Goal: Task Accomplishment & Management: Complete application form

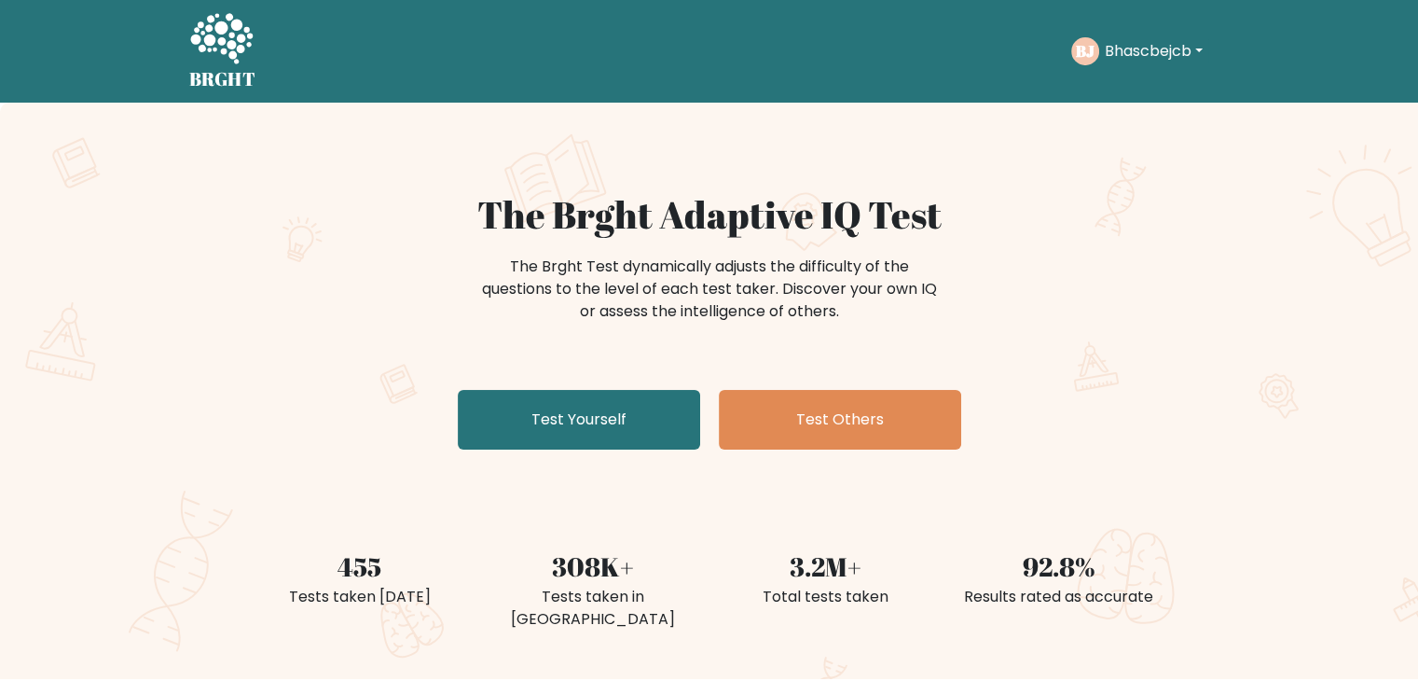
click at [551, 411] on link "Test Yourself" at bounding box center [579, 420] width 242 height 60
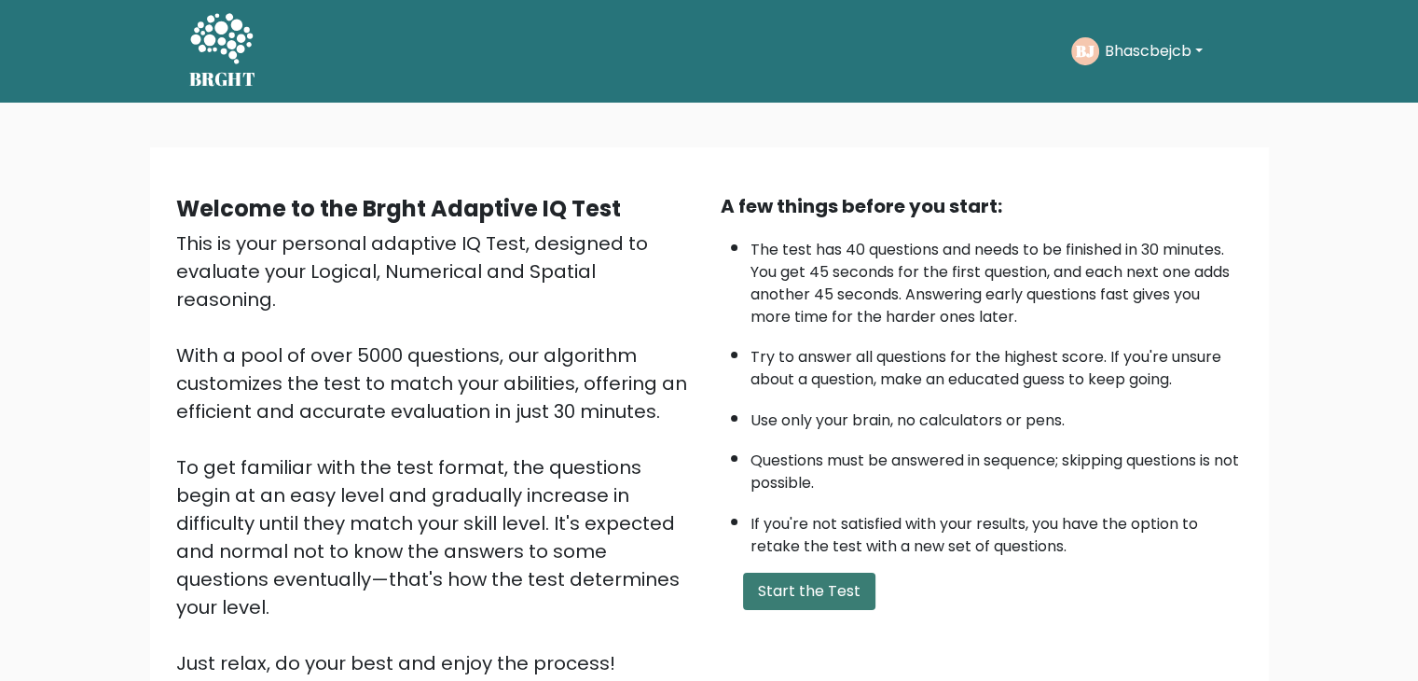
click at [825, 598] on button "Start the Test" at bounding box center [809, 590] width 132 height 37
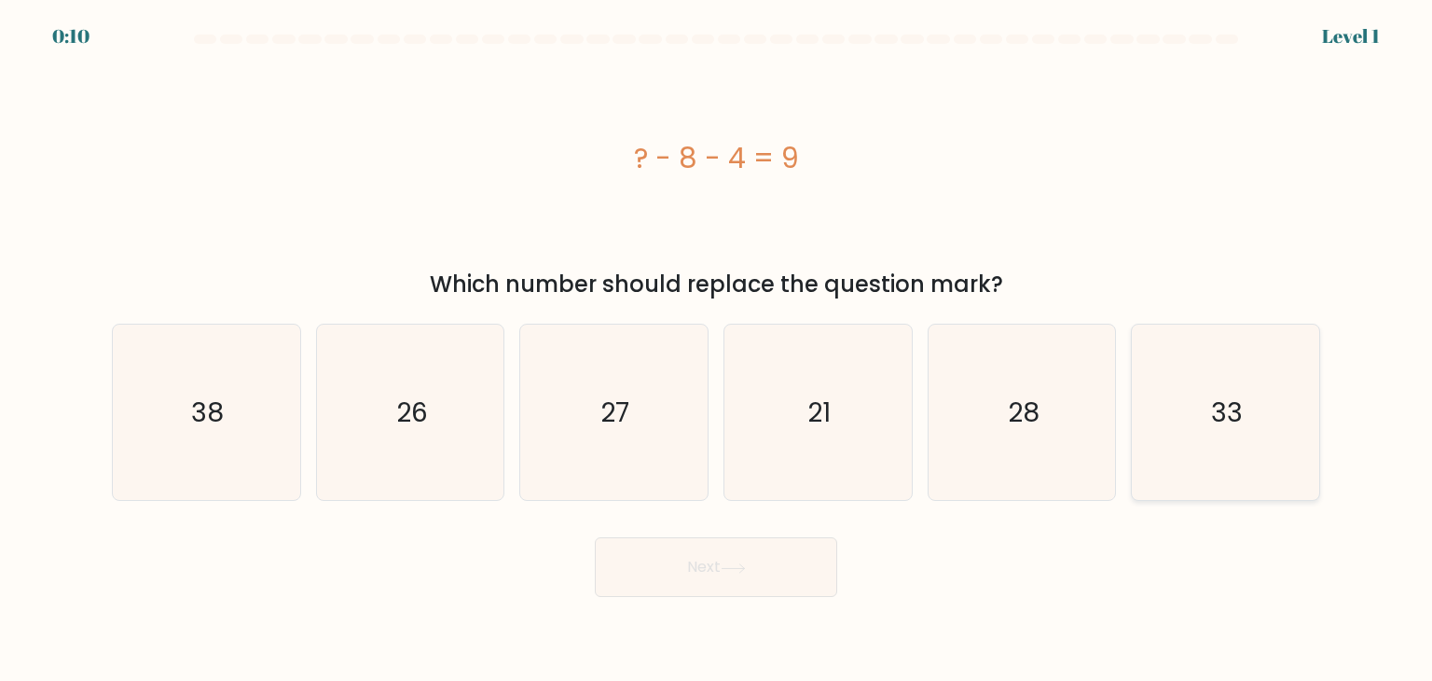
click at [1145, 409] on icon "33" at bounding box center [1224, 411] width 175 height 175
click at [717, 350] on input "f. 33" at bounding box center [716, 344] width 1 height 9
radio input "true"
click at [785, 575] on button "Next" at bounding box center [716, 567] width 242 height 60
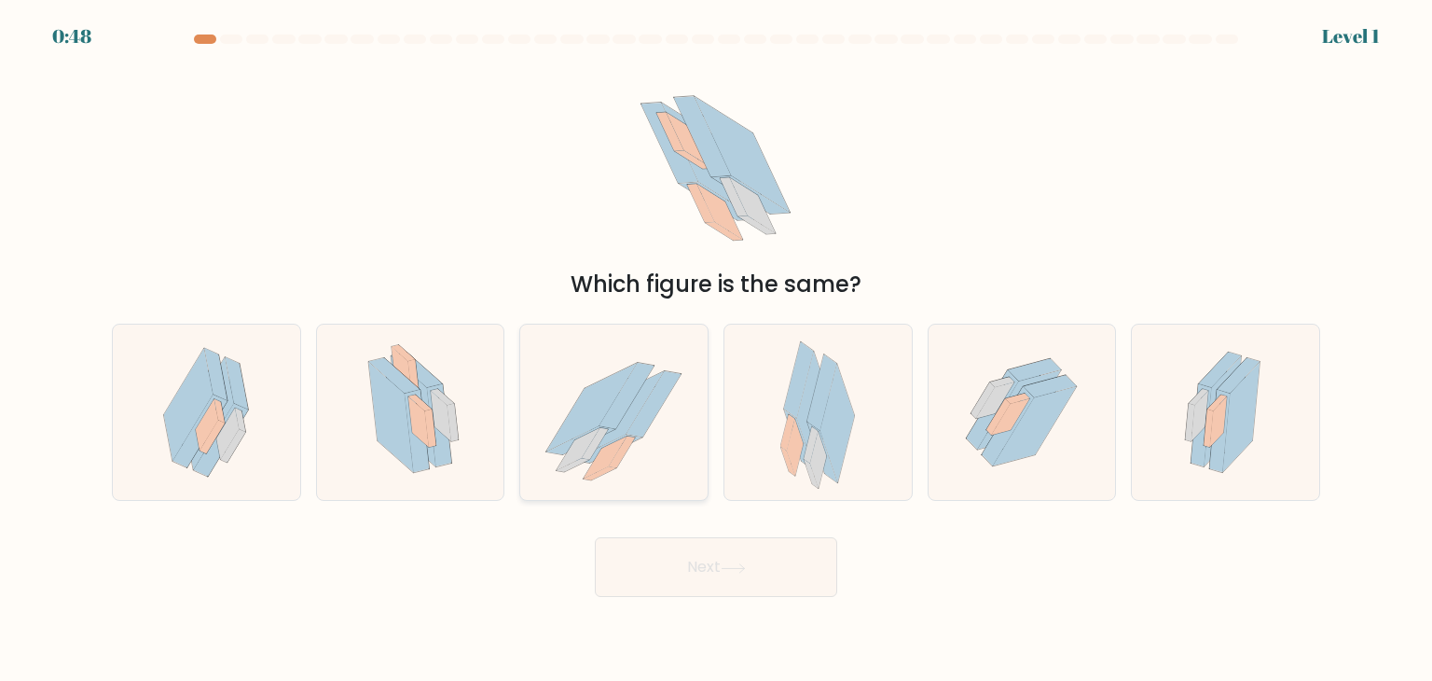
click at [576, 467] on icon at bounding box center [613, 412] width 187 height 167
click at [716, 350] on input "c." at bounding box center [716, 344] width 1 height 9
radio input "true"
click at [663, 565] on button "Next" at bounding box center [716, 567] width 242 height 60
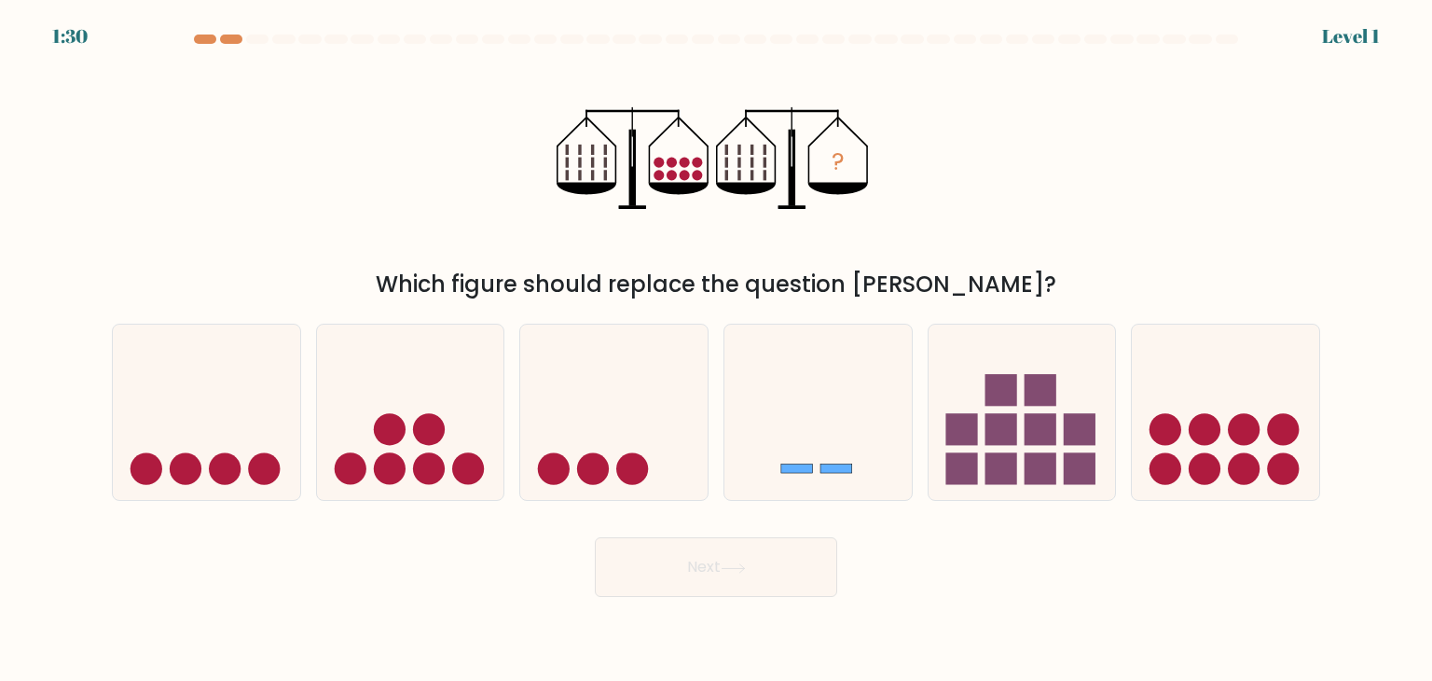
drag, startPoint x: 630, startPoint y: 475, endPoint x: 633, endPoint y: 510, distance: 34.6
click at [633, 510] on form at bounding box center [716, 315] width 1432 height 562
drag, startPoint x: 633, startPoint y: 510, endPoint x: 624, endPoint y: 481, distance: 30.4
click at [624, 481] on form at bounding box center [716, 315] width 1432 height 562
click at [624, 481] on circle at bounding box center [633, 469] width 32 height 32
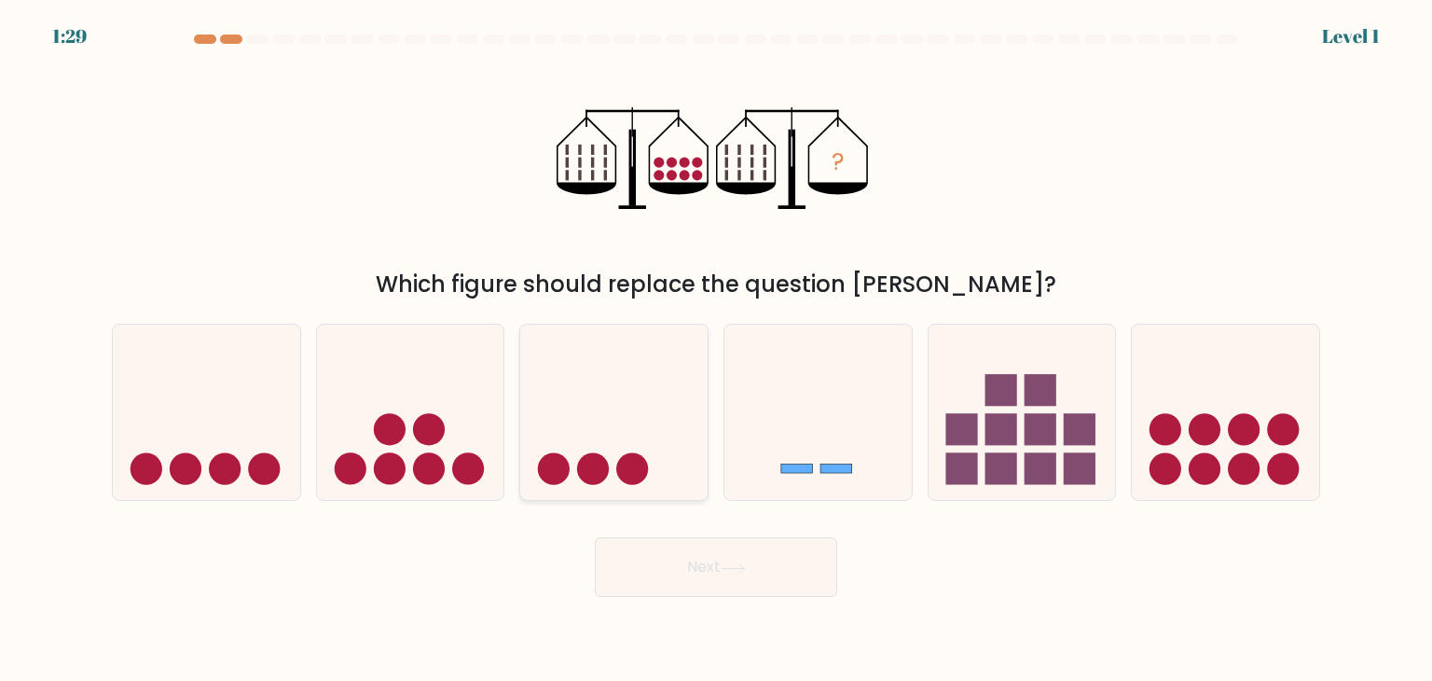
click at [716, 350] on input "c." at bounding box center [716, 344] width 1 height 9
radio input "true"
click at [660, 587] on button "Next" at bounding box center [716, 567] width 242 height 60
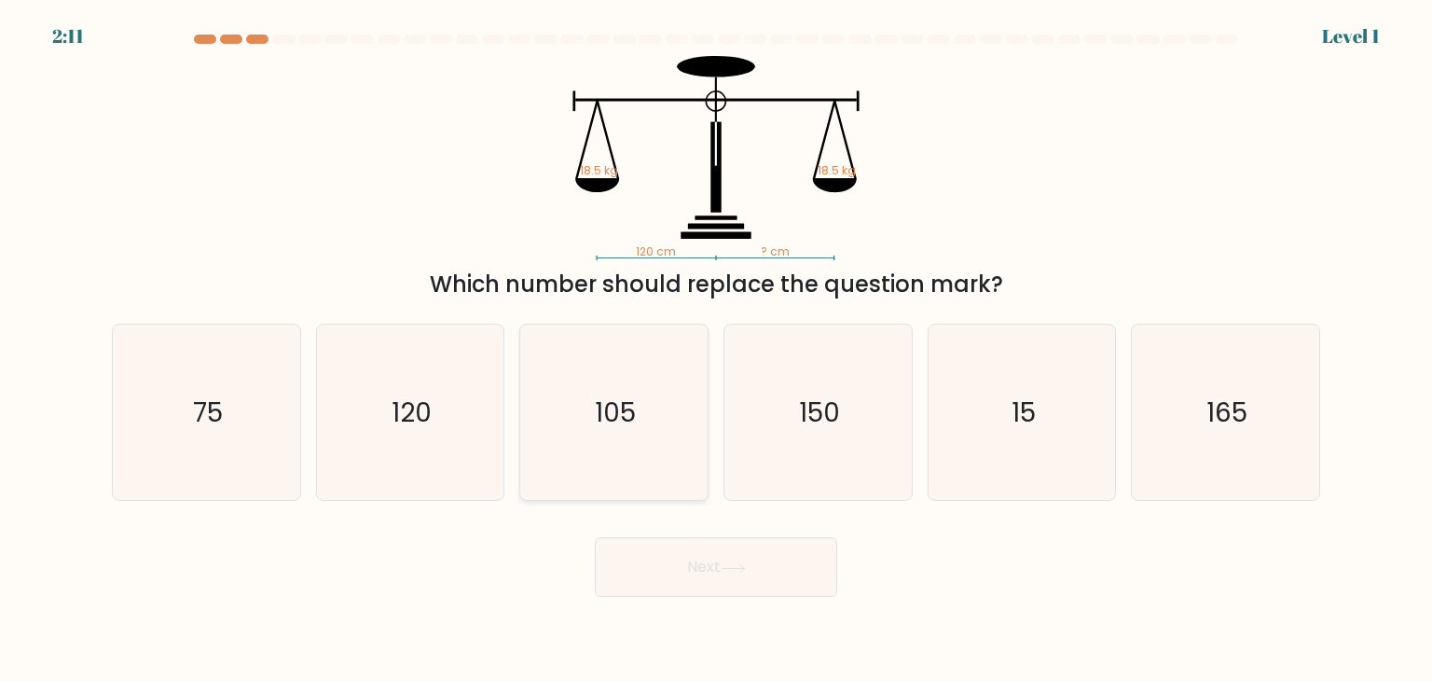
click at [564, 409] on icon "105" at bounding box center [613, 411] width 175 height 175
click at [716, 350] on input "c. 105" at bounding box center [716, 344] width 1 height 9
radio input "true"
click at [684, 567] on button "Next" at bounding box center [716, 567] width 242 height 60
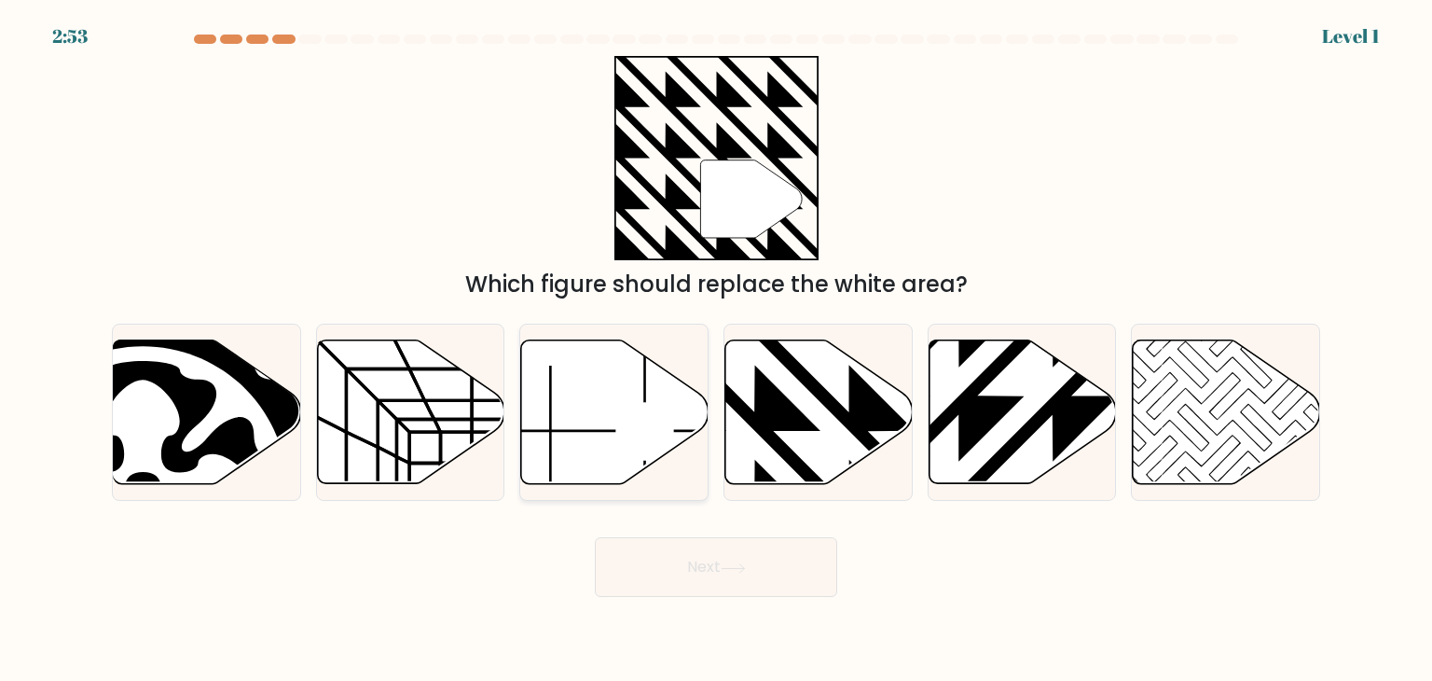
click at [614, 421] on icon at bounding box center [614, 412] width 187 height 144
click at [716, 350] on input "c." at bounding box center [716, 344] width 1 height 9
radio input "true"
click at [671, 581] on button "Next" at bounding box center [716, 567] width 242 height 60
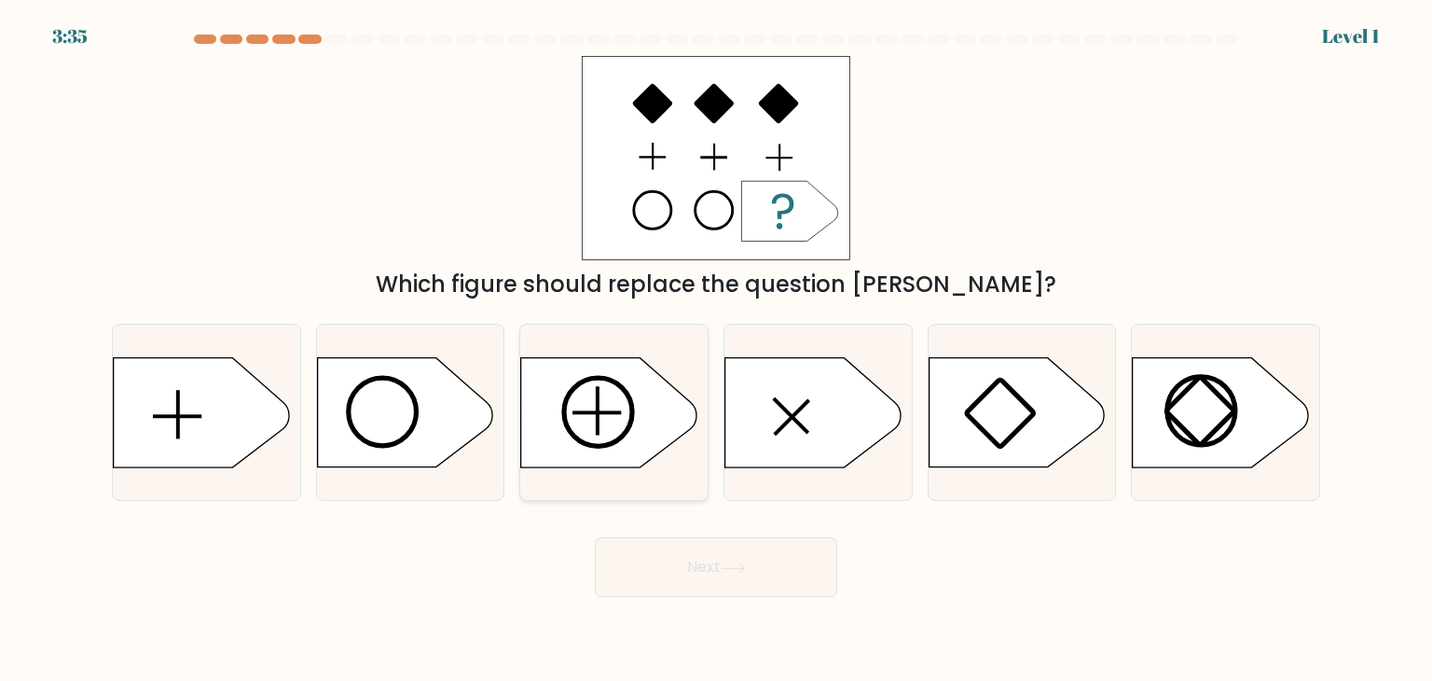
click at [597, 434] on rect at bounding box center [598, 411] width 3 height 48
click at [716, 350] on input "c." at bounding box center [716, 344] width 1 height 9
radio input "true"
click at [705, 565] on button "Next" at bounding box center [716, 567] width 242 height 60
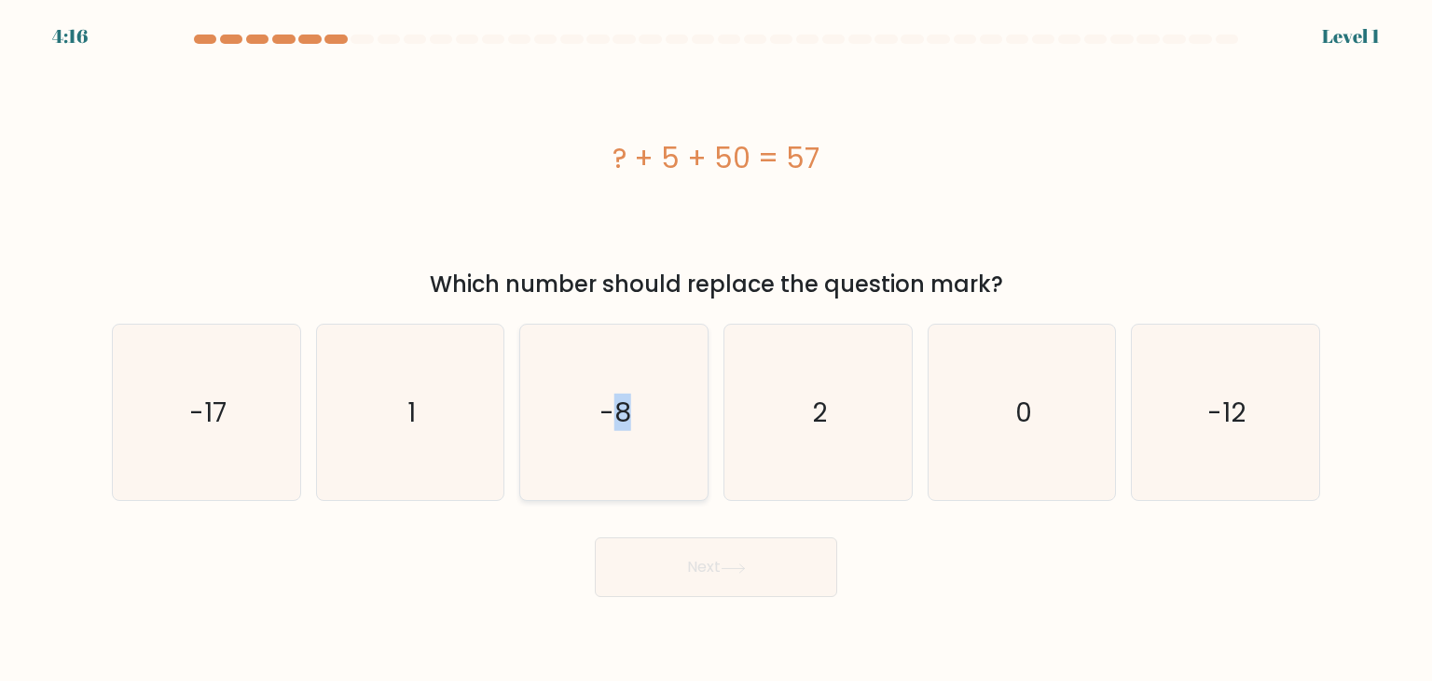
drag, startPoint x: 627, startPoint y: 437, endPoint x: 619, endPoint y: 447, distance: 13.3
click at [619, 447] on icon "-8" at bounding box center [613, 411] width 175 height 175
click at [716, 350] on input "c. -8" at bounding box center [716, 344] width 1 height 9
radio input "true"
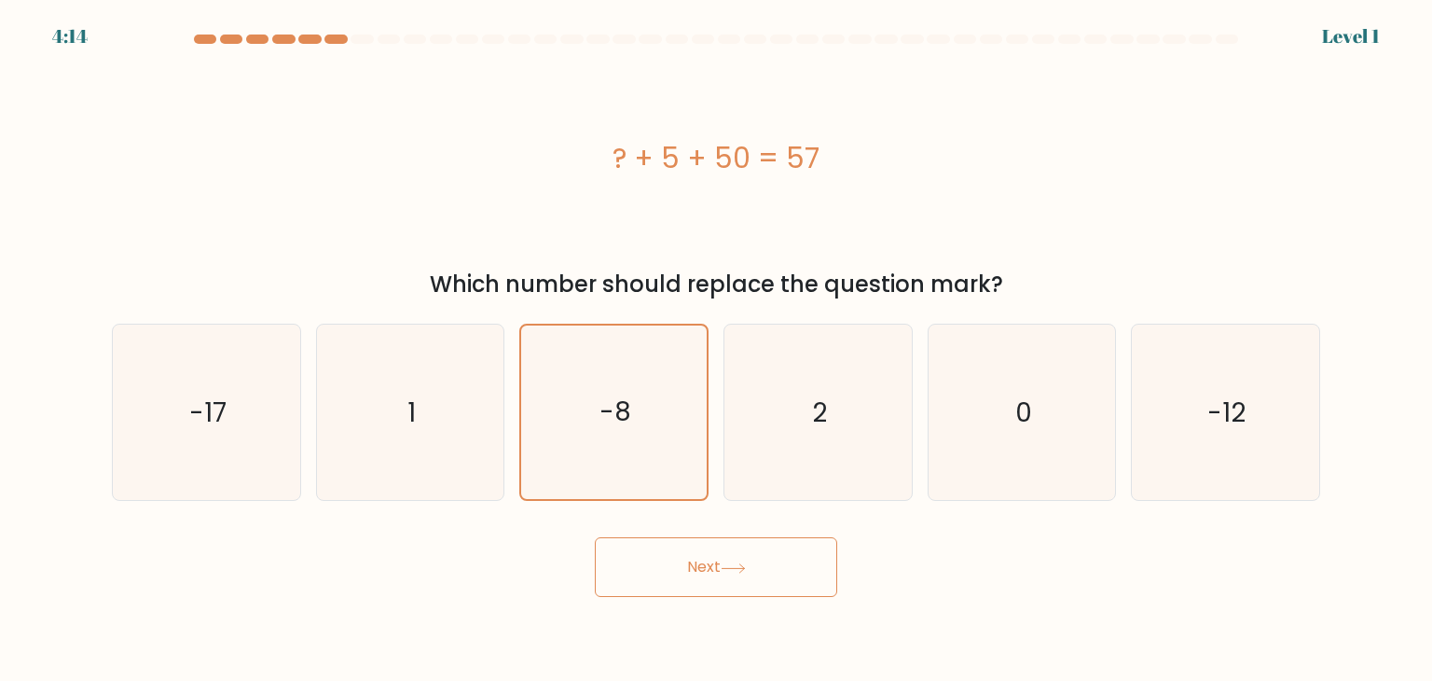
click at [687, 573] on button "Next" at bounding box center [716, 567] width 242 height 60
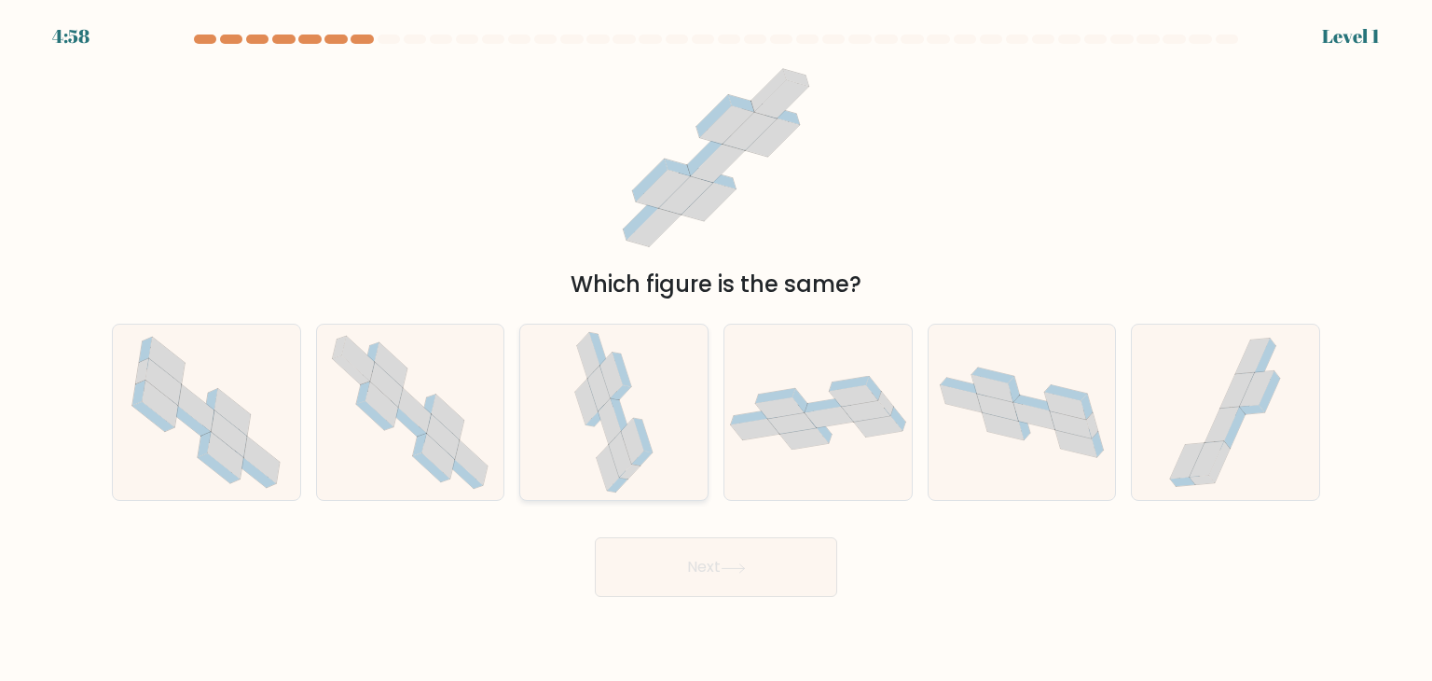
click at [626, 440] on icon at bounding box center [633, 442] width 22 height 46
click at [716, 350] on input "c." at bounding box center [716, 344] width 1 height 9
radio input "true"
click at [667, 564] on button "Next" at bounding box center [716, 567] width 242 height 60
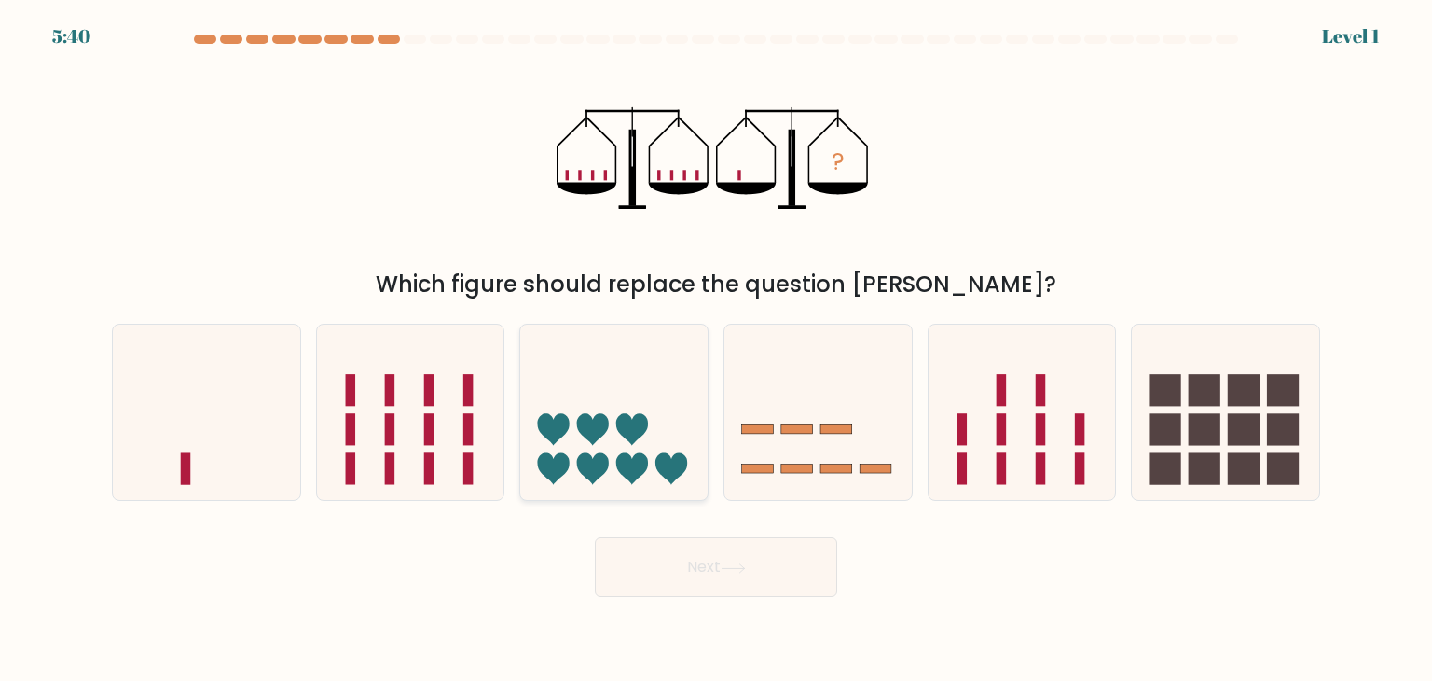
drag, startPoint x: 606, startPoint y: 410, endPoint x: 576, endPoint y: 421, distance: 31.9
click at [576, 421] on icon at bounding box center [613, 412] width 187 height 155
click at [716, 350] on input "c." at bounding box center [716, 344] width 1 height 9
radio input "true"
click at [576, 421] on icon at bounding box center [614, 413] width 186 height 154
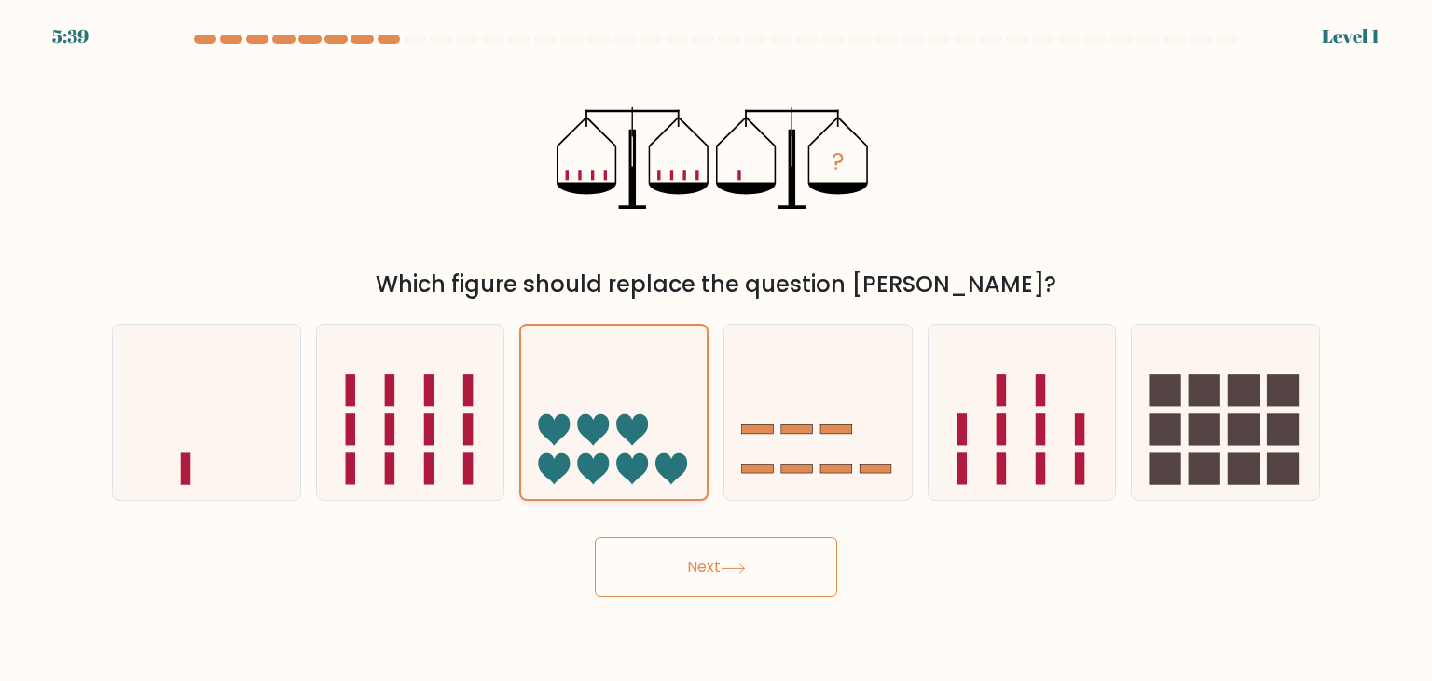
click at [716, 350] on input "c." at bounding box center [716, 344] width 1 height 9
click at [671, 553] on button "Next" at bounding box center [716, 567] width 242 height 60
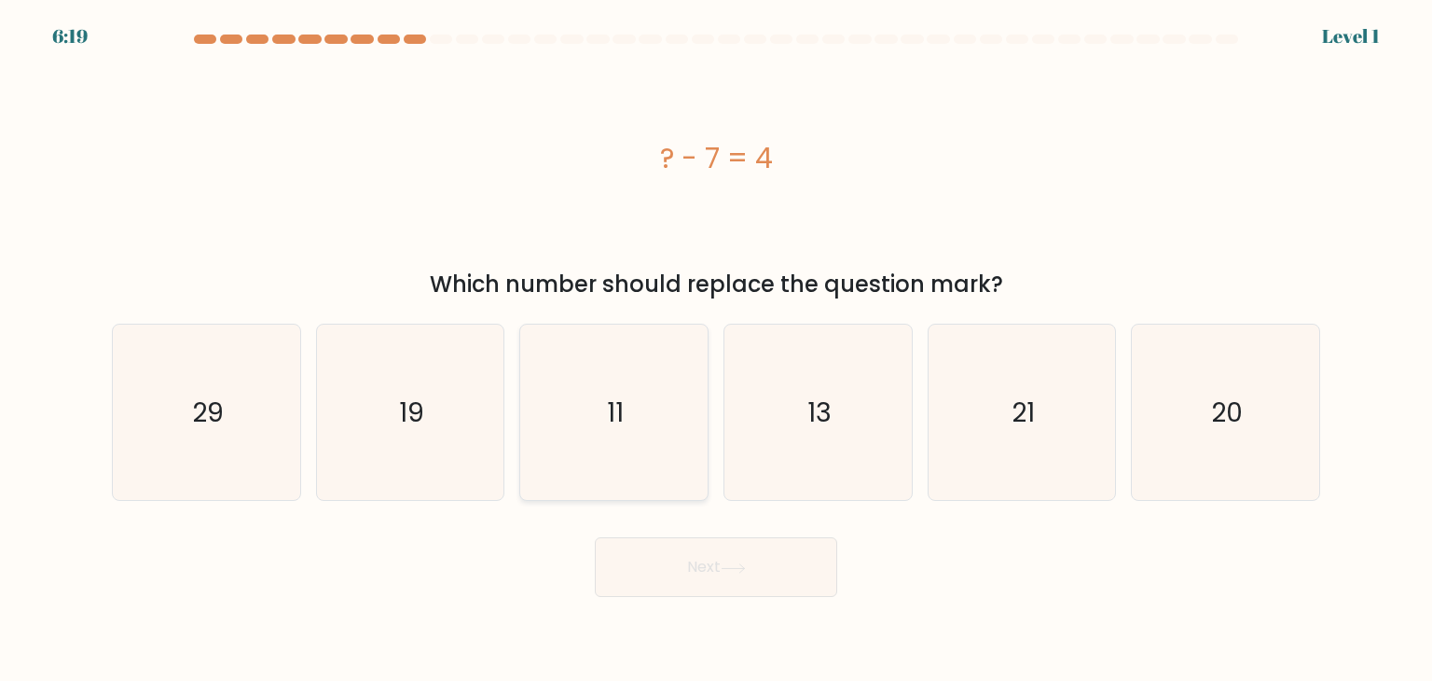
click at [635, 426] on icon "11" at bounding box center [613, 411] width 175 height 175
click at [716, 350] on input "c. 11" at bounding box center [716, 344] width 1 height 9
radio input "true"
click at [668, 586] on button "Next" at bounding box center [716, 567] width 242 height 60
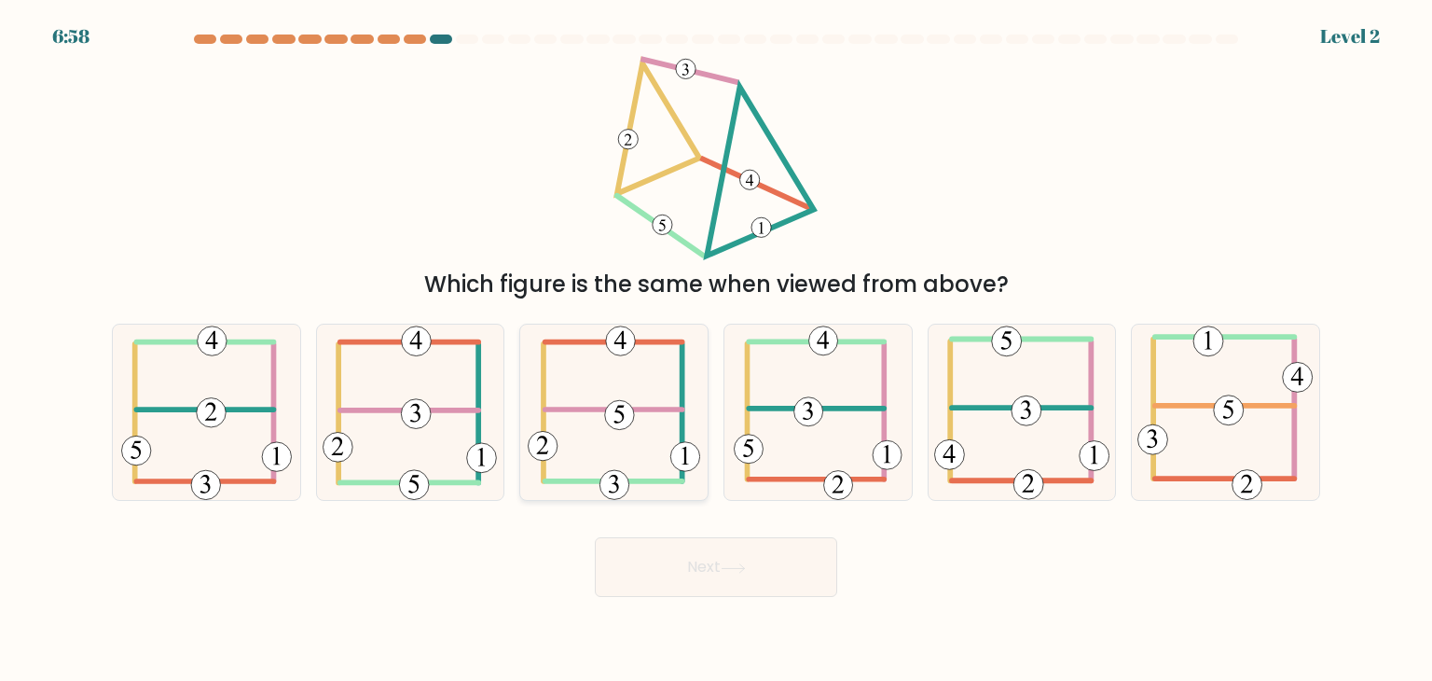
click at [577, 378] on icon at bounding box center [614, 411] width 173 height 175
click at [716, 350] on input "c." at bounding box center [716, 344] width 1 height 9
radio input "true"
click at [664, 561] on button "Next" at bounding box center [716, 567] width 242 height 60
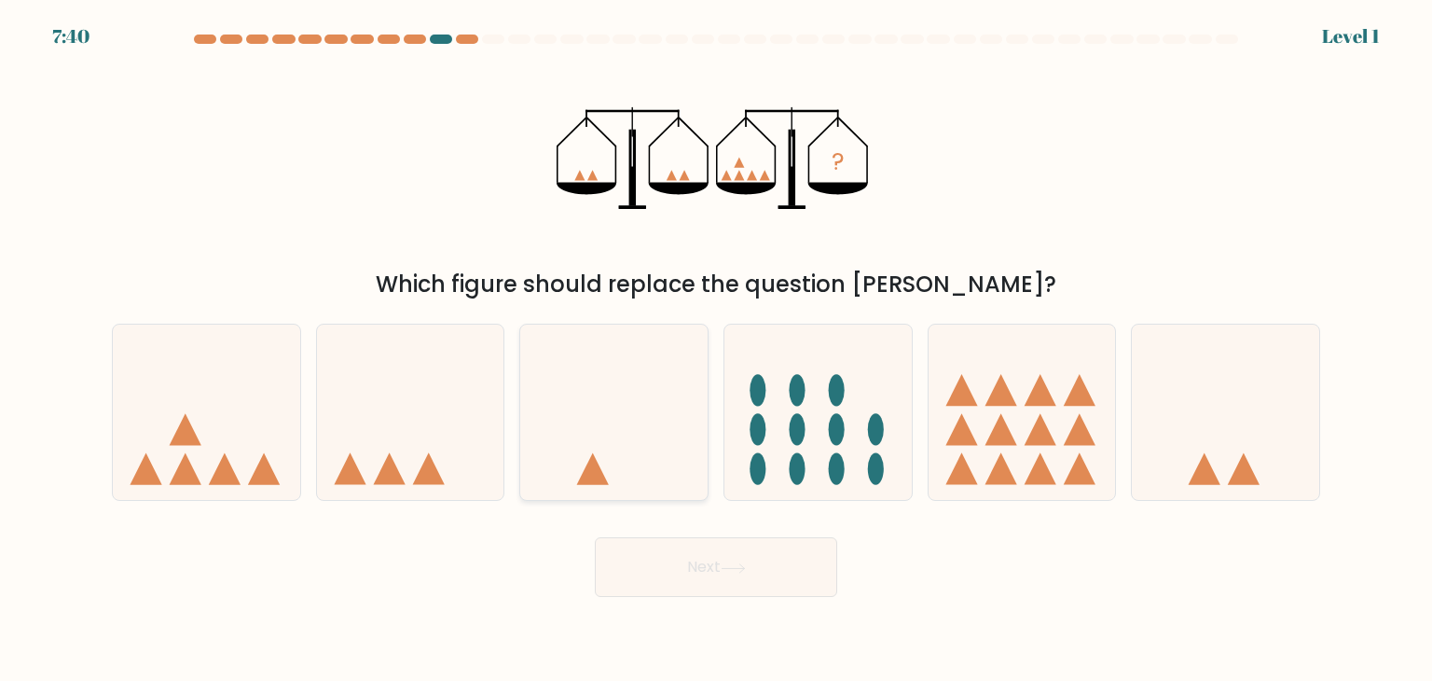
click at [615, 472] on icon at bounding box center [613, 412] width 187 height 155
click at [716, 350] on input "c." at bounding box center [716, 344] width 1 height 9
radio input "true"
click at [702, 579] on button "Next" at bounding box center [716, 567] width 242 height 60
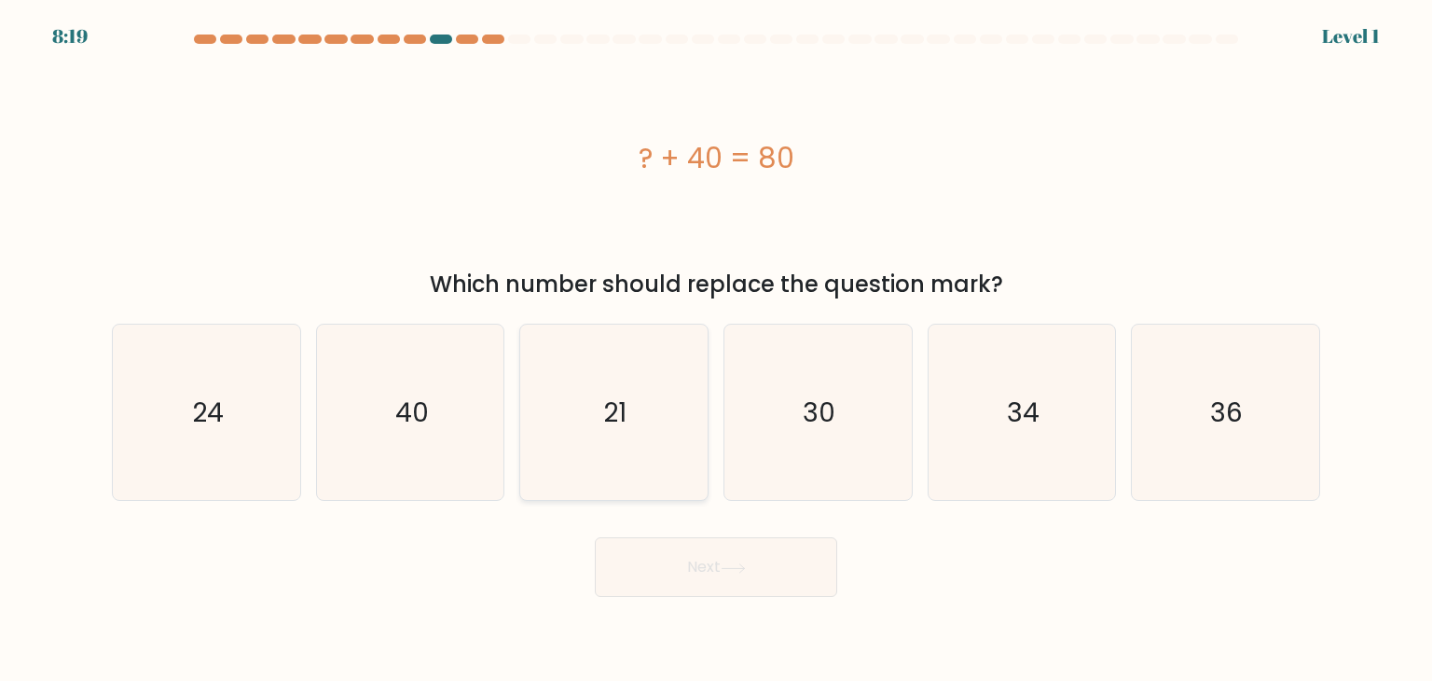
click at [612, 461] on icon "21" at bounding box center [613, 411] width 175 height 175
click at [716, 350] on input "c. 21" at bounding box center [716, 344] width 1 height 9
radio input "true"
click at [668, 565] on button "Next" at bounding box center [716, 567] width 242 height 60
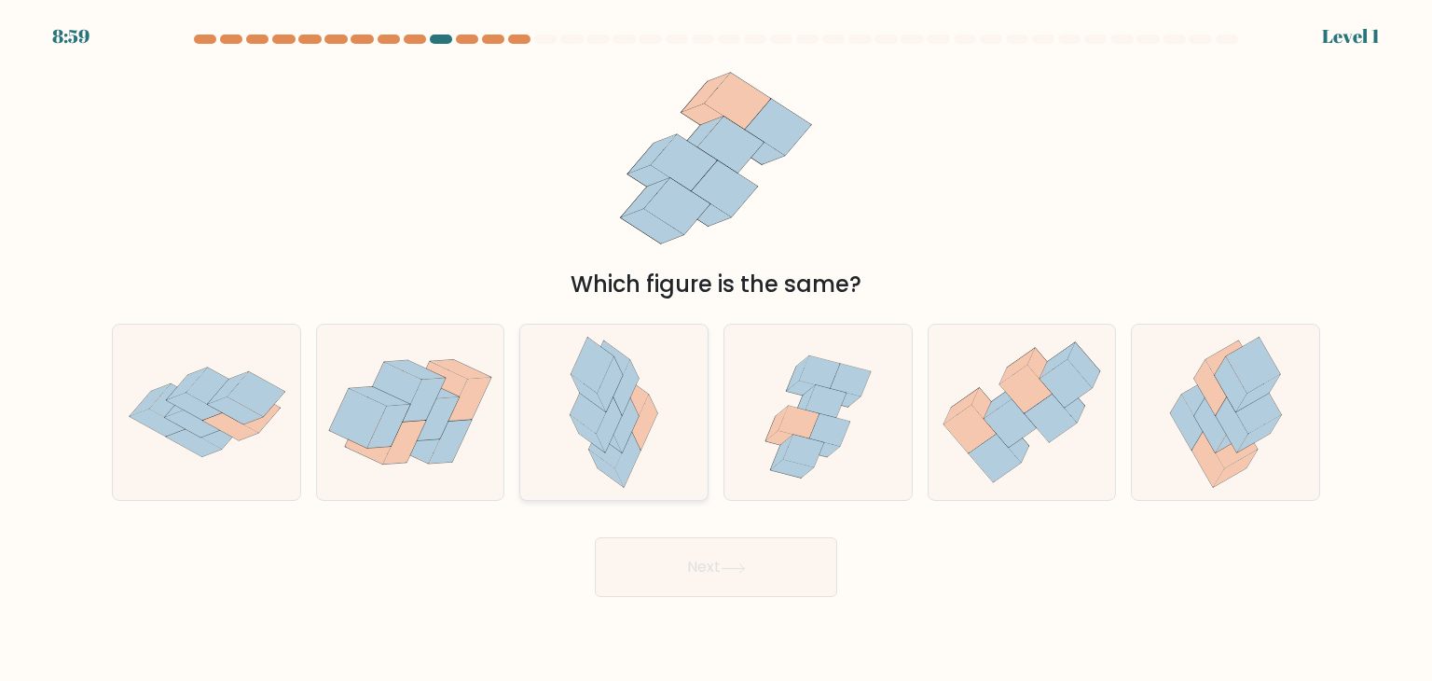
click at [613, 467] on icon at bounding box center [606, 468] width 34 height 37
click at [716, 350] on input "c." at bounding box center [716, 344] width 1 height 9
radio input "true"
click at [673, 571] on button "Next" at bounding box center [716, 567] width 242 height 60
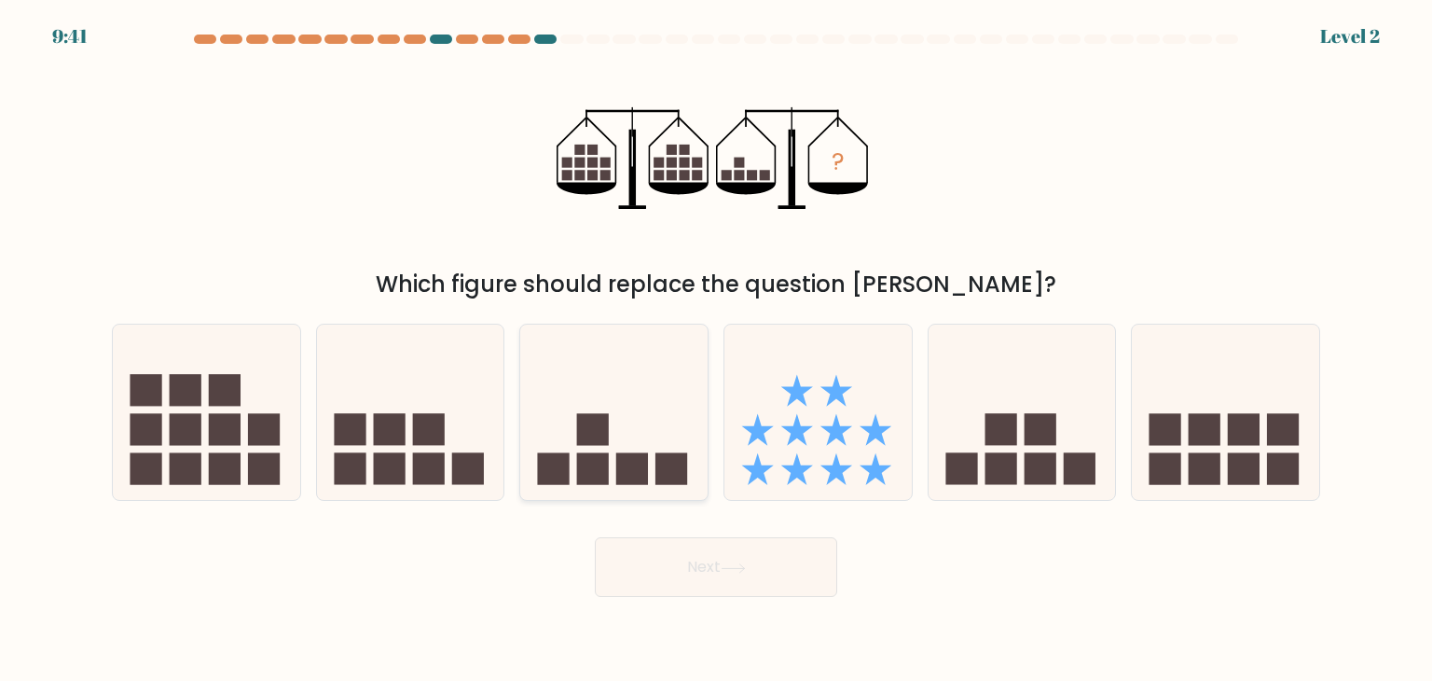
click at [624, 478] on rect at bounding box center [632, 469] width 32 height 32
click at [716, 350] on input "c." at bounding box center [716, 344] width 1 height 9
radio input "true"
click at [692, 580] on button "Next" at bounding box center [716, 567] width 242 height 60
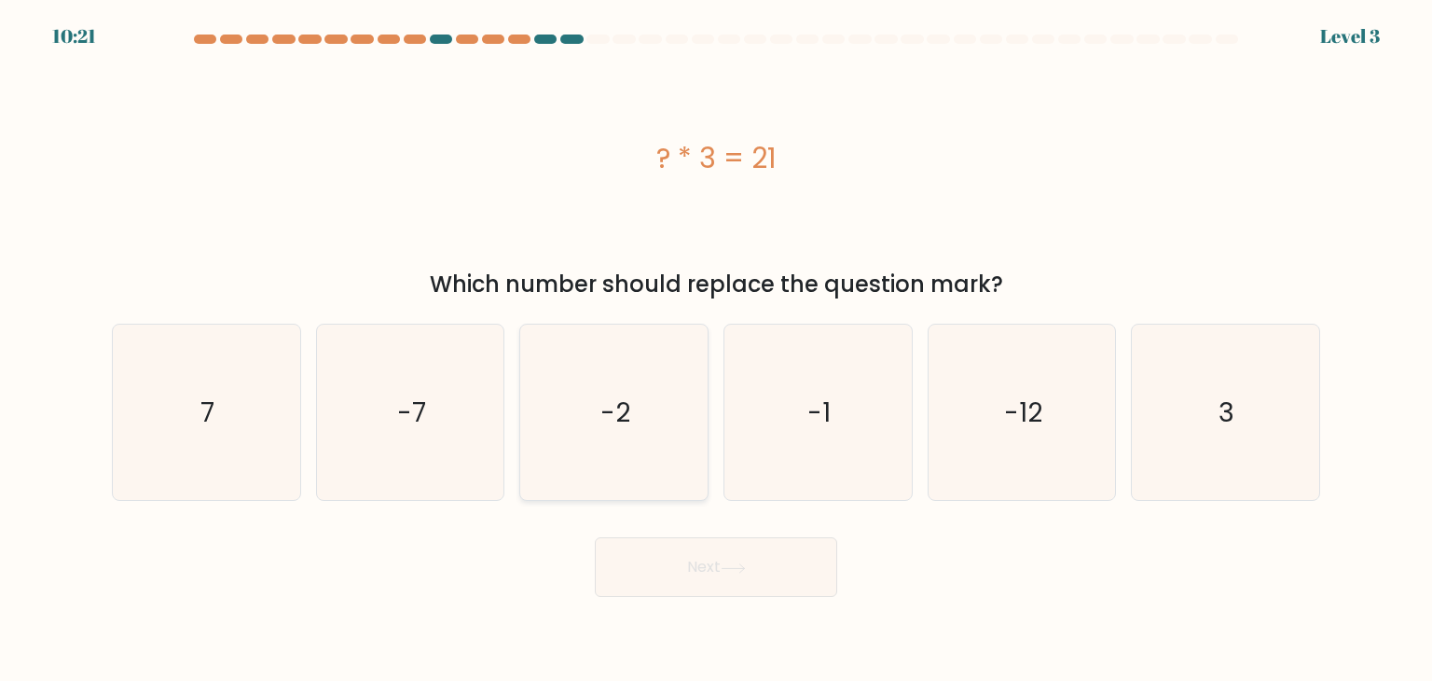
click at [619, 463] on icon "-2" at bounding box center [613, 411] width 175 height 175
click at [716, 350] on input "c. -2" at bounding box center [716, 344] width 1 height 9
radio input "true"
click at [662, 558] on button "Next" at bounding box center [716, 567] width 242 height 60
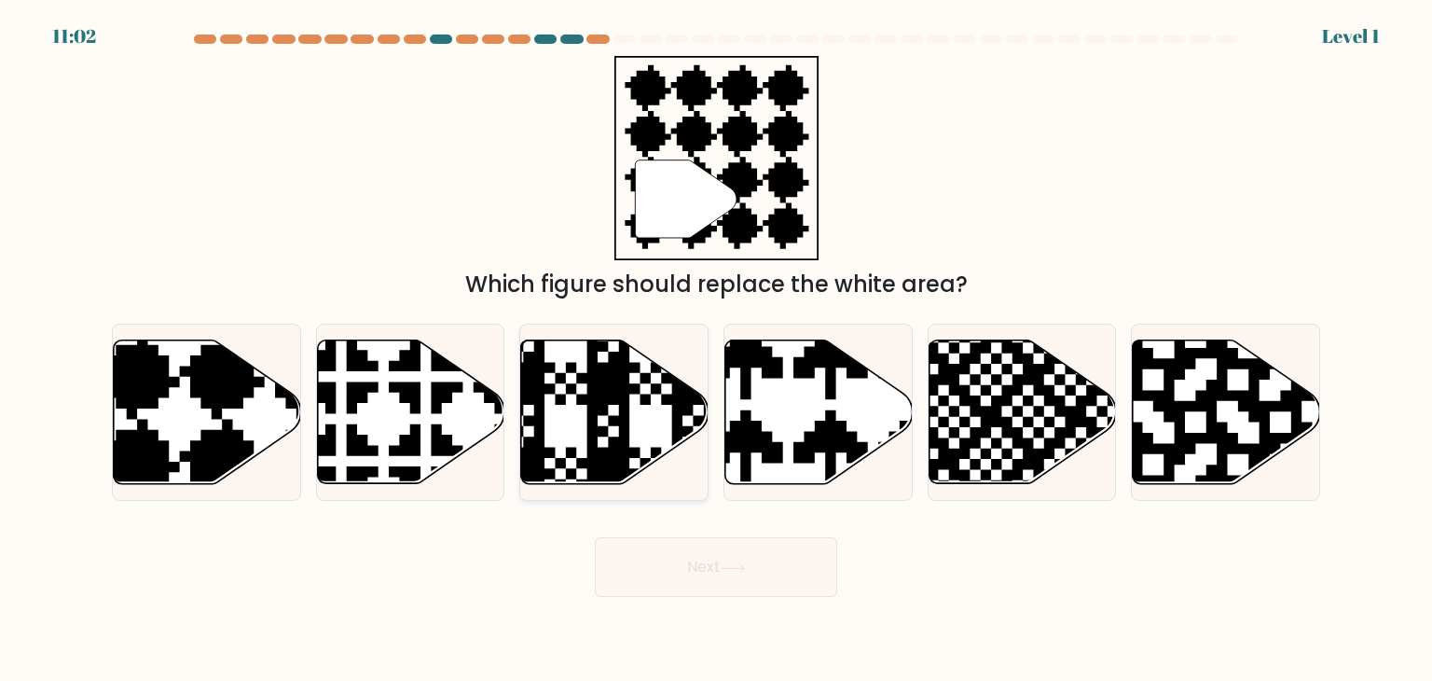
click at [639, 441] on icon at bounding box center [614, 412] width 187 height 144
click at [716, 350] on input "c." at bounding box center [716, 344] width 1 height 9
radio input "true"
click at [691, 584] on button "Next" at bounding box center [716, 567] width 242 height 60
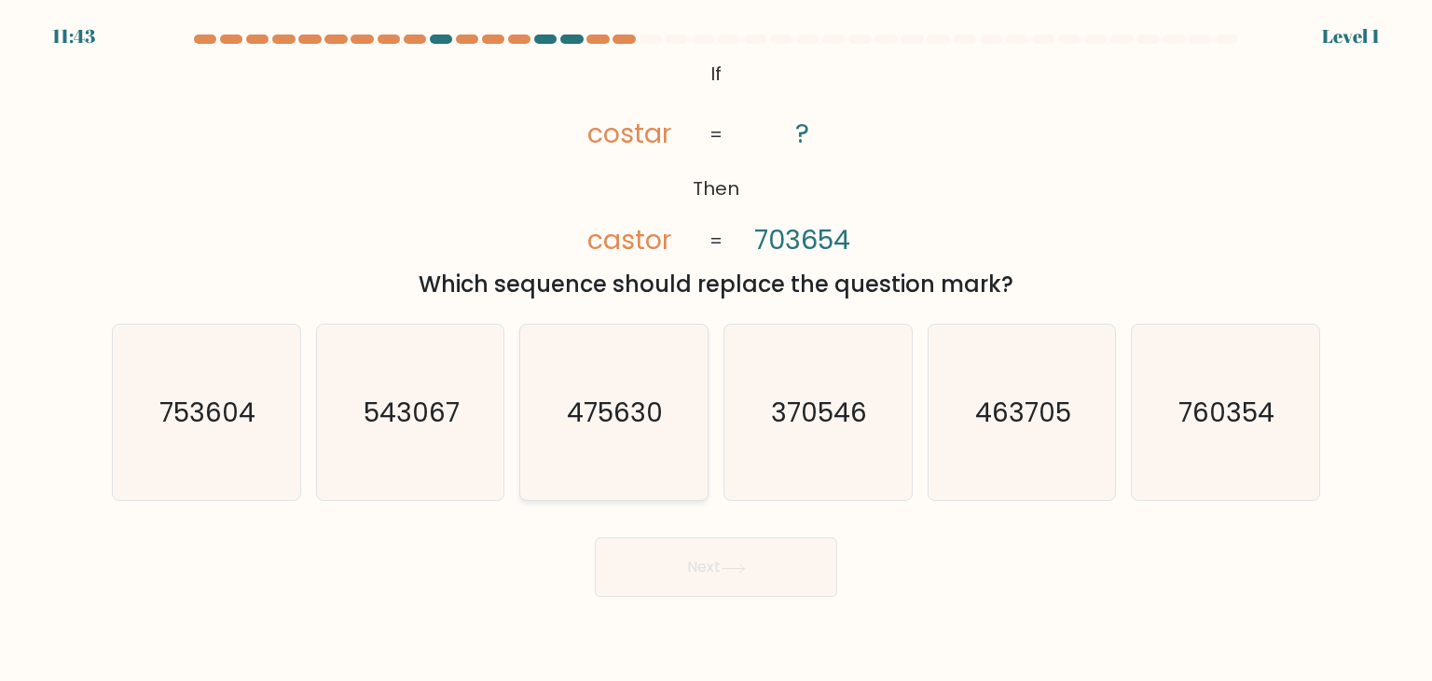
click at [610, 448] on icon "475630" at bounding box center [613, 411] width 175 height 175
click at [716, 350] on input "c. 475630" at bounding box center [716, 344] width 1 height 9
radio input "true"
click at [709, 575] on button "Next" at bounding box center [716, 567] width 242 height 60
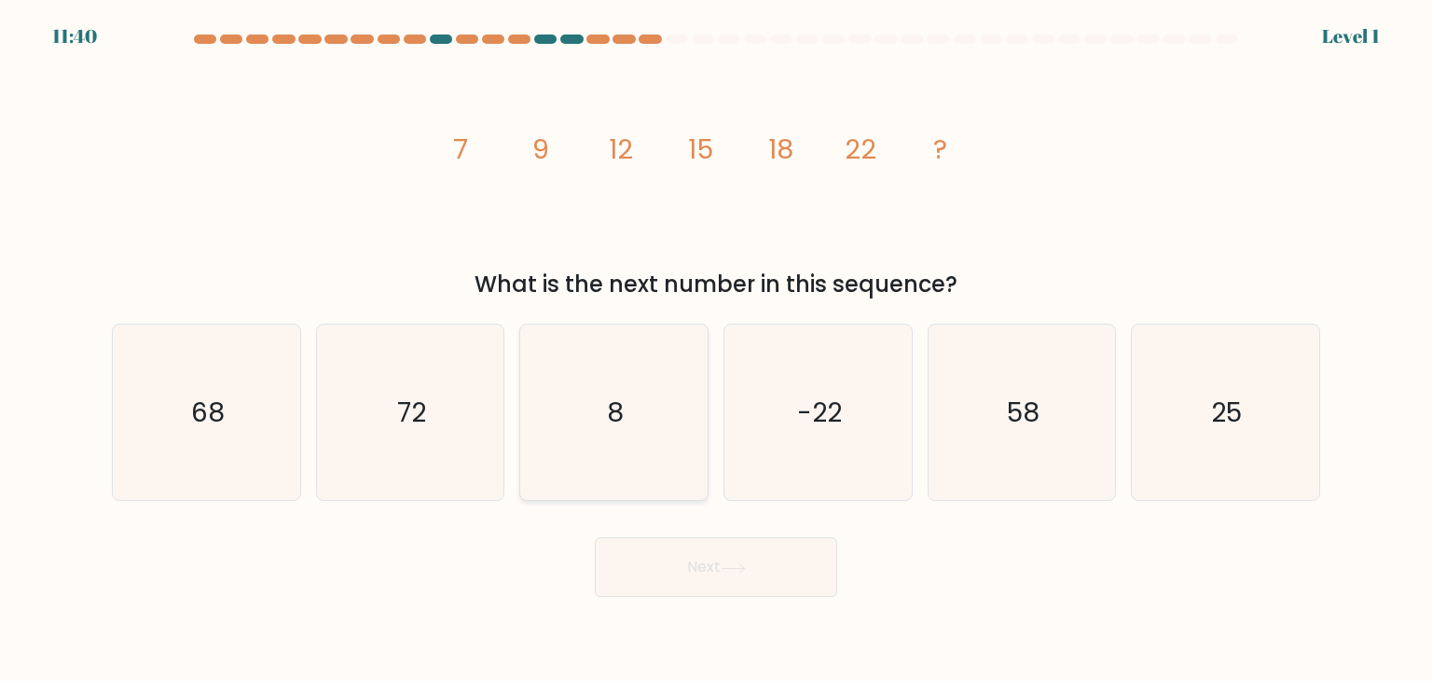
click at [608, 443] on icon "8" at bounding box center [613, 411] width 175 height 175
click at [716, 350] on input "c. 8" at bounding box center [716, 344] width 1 height 9
radio input "true"
click at [668, 570] on button "Next" at bounding box center [716, 567] width 242 height 60
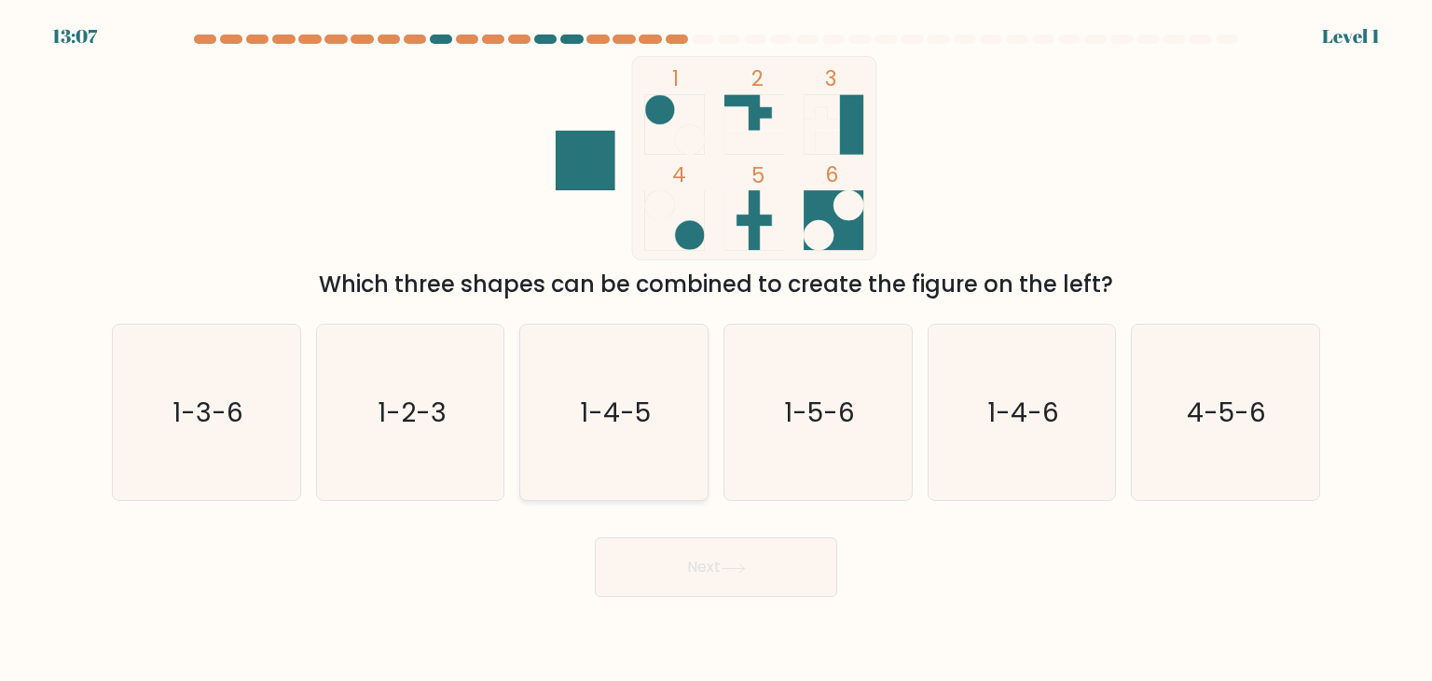
click at [607, 456] on icon "1-4-5" at bounding box center [613, 411] width 175 height 175
click at [716, 350] on input "c. 1-4-5" at bounding box center [716, 344] width 1 height 9
radio input "true"
click at [671, 578] on button "Next" at bounding box center [716, 567] width 242 height 60
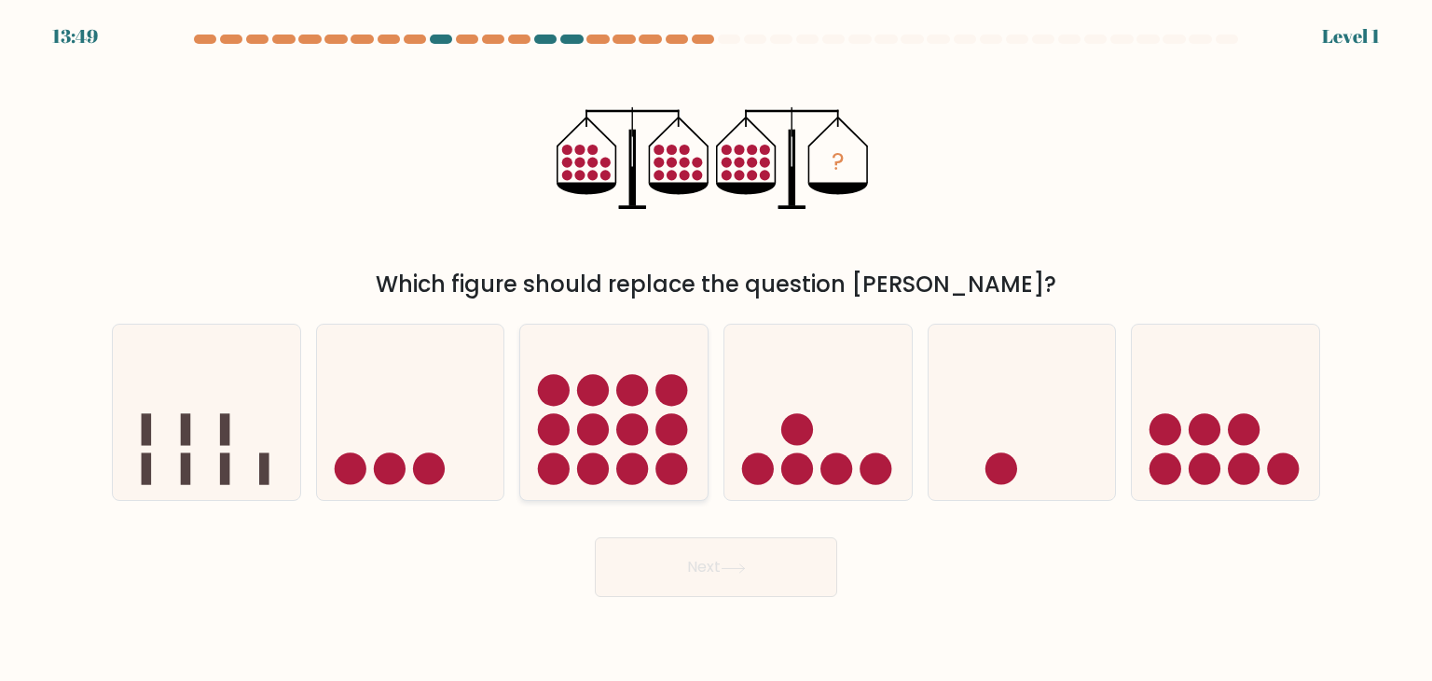
click at [662, 488] on icon at bounding box center [613, 412] width 187 height 155
click at [716, 350] on input "c." at bounding box center [716, 344] width 1 height 9
radio input "true"
click at [694, 585] on button "Next" at bounding box center [716, 567] width 242 height 60
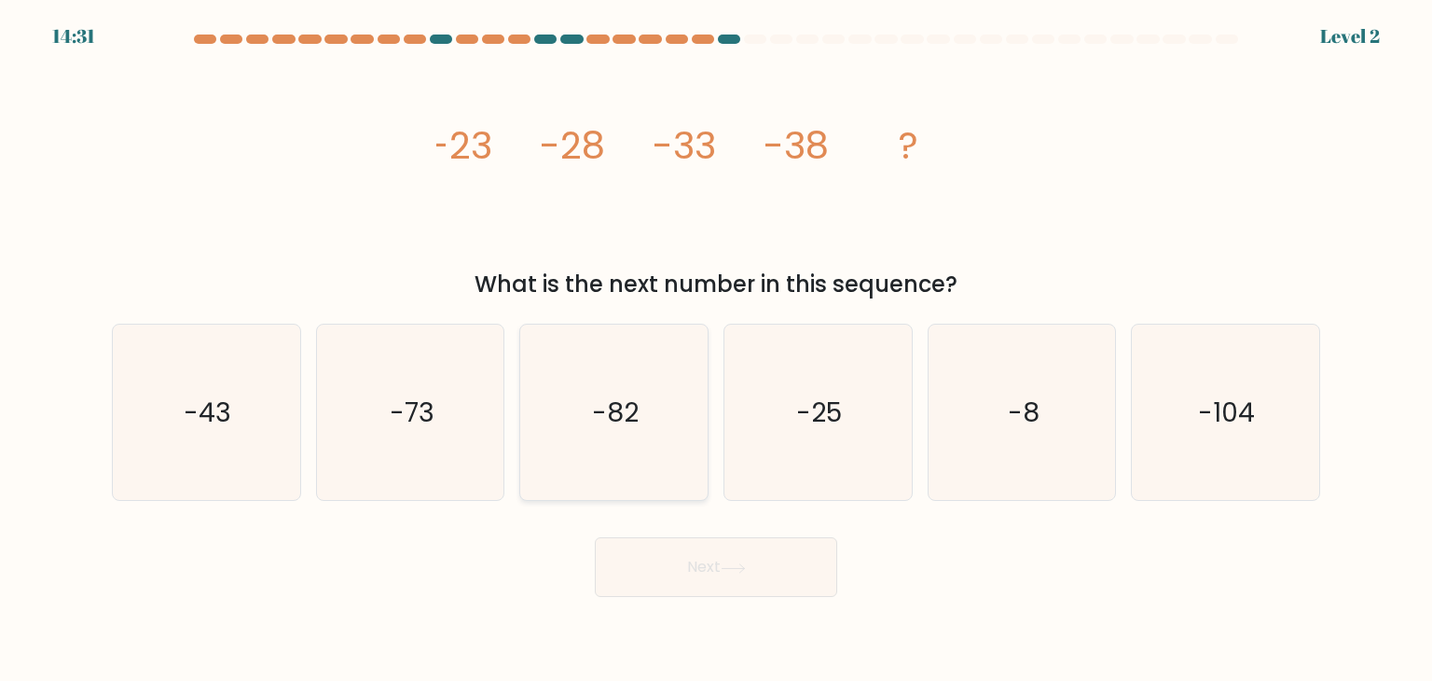
click at [645, 482] on icon "-82" at bounding box center [613, 411] width 175 height 175
click at [716, 350] on input "c. -82" at bounding box center [716, 344] width 1 height 9
radio input "true"
click at [670, 590] on button "Next" at bounding box center [716, 567] width 242 height 60
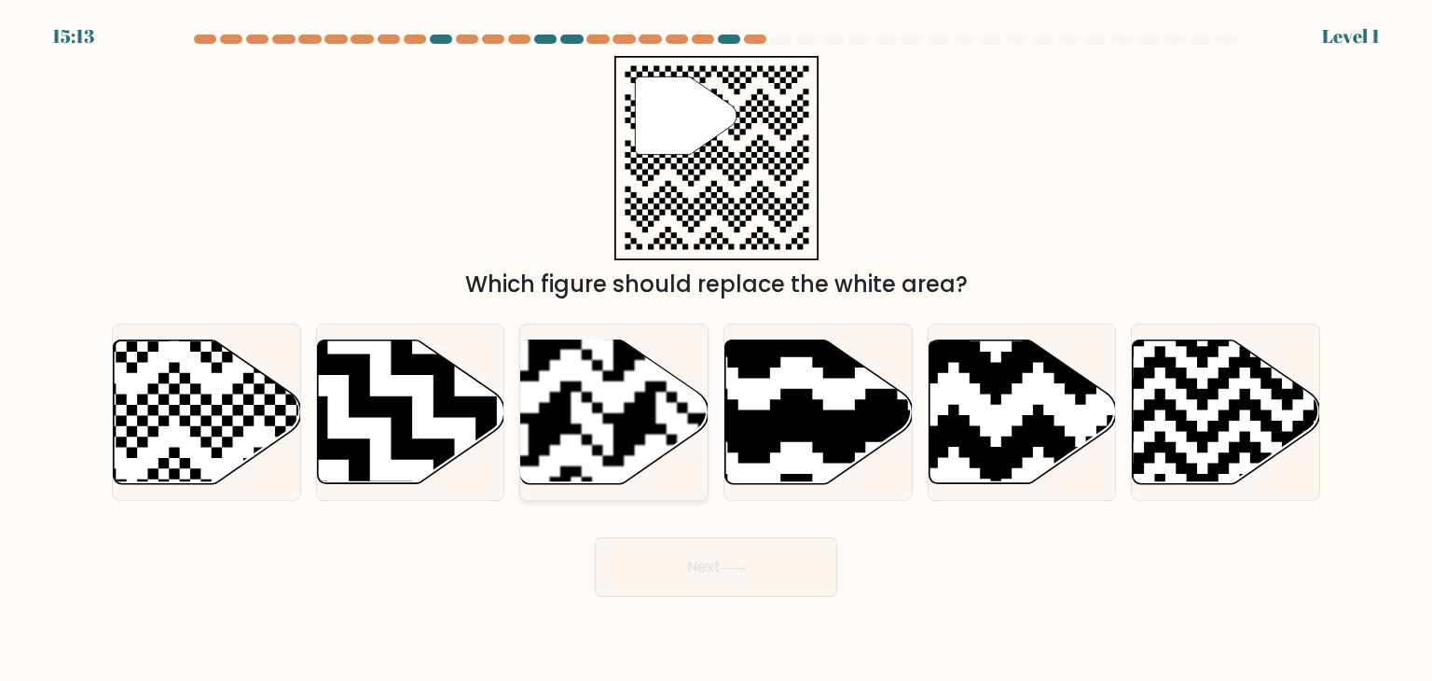
click at [613, 457] on rect at bounding box center [549, 338] width 339 height 339
click at [716, 350] on input "c." at bounding box center [716, 344] width 1 height 9
radio input "true"
click at [656, 547] on button "Next" at bounding box center [716, 567] width 242 height 60
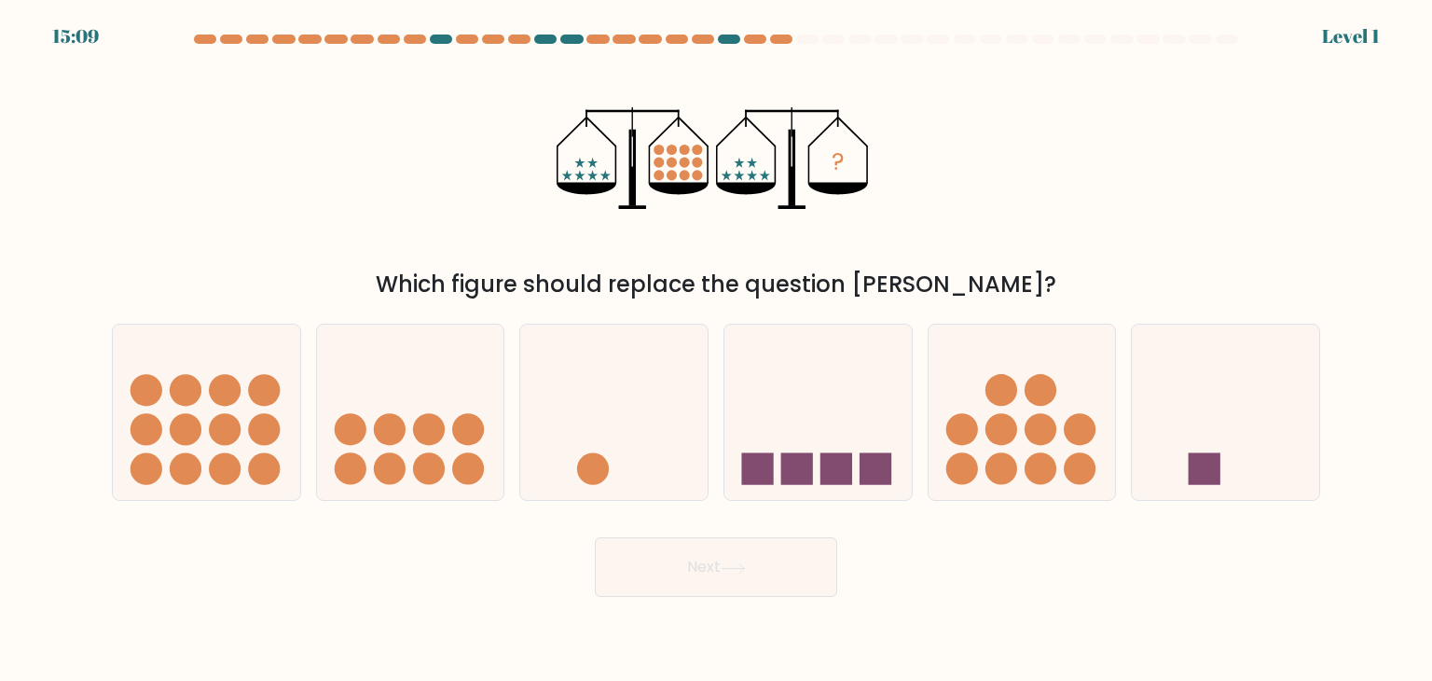
click at [656, 579] on button "Next" at bounding box center [716, 567] width 242 height 60
click at [575, 450] on icon at bounding box center [613, 412] width 187 height 155
click at [716, 350] on input "c." at bounding box center [716, 344] width 1 height 9
radio input "true"
click at [656, 557] on button "Next" at bounding box center [716, 567] width 242 height 60
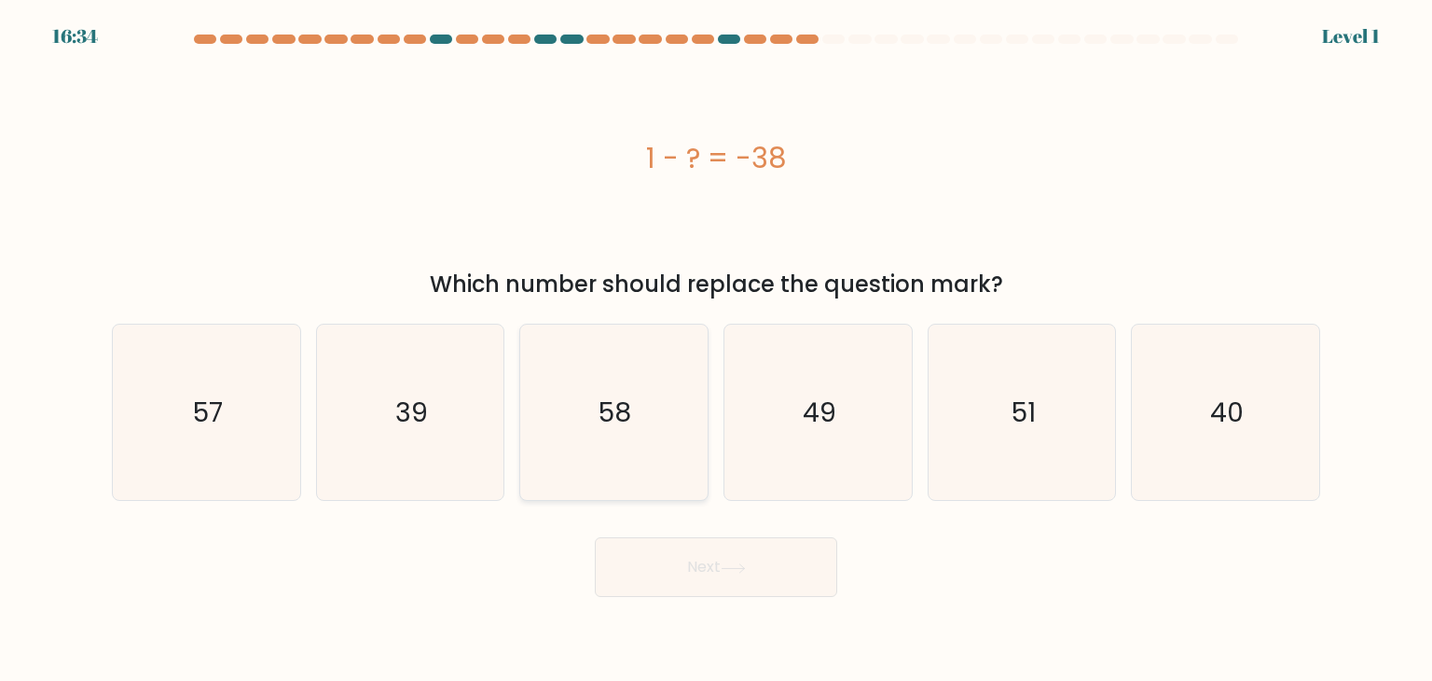
click at [600, 490] on icon "58" at bounding box center [613, 411] width 175 height 175
click at [716, 350] on input "c. 58" at bounding box center [716, 344] width 1 height 9
radio input "true"
click at [641, 572] on button "Next" at bounding box center [716, 567] width 242 height 60
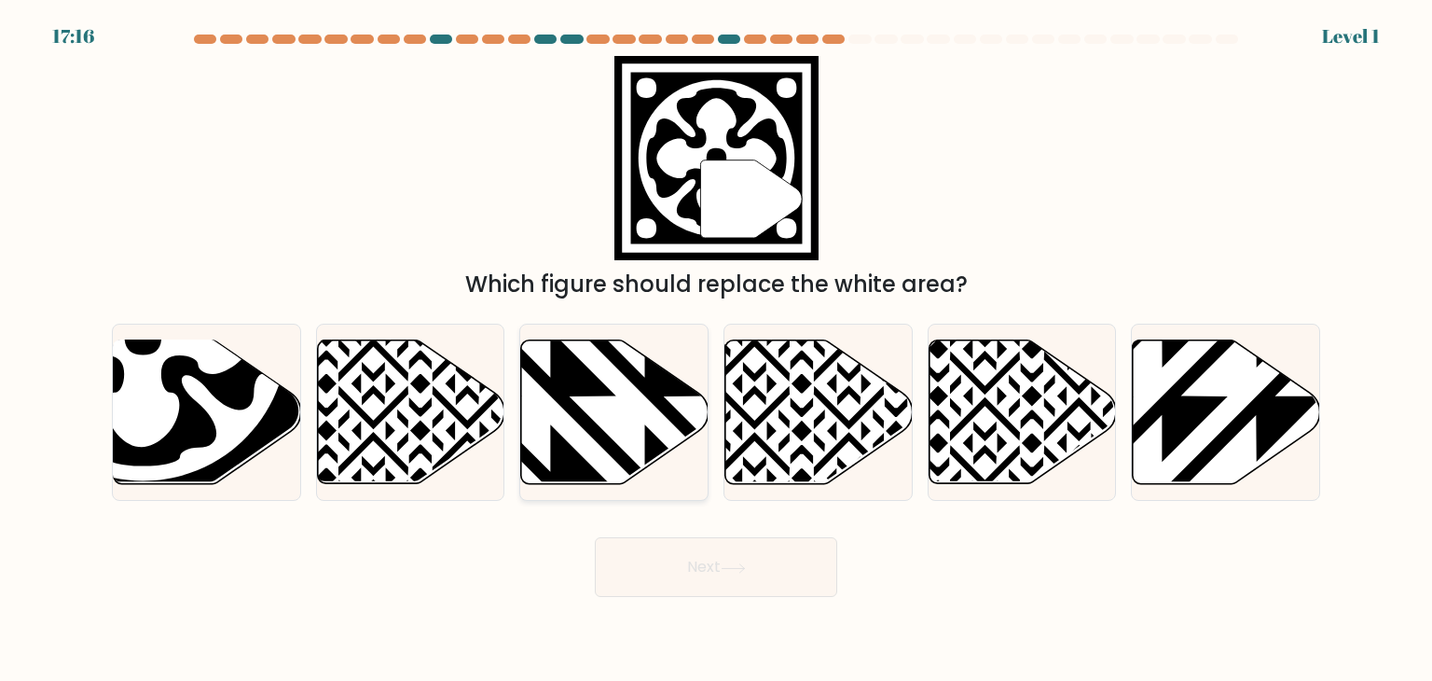
click at [621, 470] on icon at bounding box center [613, 412] width 187 height 146
click at [716, 350] on input "c." at bounding box center [716, 344] width 1 height 9
radio input "true"
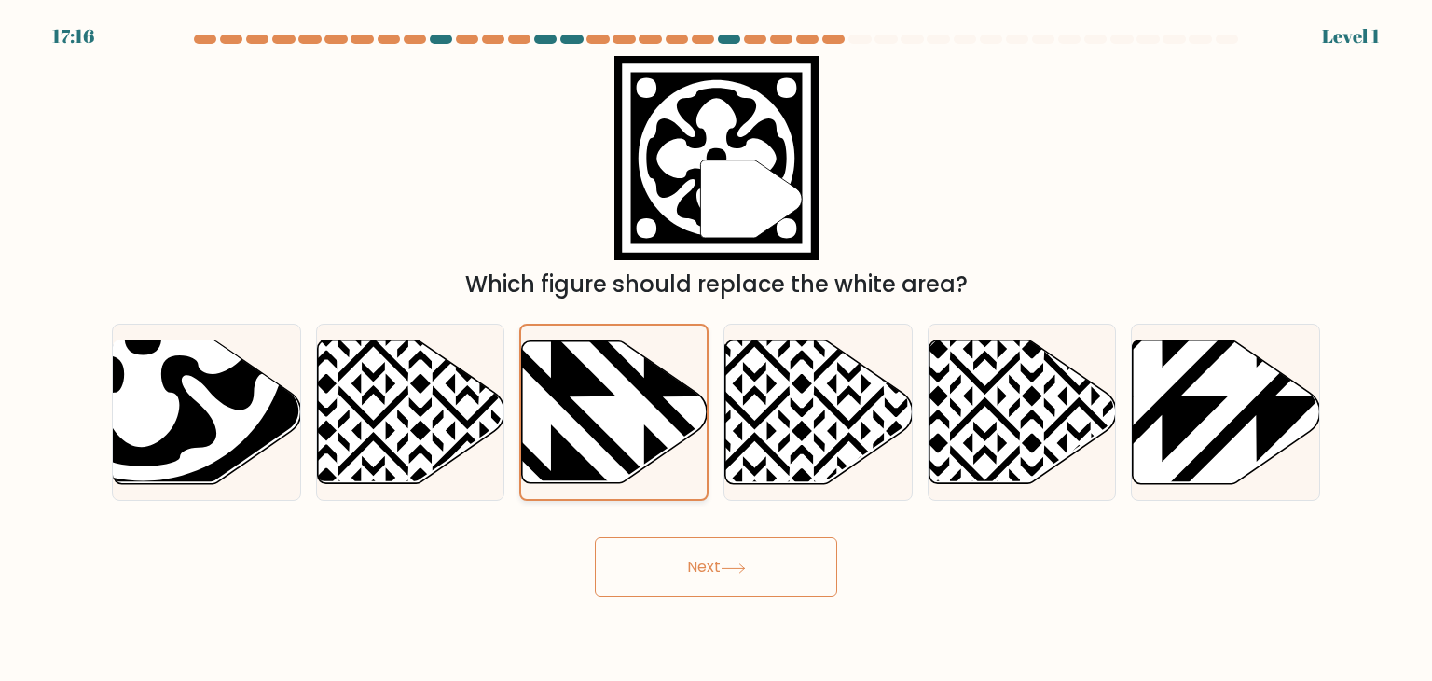
click at [621, 470] on icon at bounding box center [615, 411] width 186 height 142
click at [716, 350] on input "c." at bounding box center [716, 344] width 1 height 9
click at [668, 569] on button "Next" at bounding box center [716, 567] width 242 height 60
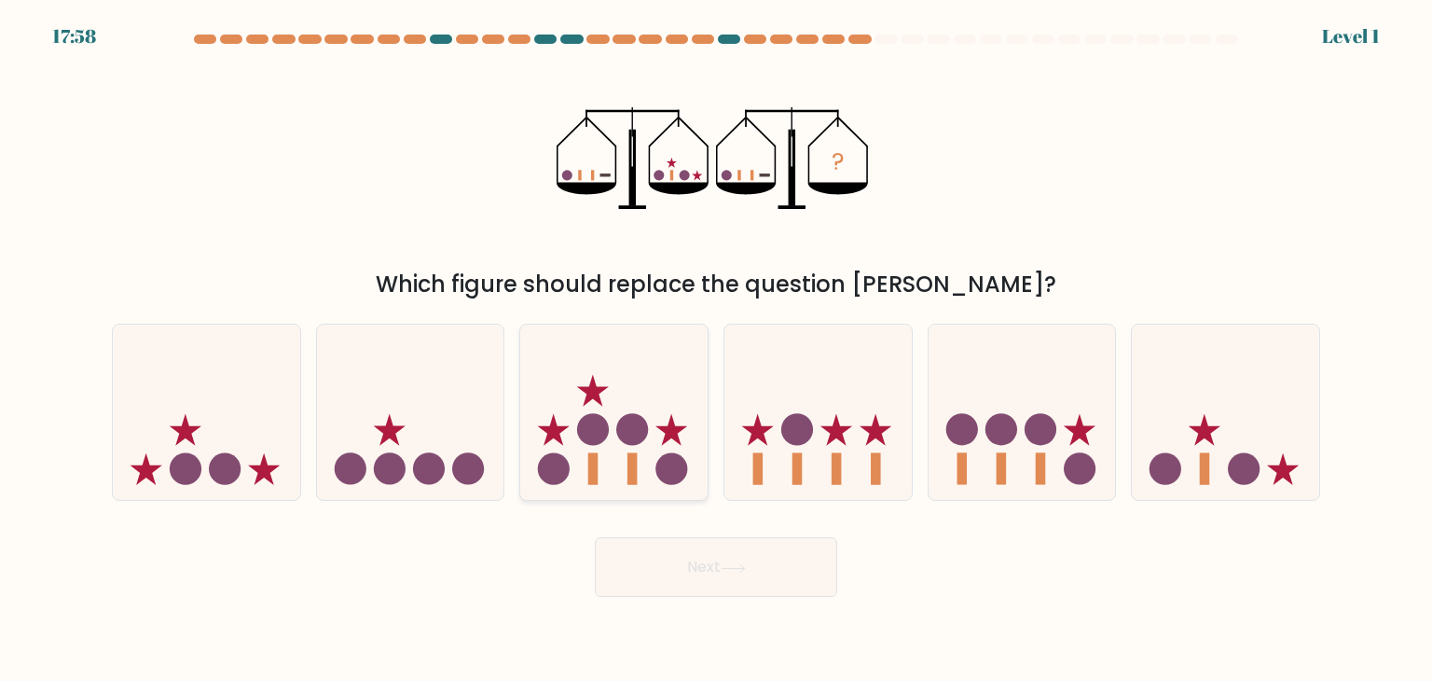
click at [571, 469] on icon at bounding box center [613, 412] width 187 height 155
click at [716, 350] on input "c." at bounding box center [716, 344] width 1 height 9
radio input "true"
click at [690, 565] on button "Next" at bounding box center [716, 567] width 242 height 60
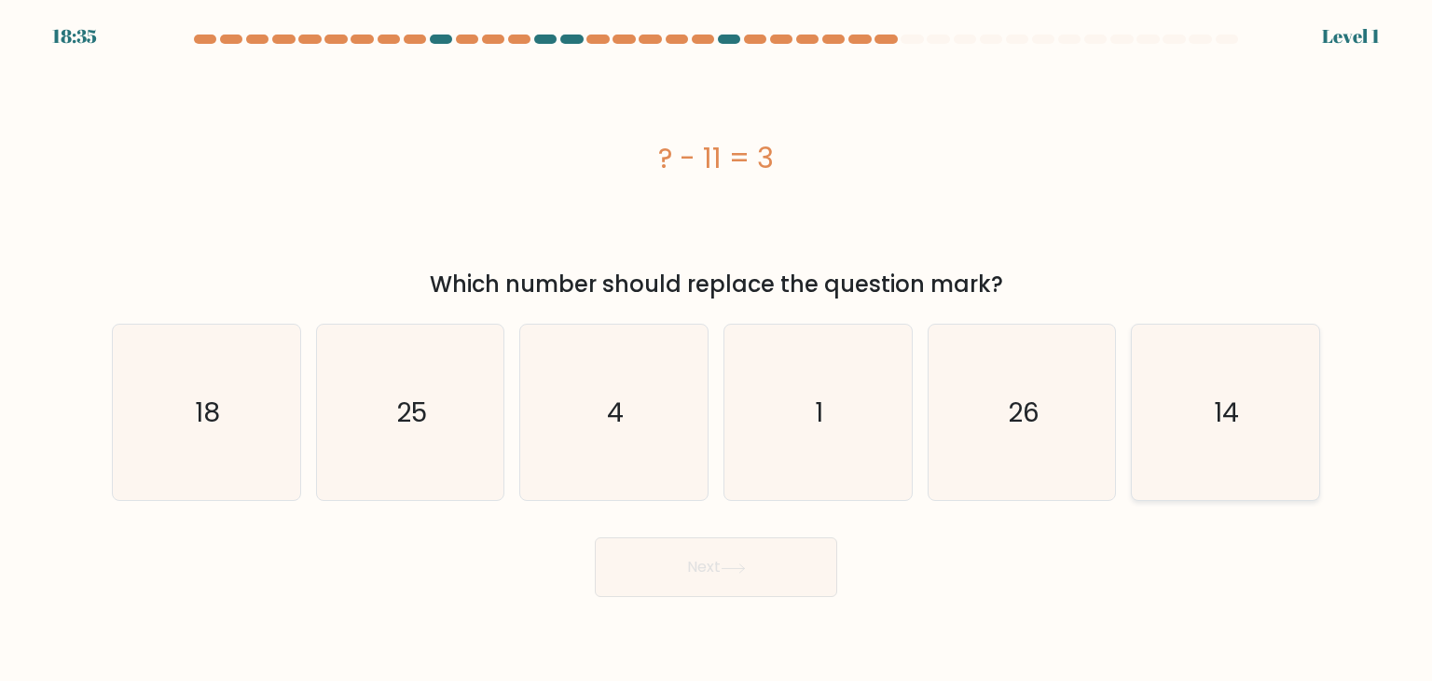
click at [1242, 394] on icon "14" at bounding box center [1224, 411] width 175 height 175
click at [717, 350] on input "f. 14" at bounding box center [716, 344] width 1 height 9
radio input "true"
click at [686, 575] on button "Next" at bounding box center [716, 567] width 242 height 60
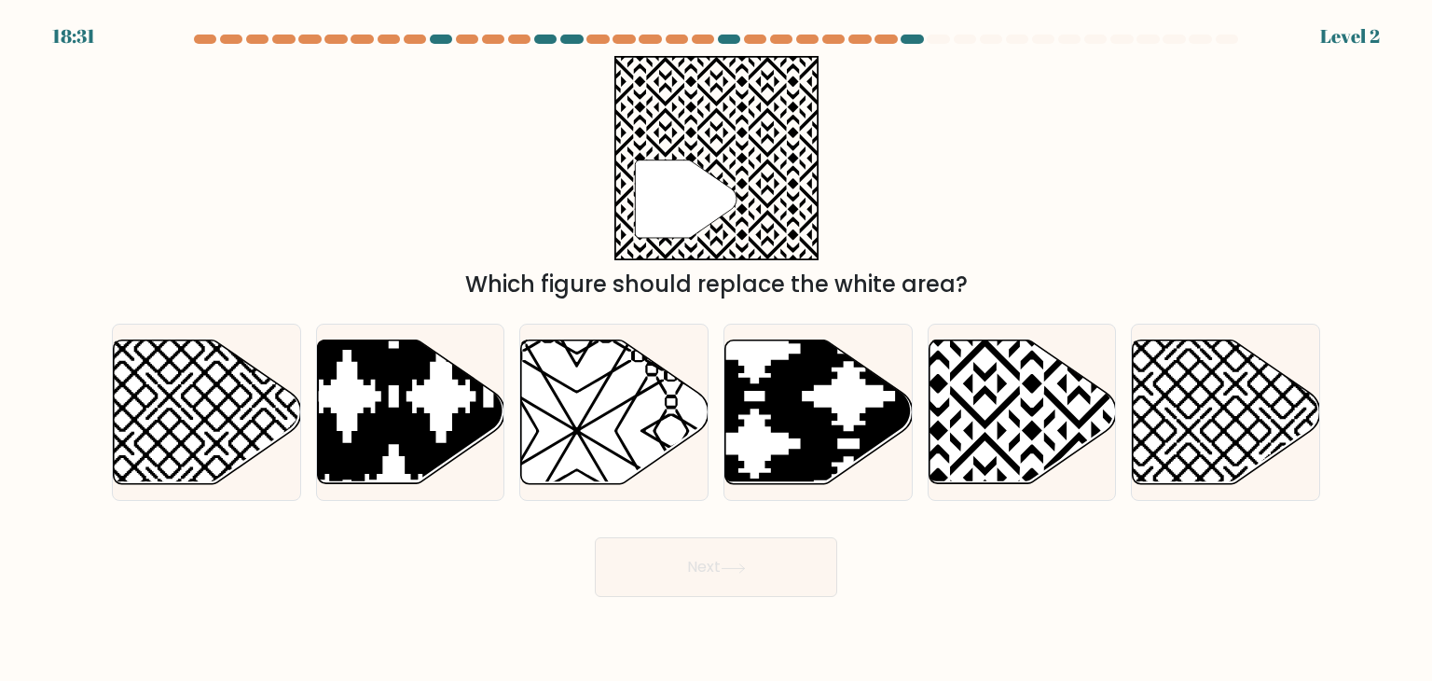
click at [686, 575] on button "Next" at bounding box center [716, 567] width 242 height 60
click at [559, 434] on icon at bounding box center [614, 412] width 187 height 144
click at [716, 350] on input "c." at bounding box center [716, 344] width 1 height 9
radio input "true"
click at [682, 586] on button "Next" at bounding box center [716, 567] width 242 height 60
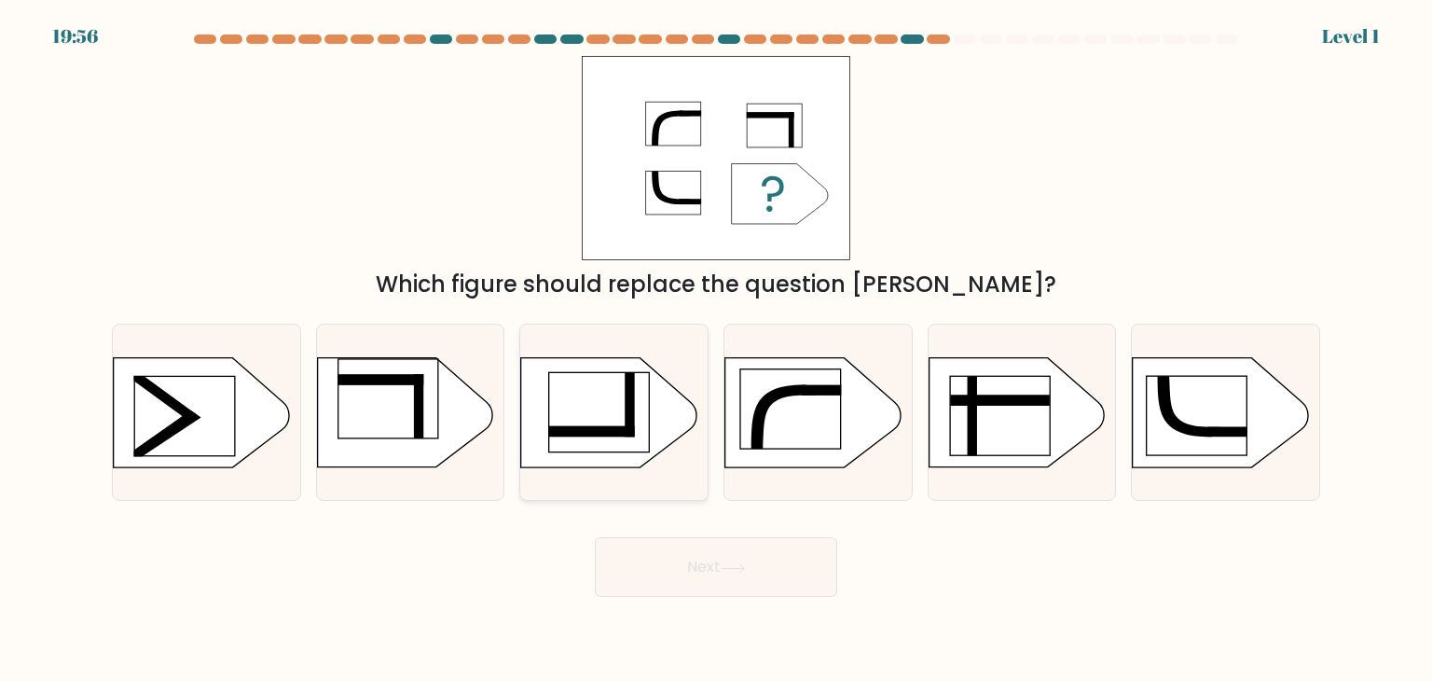
click at [589, 396] on rect at bounding box center [599, 411] width 100 height 79
click at [716, 350] on input "c." at bounding box center [716, 344] width 1 height 9
radio input "true"
click at [657, 565] on button "Next" at bounding box center [716, 567] width 242 height 60
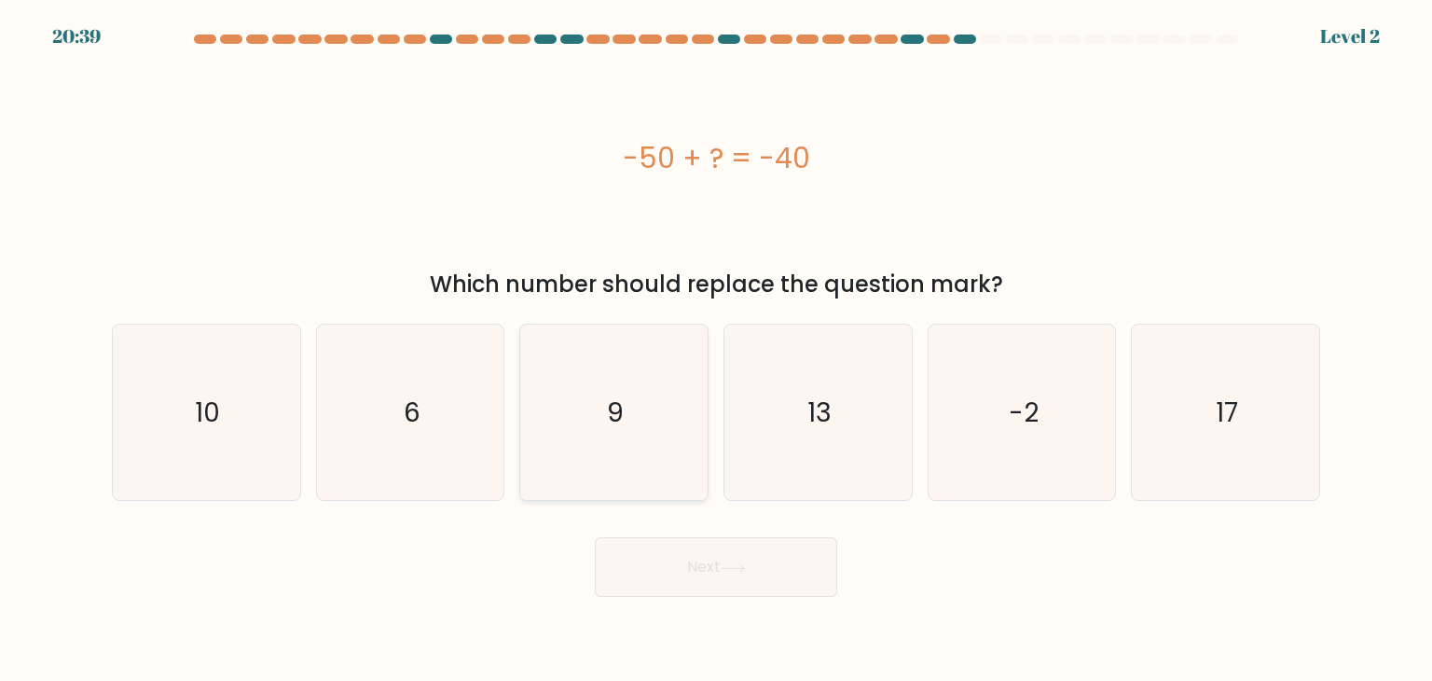
click at [582, 440] on icon "9" at bounding box center [613, 411] width 175 height 175
click at [716, 350] on input "c. 9" at bounding box center [716, 344] width 1 height 9
radio input "true"
click at [641, 560] on button "Next" at bounding box center [716, 567] width 242 height 60
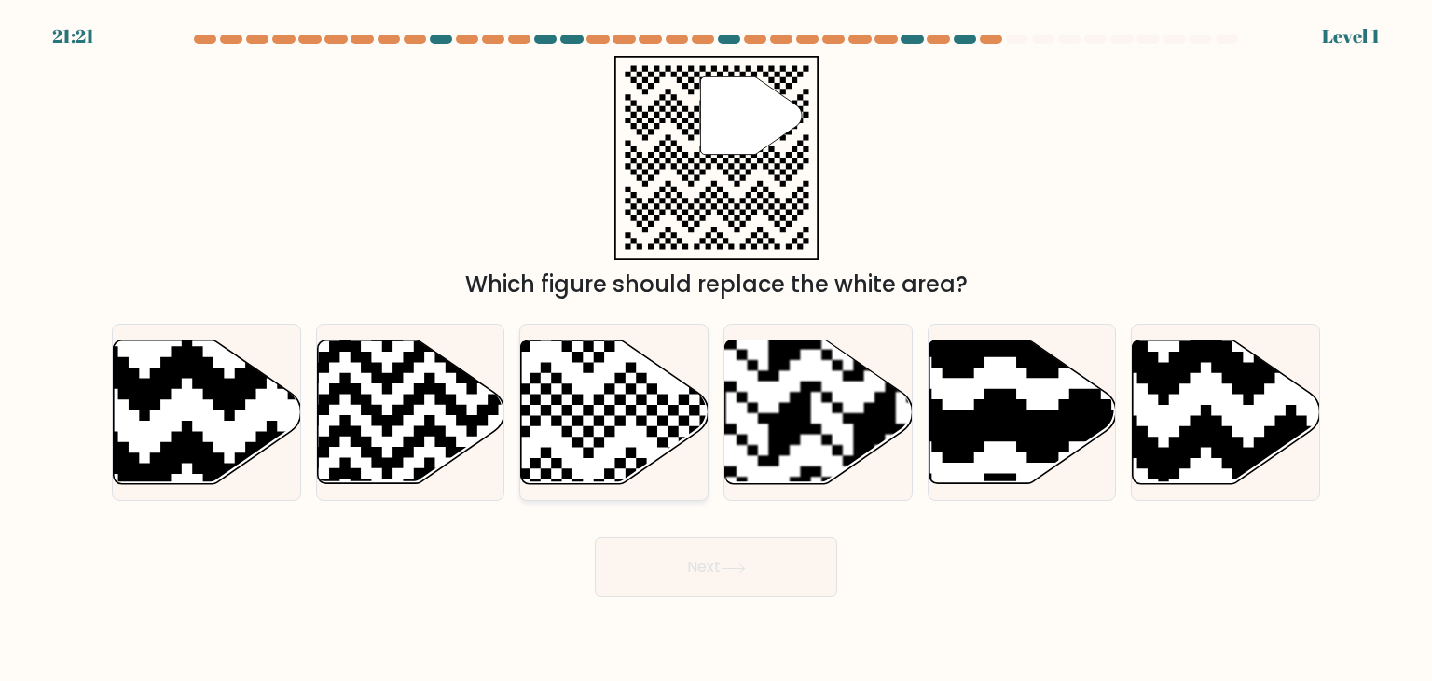
click at [581, 419] on icon at bounding box center [550, 489] width 339 height 339
click at [716, 350] on input "c." at bounding box center [716, 344] width 1 height 9
radio input "true"
click at [668, 571] on button "Next" at bounding box center [716, 567] width 242 height 60
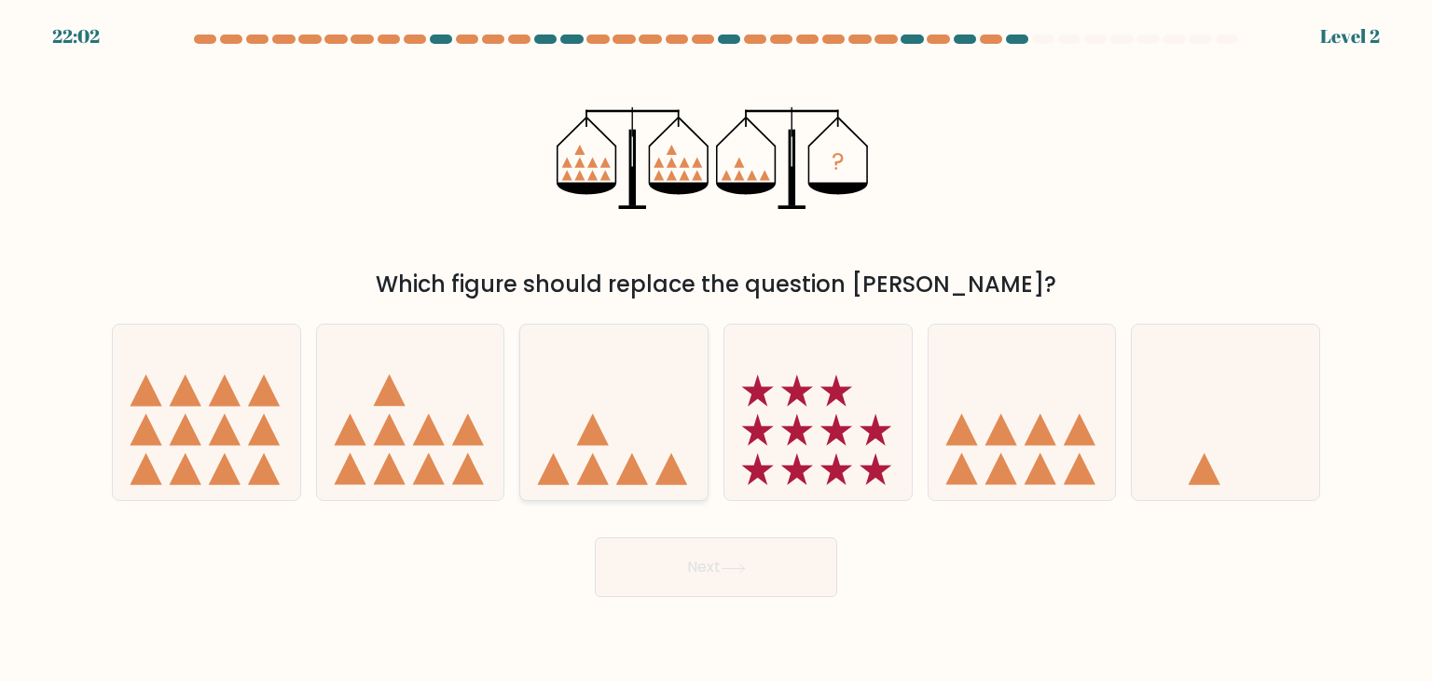
click at [636, 415] on icon at bounding box center [613, 412] width 187 height 155
click at [716, 350] on input "c." at bounding box center [716, 344] width 1 height 9
radio input "true"
click at [682, 567] on button "Next" at bounding box center [716, 567] width 242 height 60
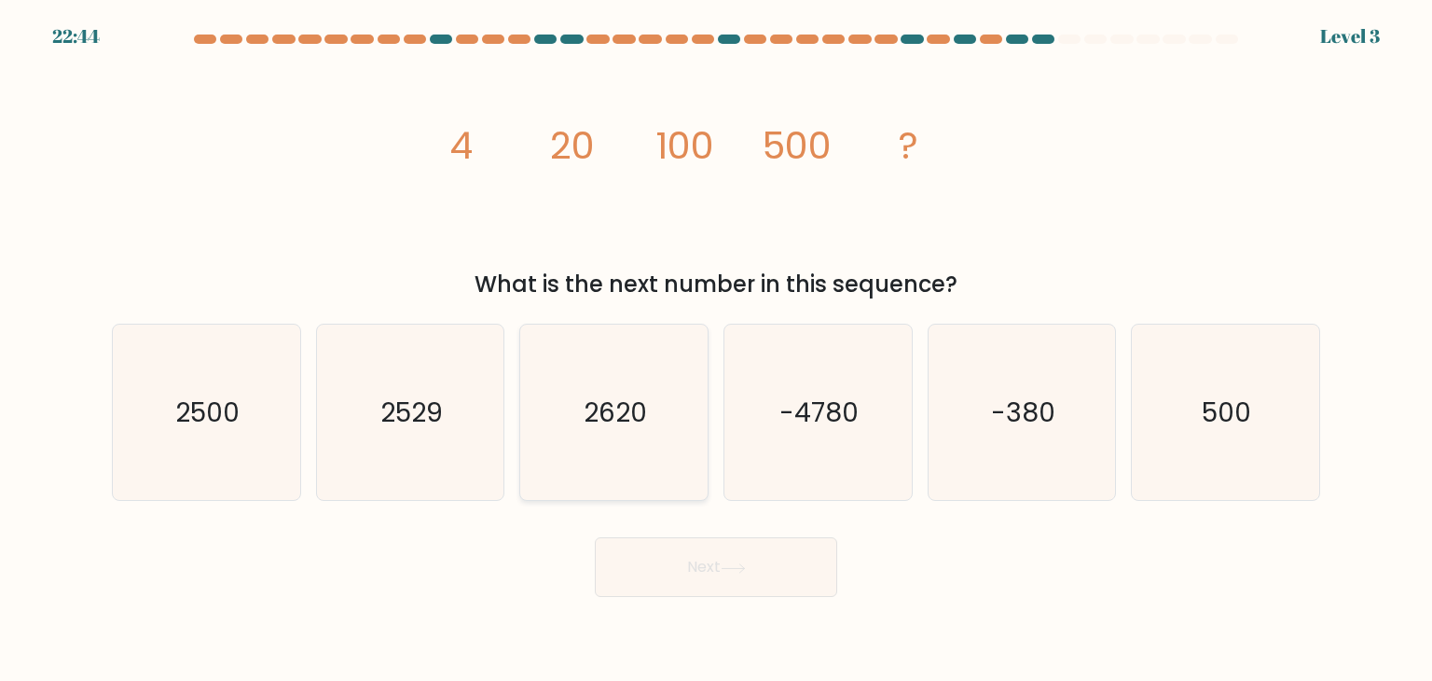
click at [638, 467] on icon "2620" at bounding box center [613, 411] width 175 height 175
click at [716, 350] on input "c. 2620" at bounding box center [716, 344] width 1 height 9
radio input "true"
click at [681, 575] on button "Next" at bounding box center [716, 567] width 242 height 60
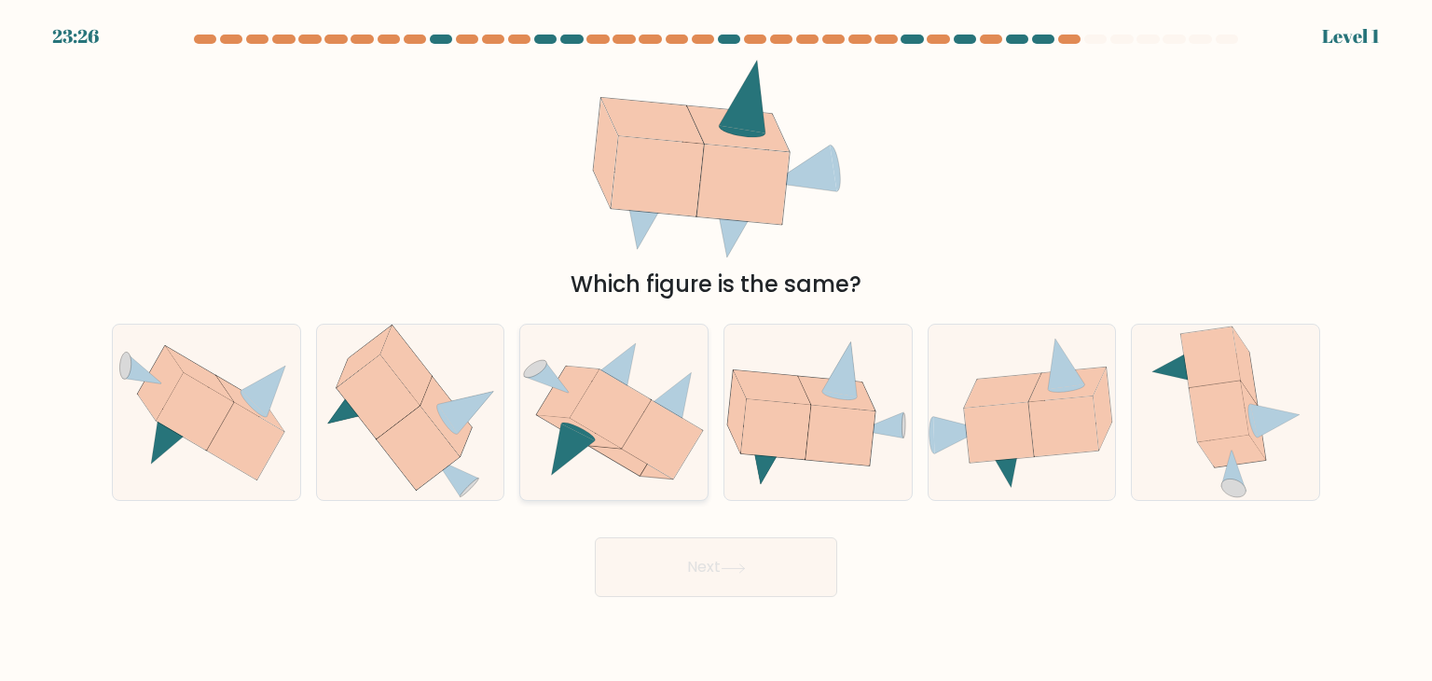
click at [623, 463] on icon at bounding box center [628, 435] width 81 height 78
click at [716, 350] on input "c." at bounding box center [716, 344] width 1 height 9
radio input "true"
click at [680, 581] on button "Next" at bounding box center [716, 567] width 242 height 60
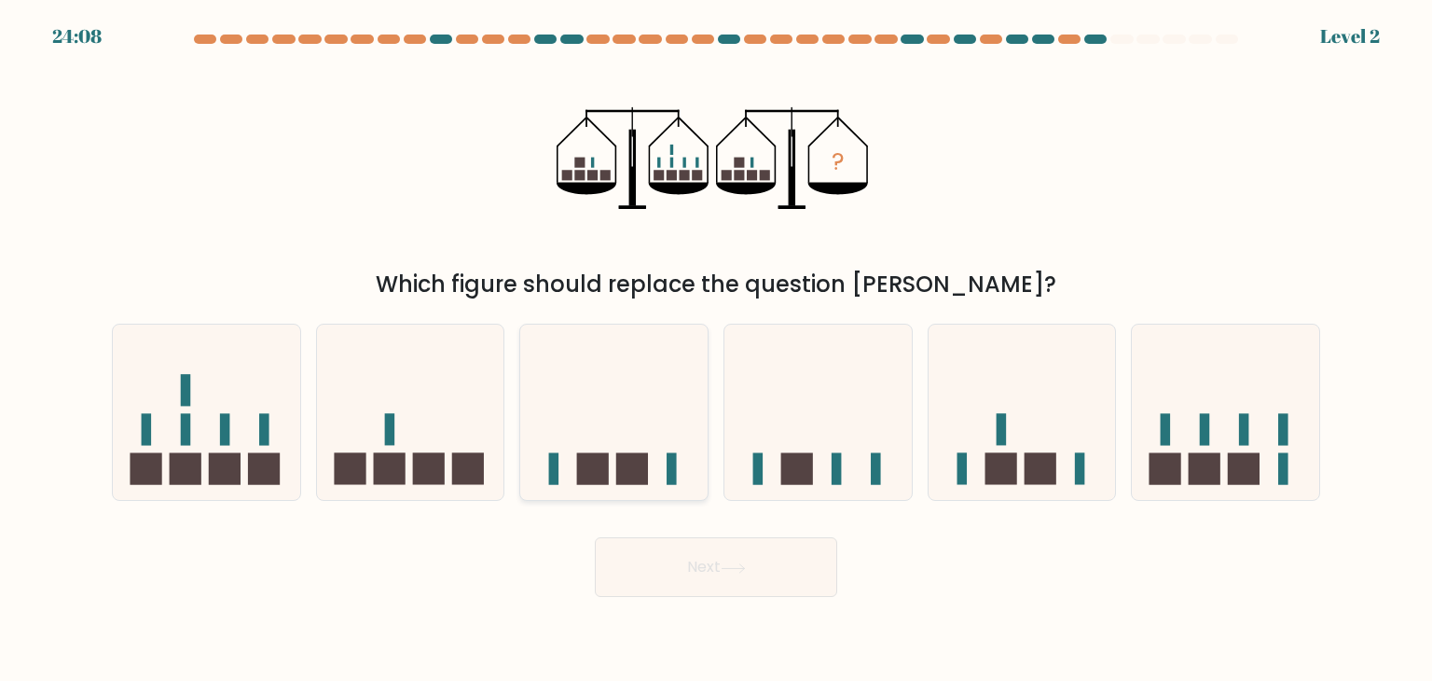
click at [567, 415] on icon at bounding box center [613, 412] width 187 height 155
click at [716, 350] on input "c." at bounding box center [716, 344] width 1 height 9
radio input "true"
click at [687, 560] on button "Next" at bounding box center [716, 567] width 242 height 60
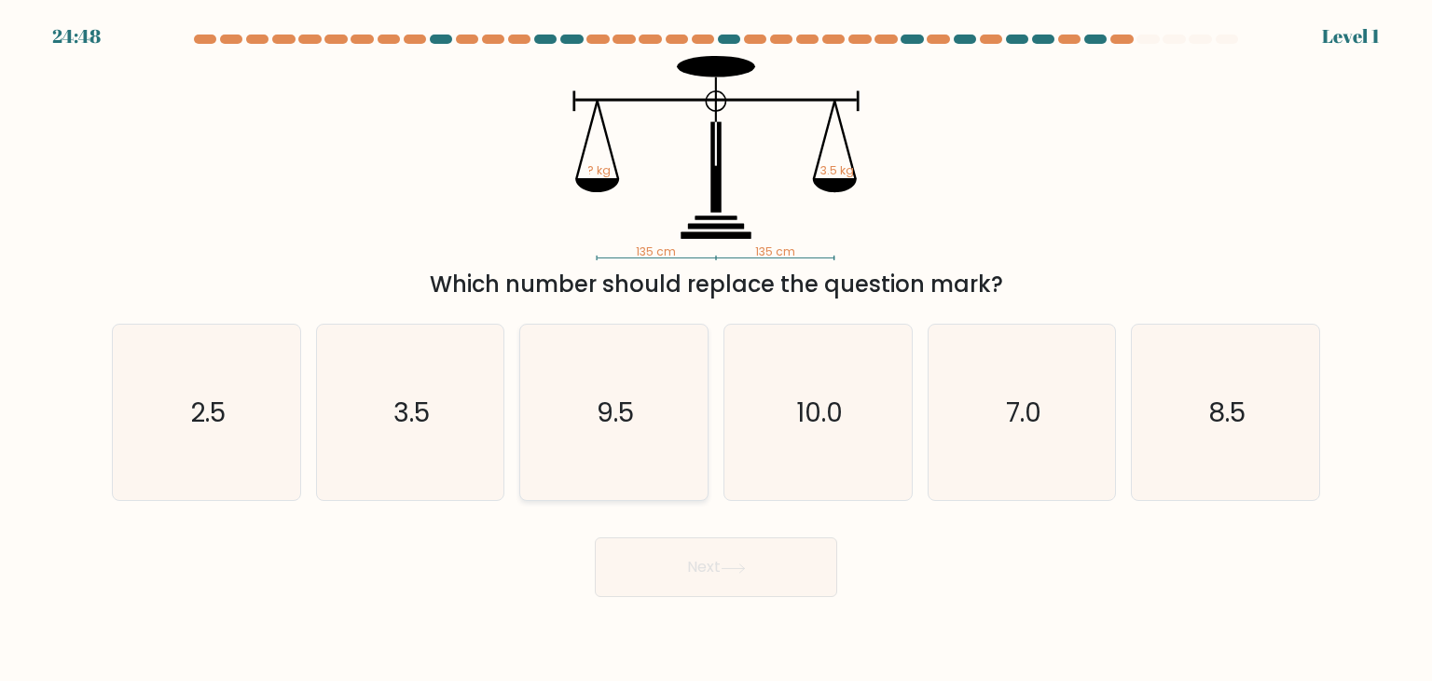
click at [635, 445] on icon "9.5" at bounding box center [613, 411] width 175 height 175
click at [716, 350] on input "c. 9.5" at bounding box center [716, 344] width 1 height 9
radio input "true"
click at [683, 566] on button "Next" at bounding box center [716, 567] width 242 height 60
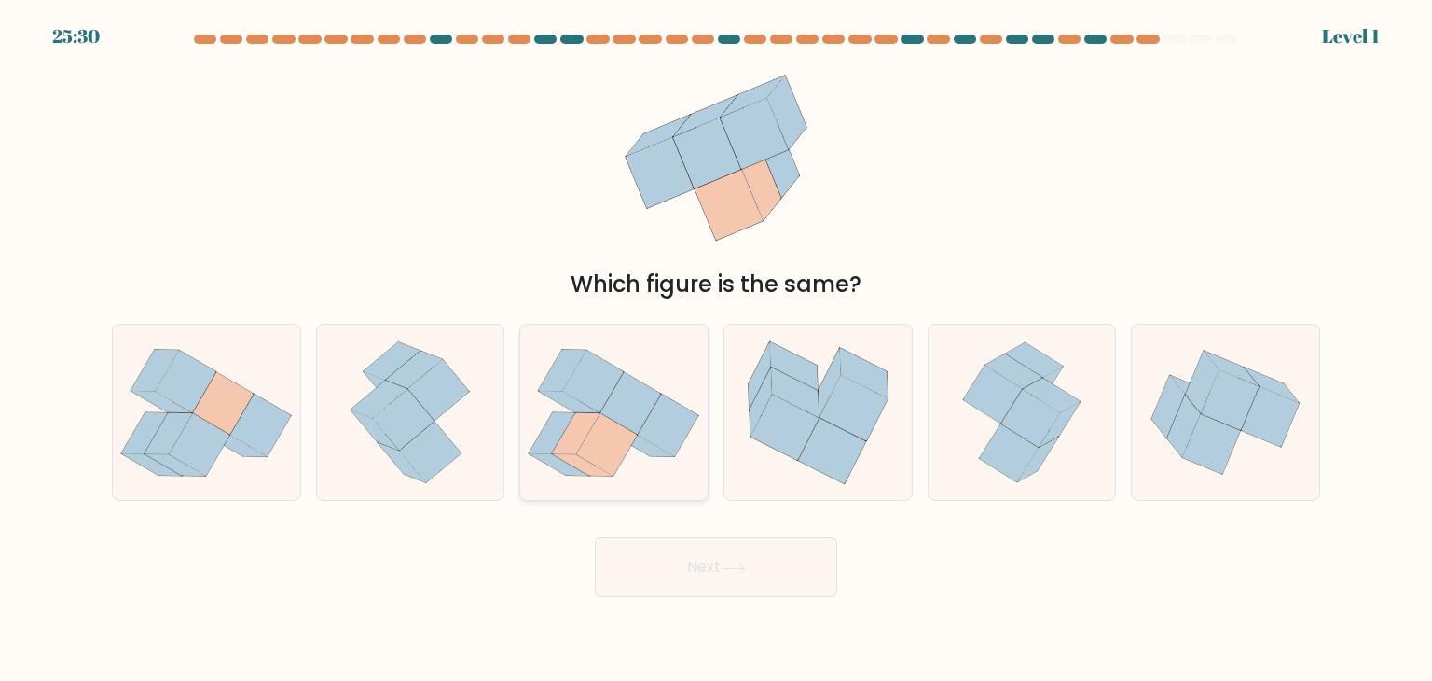
click at [639, 409] on icon at bounding box center [630, 403] width 61 height 62
click at [716, 350] on input "c." at bounding box center [716, 344] width 1 height 9
radio input "true"
click at [701, 571] on button "Next" at bounding box center [716, 567] width 242 height 60
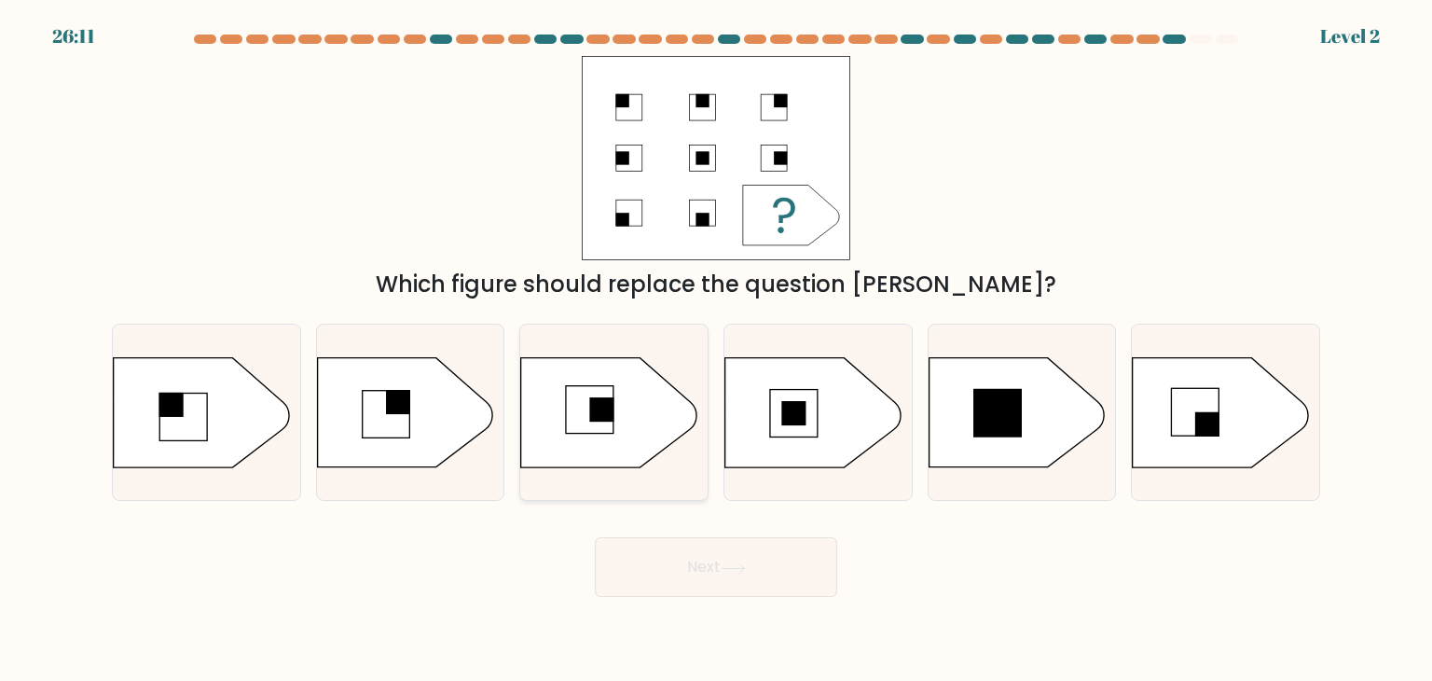
click at [640, 468] on div at bounding box center [613, 412] width 189 height 177
click at [716, 350] on input "c." at bounding box center [716, 344] width 1 height 9
radio input "true"
click at [712, 581] on button "Next" at bounding box center [716, 567] width 242 height 60
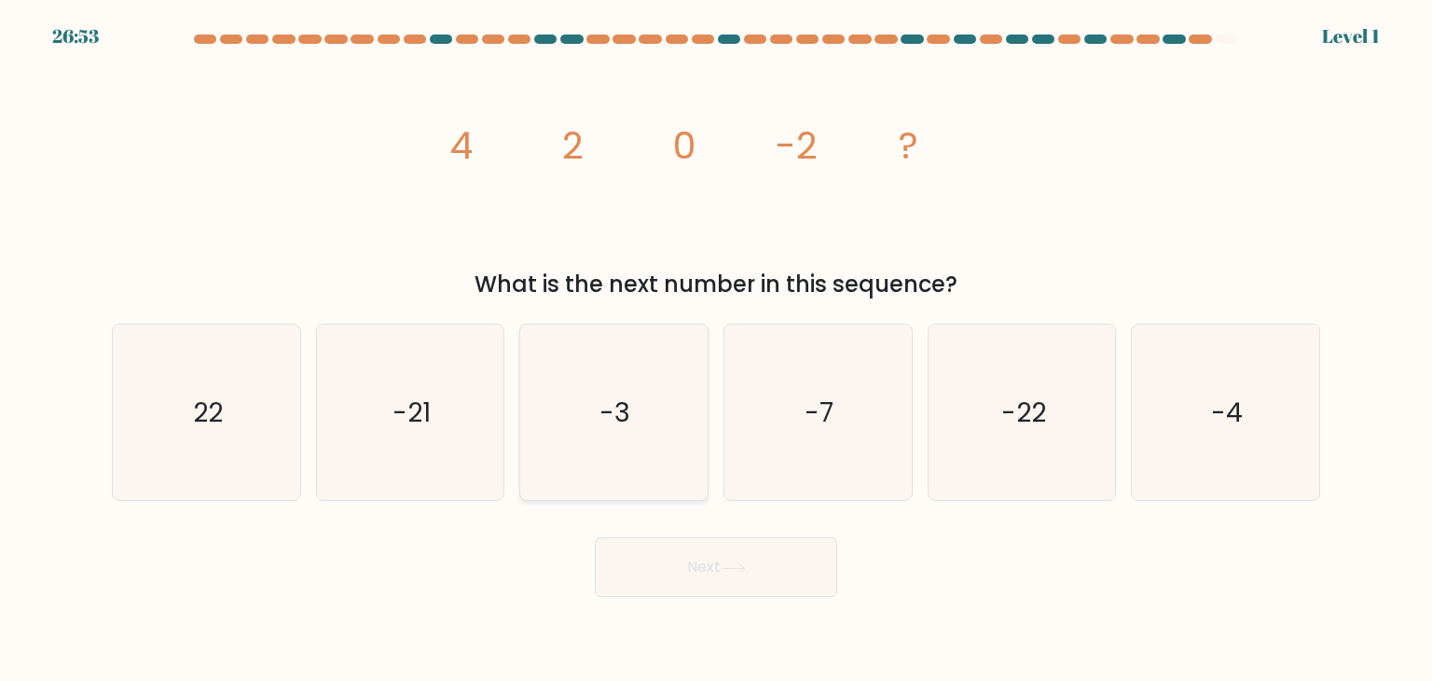
click at [621, 432] on icon "-3" at bounding box center [613, 411] width 175 height 175
click at [716, 350] on input "c. -3" at bounding box center [716, 344] width 1 height 9
radio input "true"
click at [696, 572] on button "Next" at bounding box center [716, 567] width 242 height 60
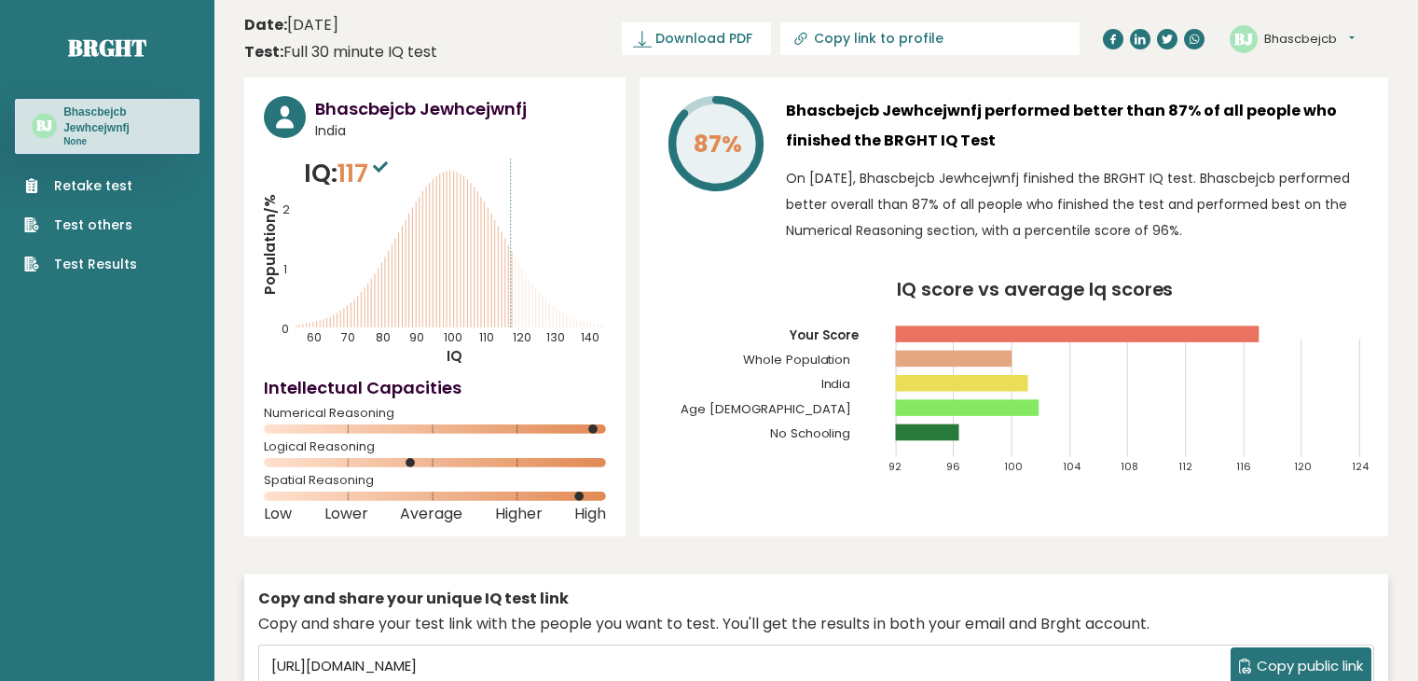
scroll to position [5135, 0]
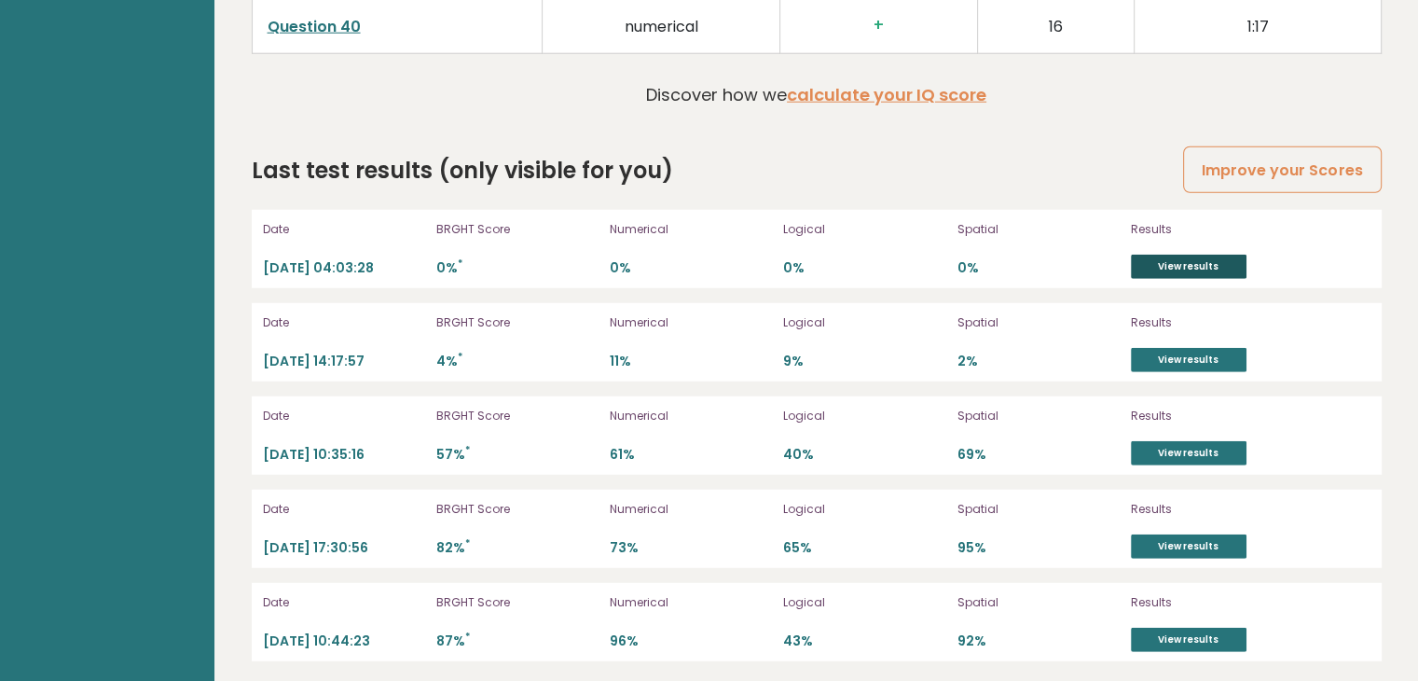
click at [1191, 263] on link "View results" at bounding box center [1189, 267] width 116 height 24
click at [1193, 627] on link "View results" at bounding box center [1189, 639] width 116 height 24
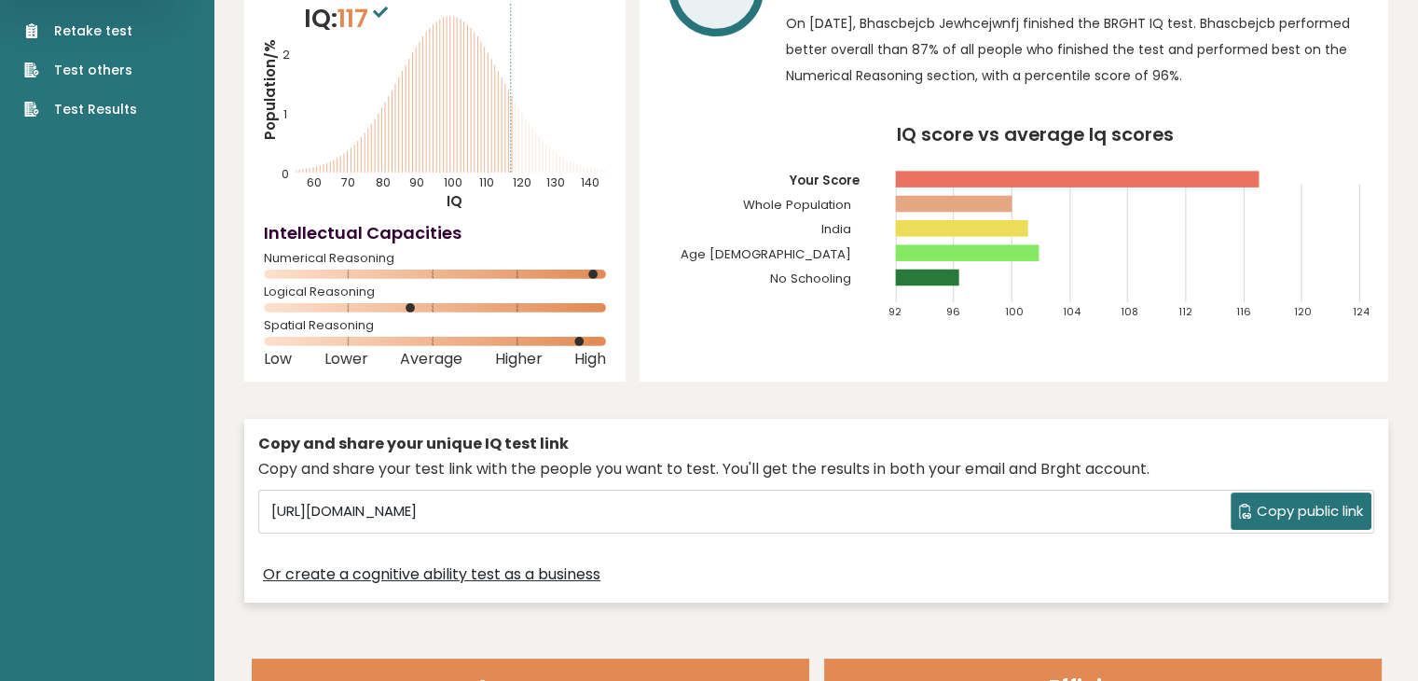
scroll to position [0, 0]
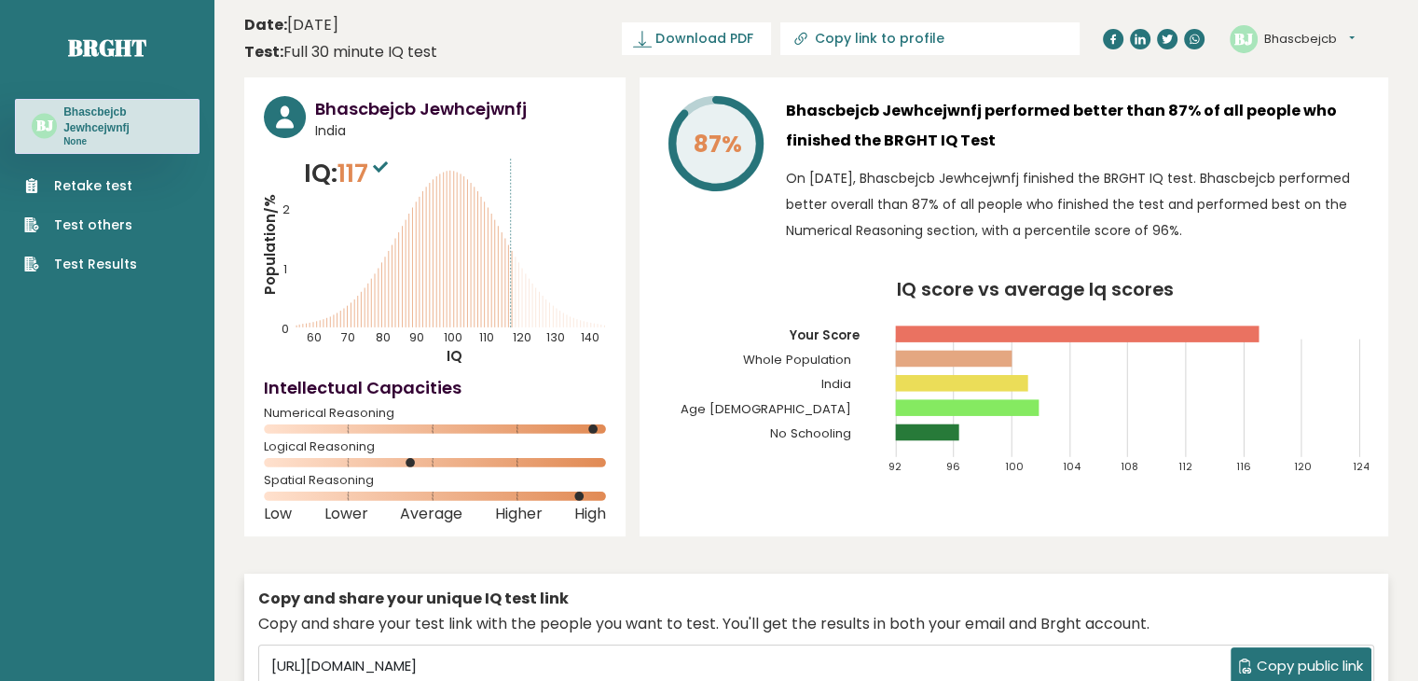
click at [85, 193] on link "Retake test" at bounding box center [80, 186] width 113 height 20
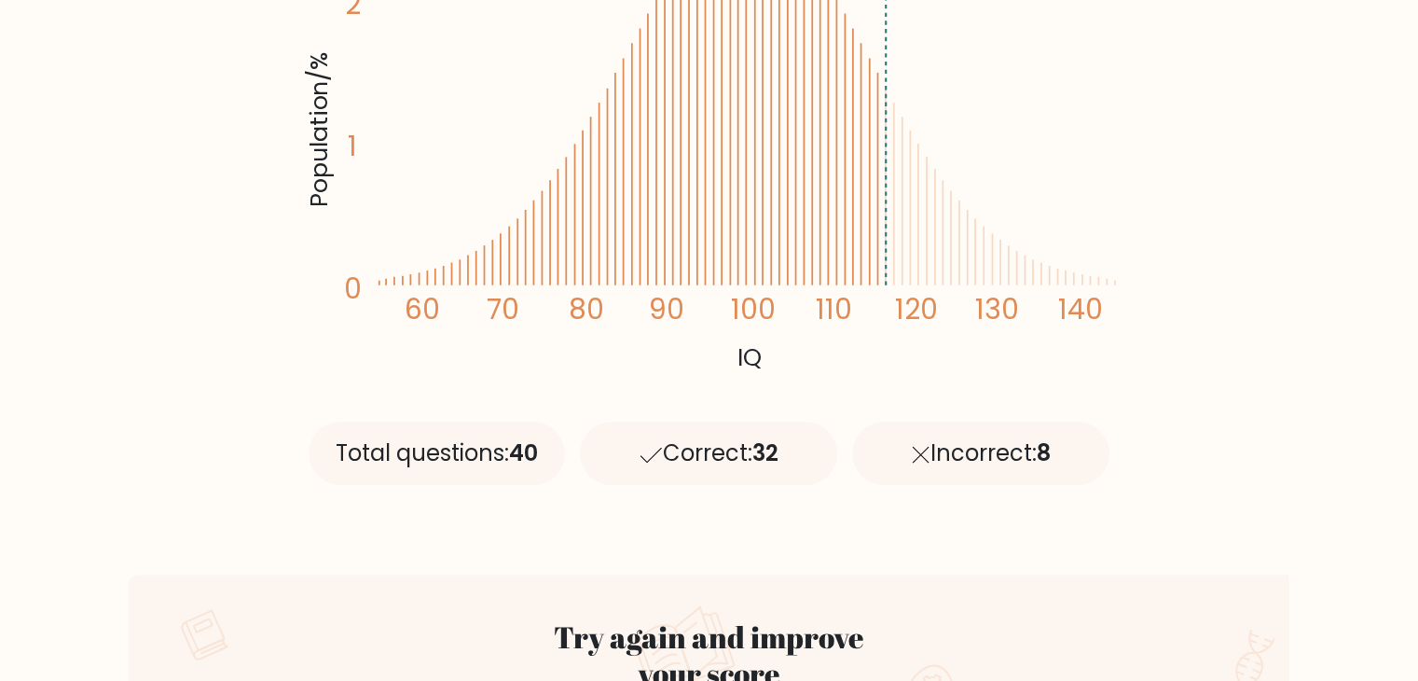
scroll to position [244, 0]
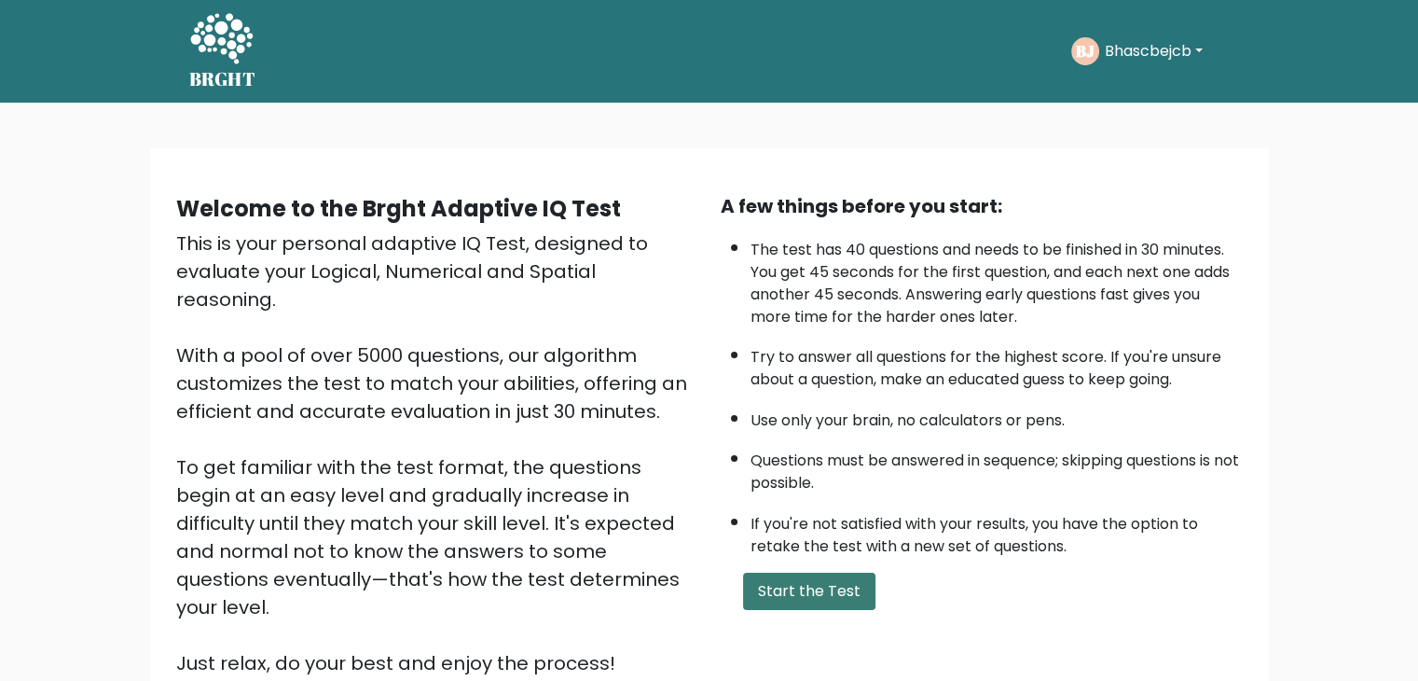
click at [828, 575] on button "Start the Test" at bounding box center [809, 590] width 132 height 37
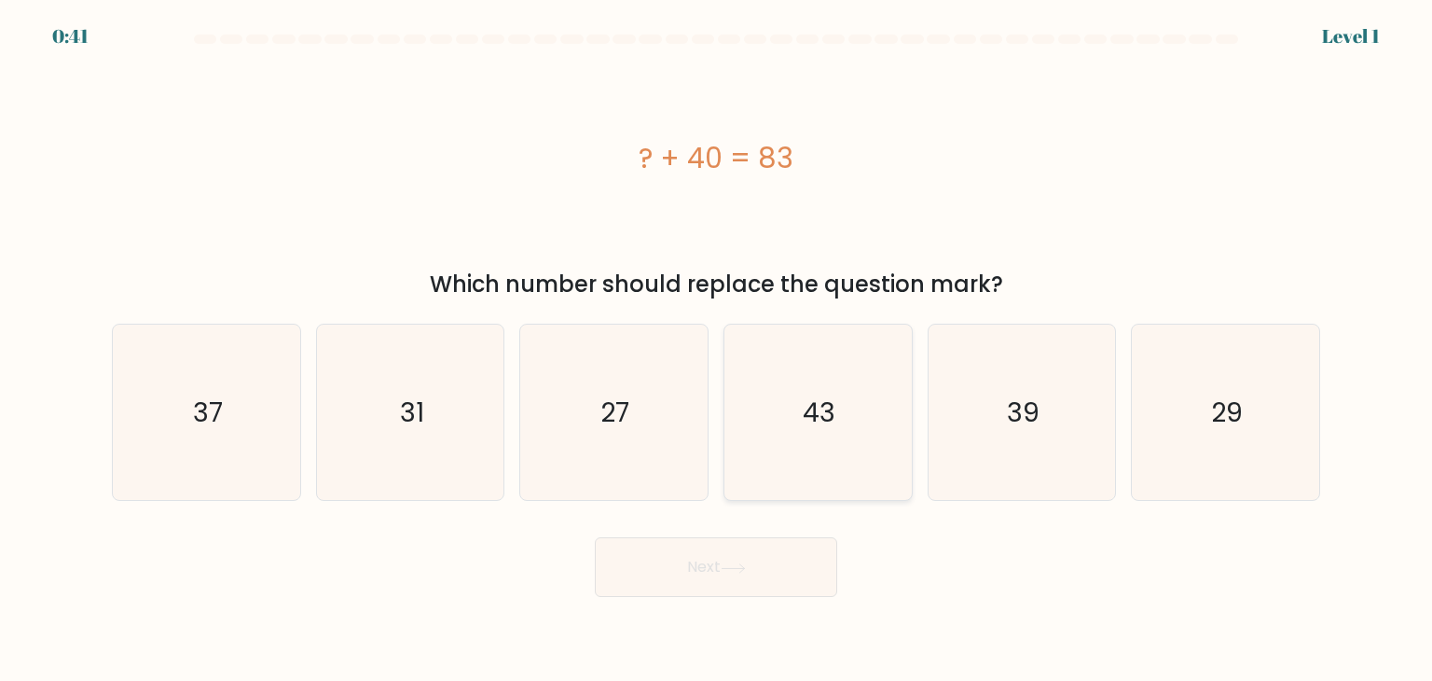
click at [876, 456] on icon "43" at bounding box center [817, 411] width 175 height 175
click at [717, 350] on input "d. 43" at bounding box center [716, 344] width 1 height 9
radio input "true"
click at [732, 576] on button "Next" at bounding box center [716, 567] width 242 height 60
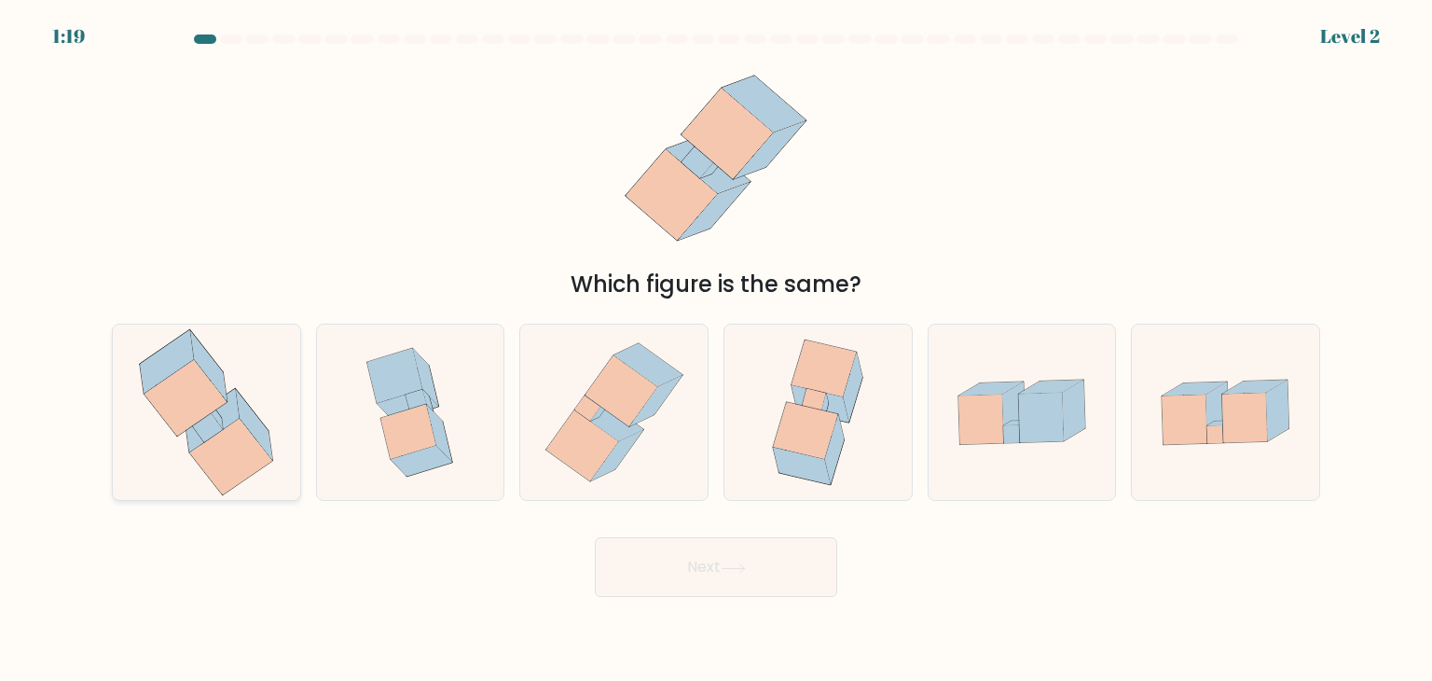
click at [209, 472] on icon at bounding box center [231, 457] width 83 height 76
click at [716, 350] on input "a." at bounding box center [716, 344] width 1 height 9
radio input "true"
click at [647, 576] on button "Next" at bounding box center [716, 567] width 242 height 60
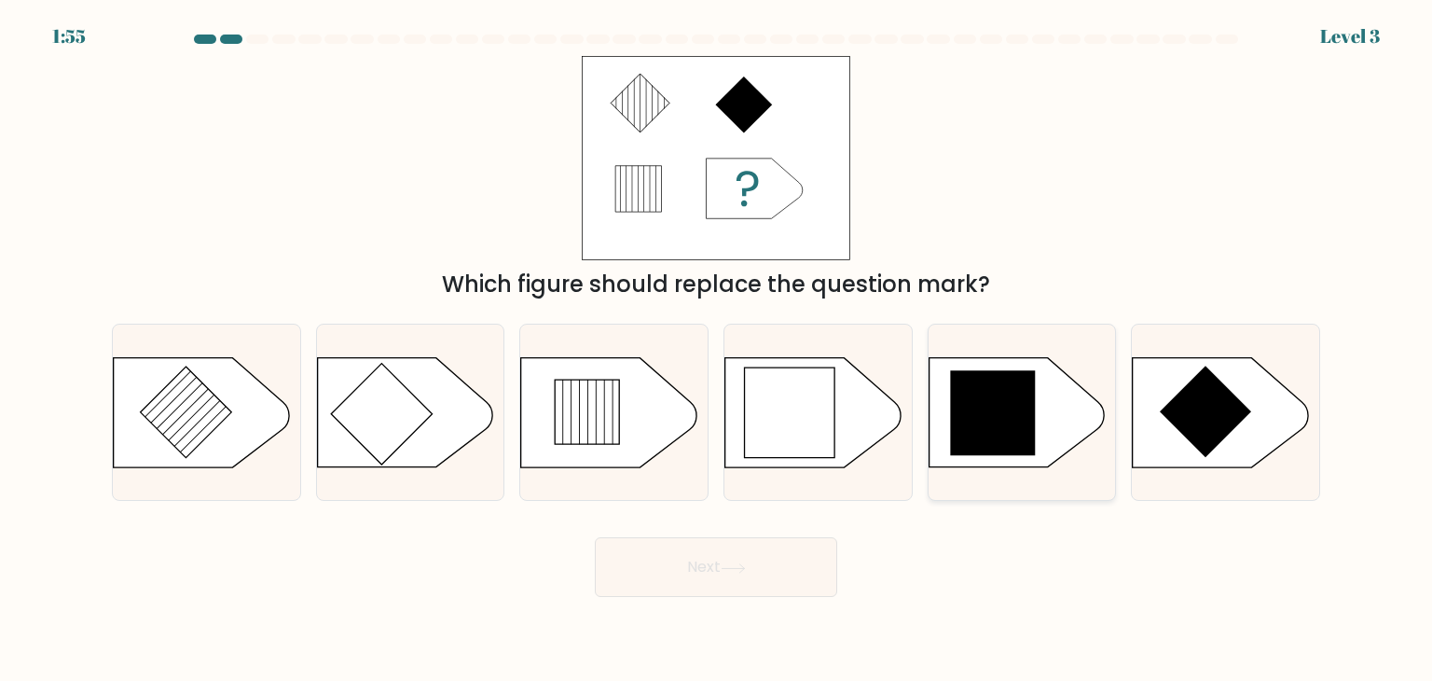
click at [946, 421] on icon at bounding box center [1016, 412] width 175 height 109
click at [717, 350] on input "e." at bounding box center [716, 344] width 1 height 9
radio input "true"
click at [660, 568] on button "Next" at bounding box center [716, 567] width 242 height 60
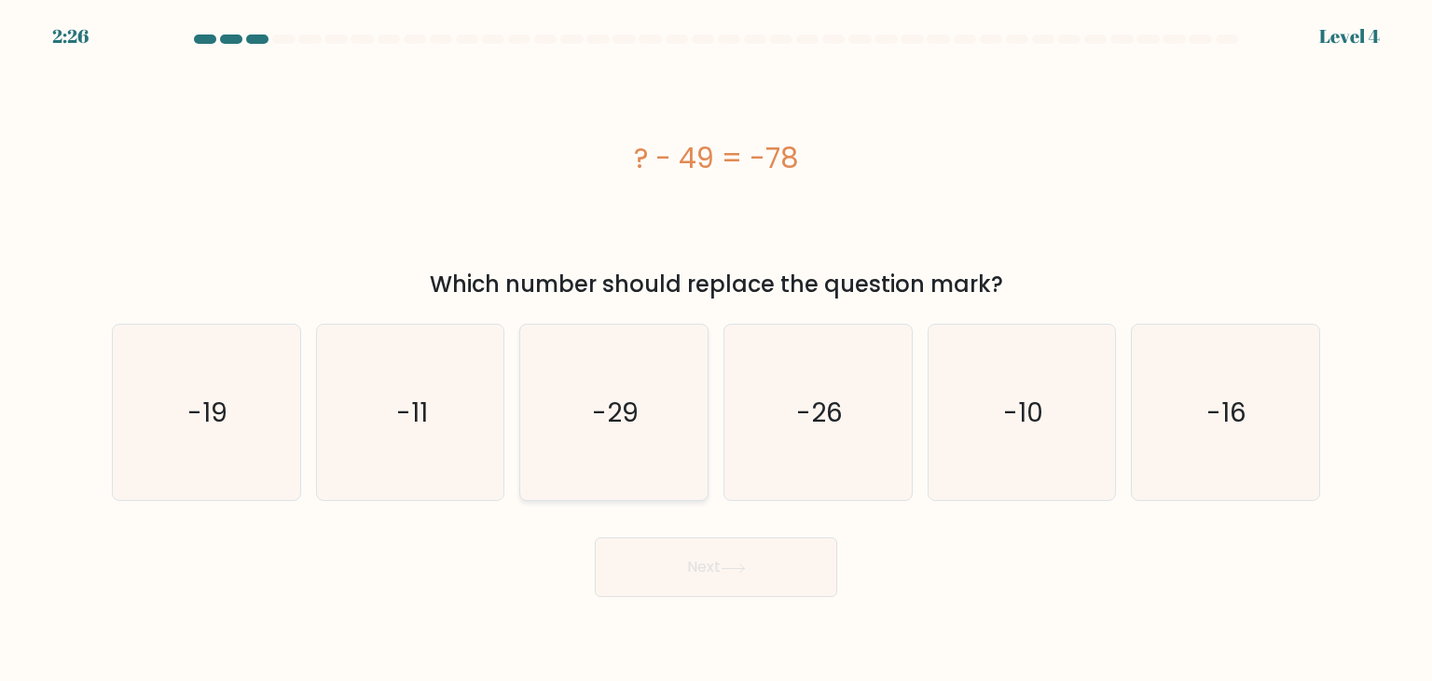
click at [654, 420] on icon "-29" at bounding box center [613, 411] width 175 height 175
click at [716, 350] on input "c. -29" at bounding box center [716, 344] width 1 height 9
radio input "true"
click at [689, 571] on button "Next" at bounding box center [716, 567] width 242 height 60
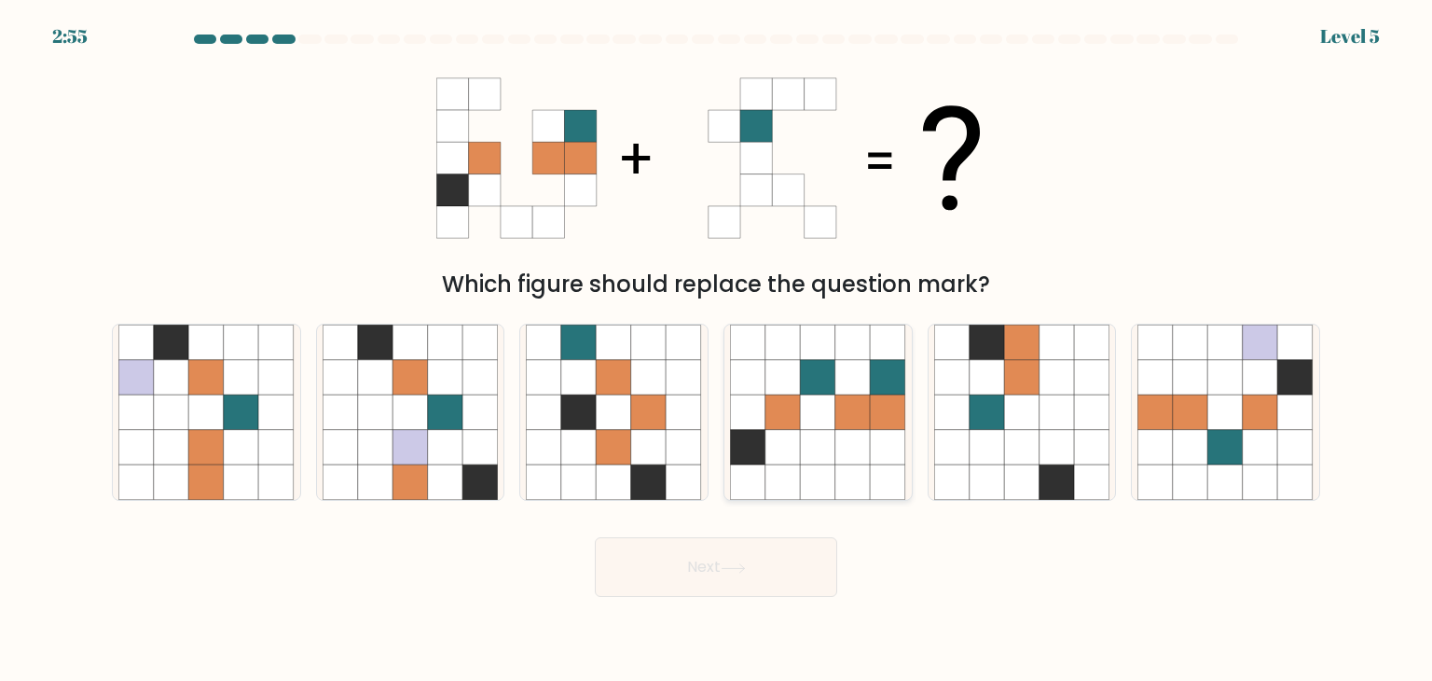
click at [843, 406] on icon at bounding box center [852, 411] width 35 height 35
click at [717, 350] on input "d." at bounding box center [716, 344] width 1 height 9
radio input "true"
click at [738, 579] on button "Next" at bounding box center [716, 567] width 242 height 60
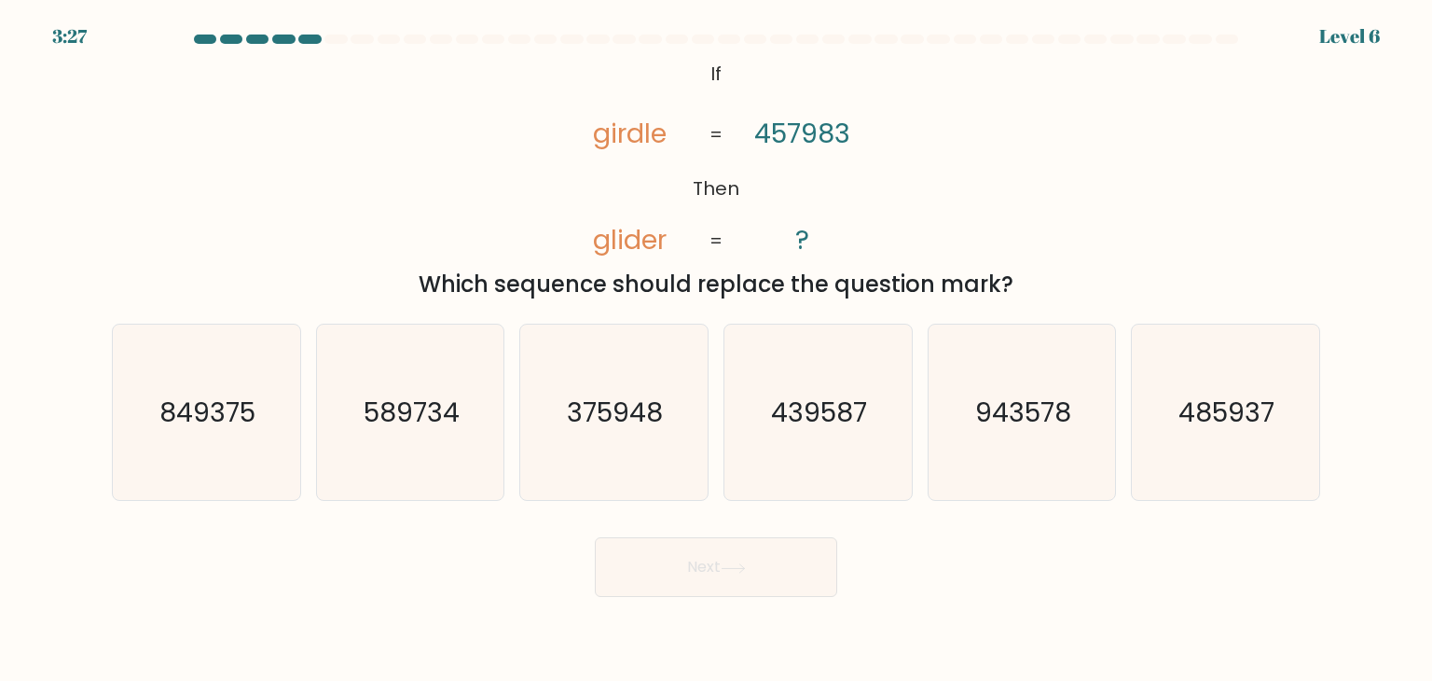
click at [643, 273] on div "Which sequence should replace the question mark?" at bounding box center [716, 285] width 1186 height 34
click at [1163, 394] on icon "485937" at bounding box center [1224, 411] width 175 height 175
click at [717, 350] on input "f. 485937" at bounding box center [716, 344] width 1 height 9
radio input "true"
click at [699, 577] on button "Next" at bounding box center [716, 567] width 242 height 60
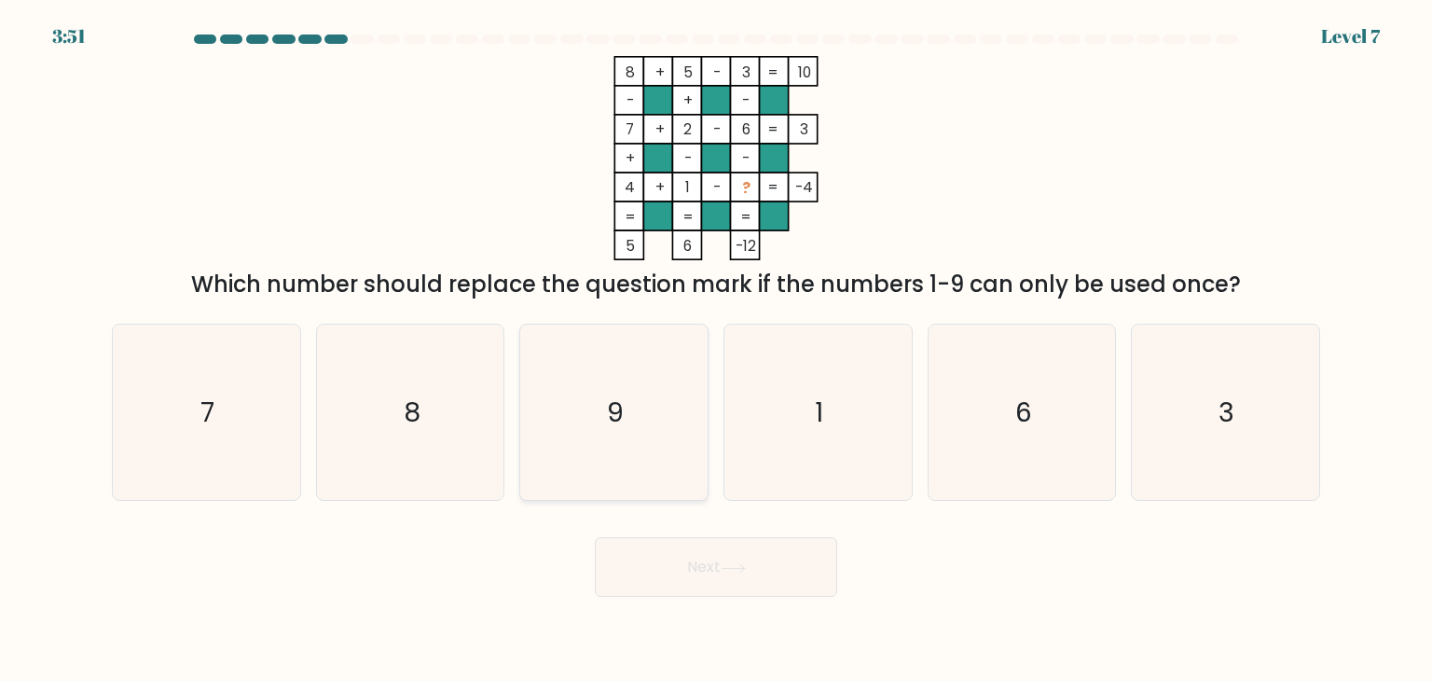
click at [638, 421] on icon "9" at bounding box center [613, 411] width 175 height 175
click at [716, 350] on input "c. 9" at bounding box center [716, 344] width 1 height 9
radio input "true"
click at [685, 584] on button "Next" at bounding box center [716, 567] width 242 height 60
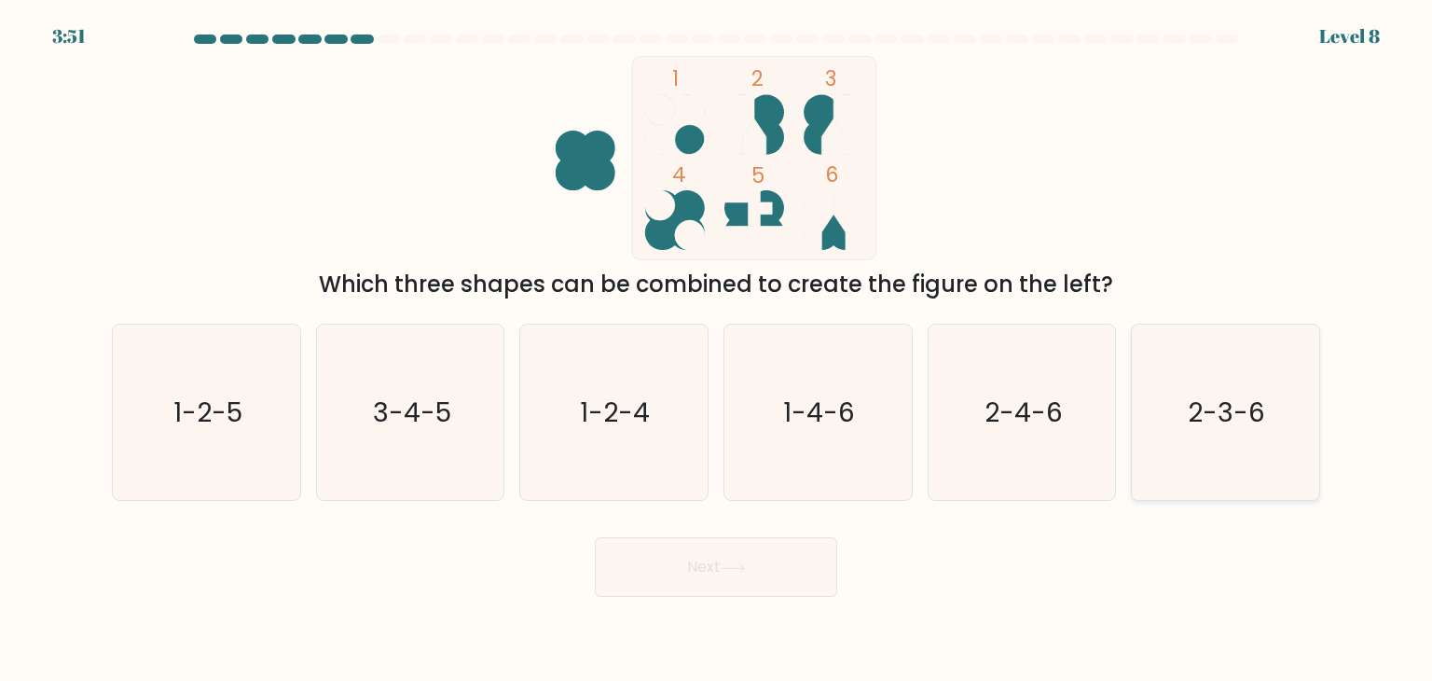
click at [1219, 426] on text "2-3-6" at bounding box center [1227, 411] width 77 height 37
click at [717, 350] on input "f. 2-3-6" at bounding box center [716, 344] width 1 height 9
radio input "true"
click at [658, 593] on button "Next" at bounding box center [716, 567] width 242 height 60
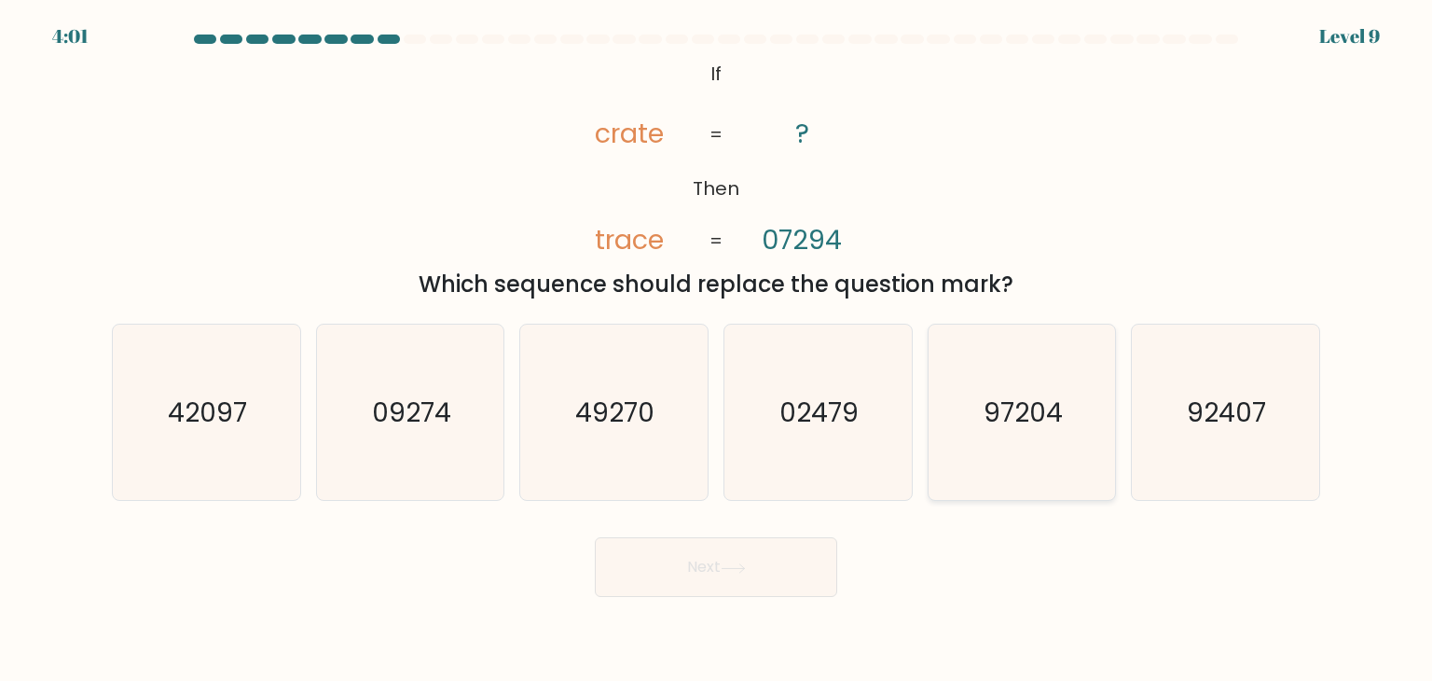
click at [1033, 426] on text "97204" at bounding box center [1023, 411] width 79 height 37
click at [717, 350] on input "e. 97204" at bounding box center [716, 344] width 1 height 9
radio input "true"
click at [710, 556] on button "Next" at bounding box center [716, 567] width 242 height 60
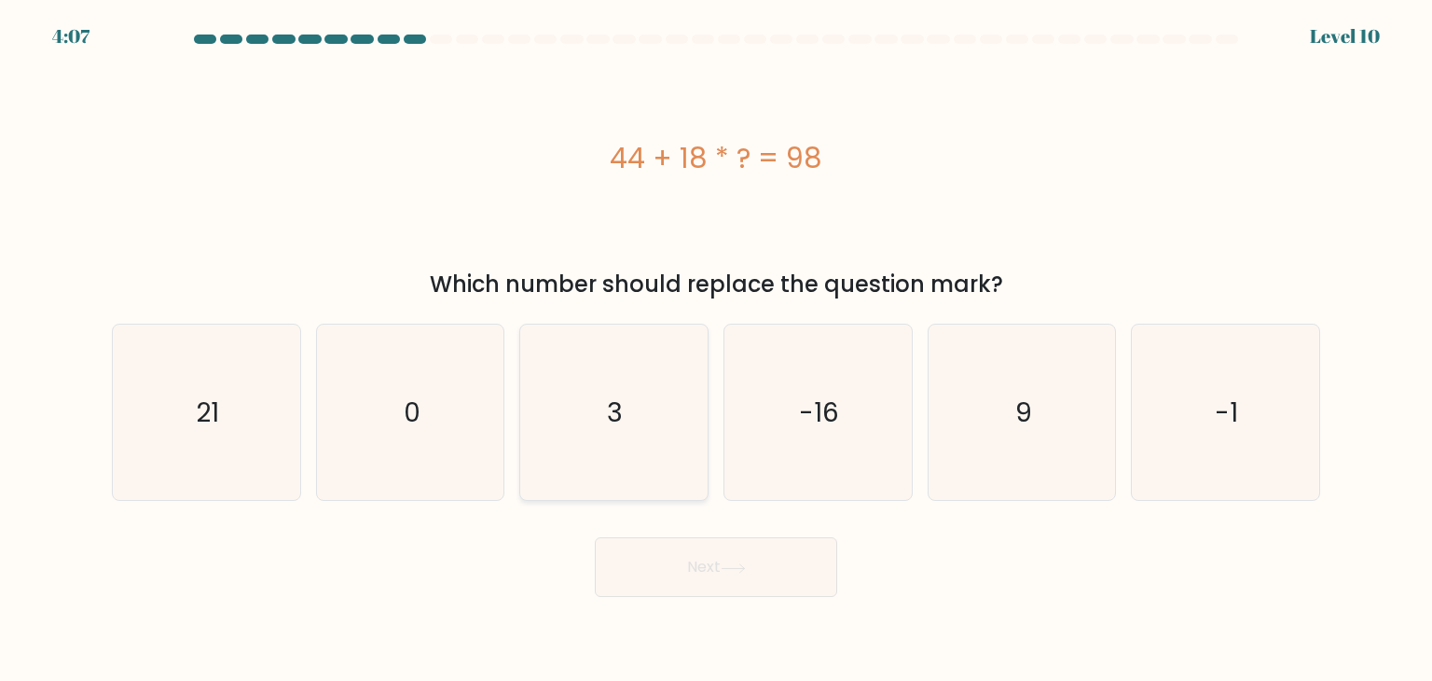
click at [626, 434] on icon "3" at bounding box center [613, 411] width 175 height 175
click at [716, 350] on input "c. 3" at bounding box center [716, 344] width 1 height 9
radio input "true"
click at [626, 434] on icon "3" at bounding box center [613, 411] width 173 height 173
click at [716, 350] on input "c. 3" at bounding box center [716, 344] width 1 height 9
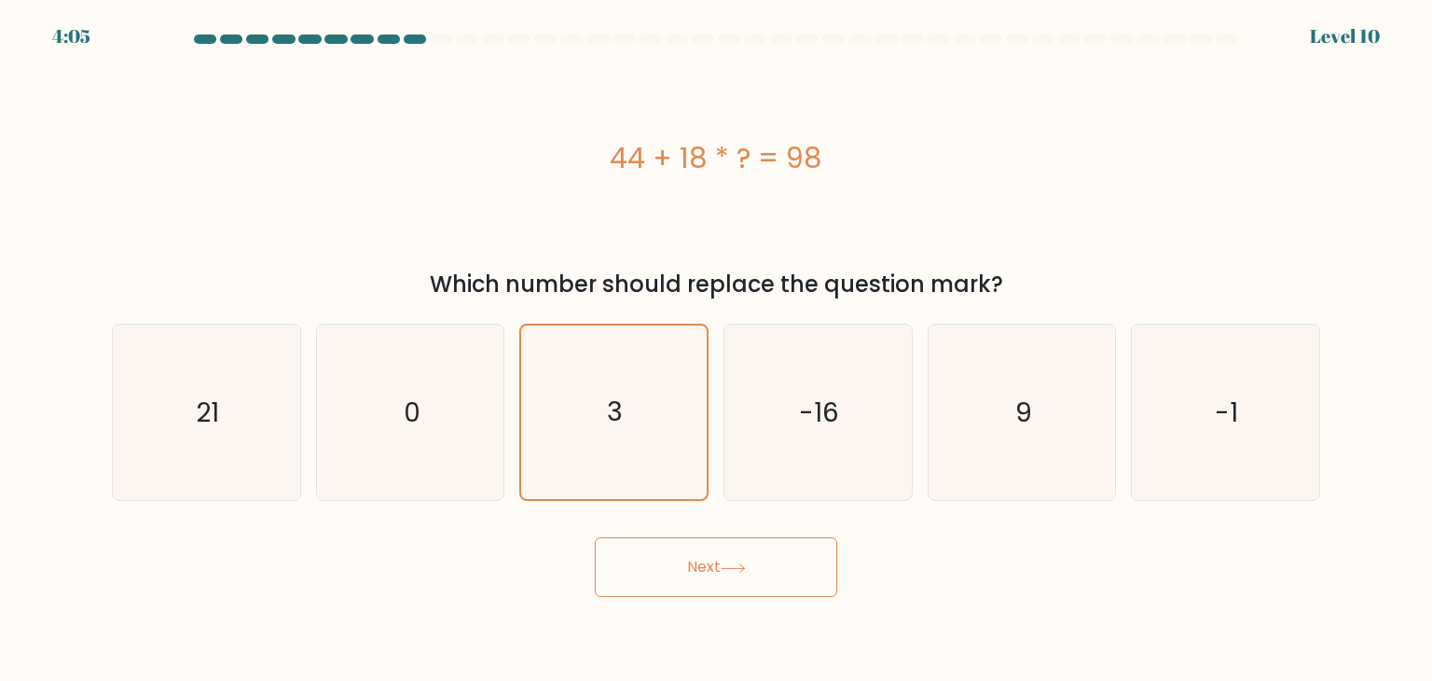
click at [686, 581] on button "Next" at bounding box center [716, 567] width 242 height 60
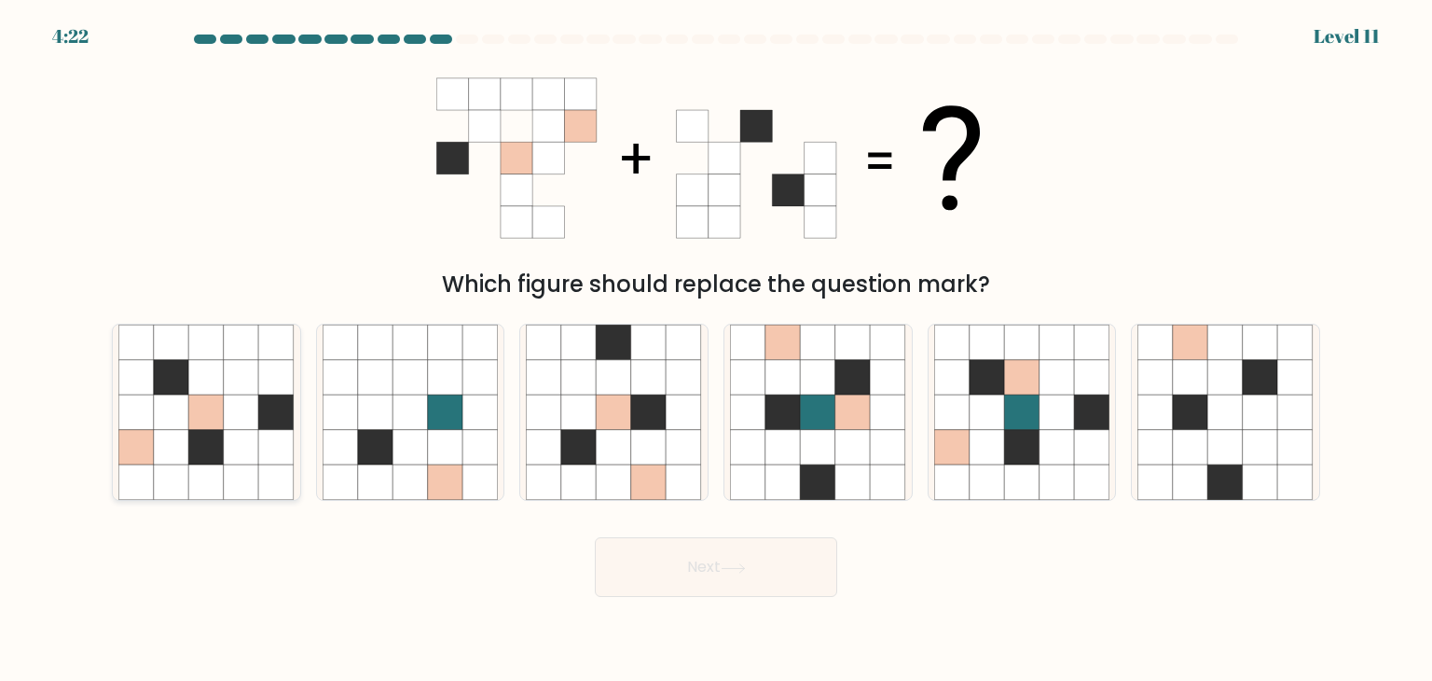
click at [227, 447] on icon at bounding box center [241, 447] width 35 height 35
click at [716, 350] on input "a." at bounding box center [716, 344] width 1 height 9
radio input "true"
click at [642, 559] on button "Next" at bounding box center [716, 567] width 242 height 60
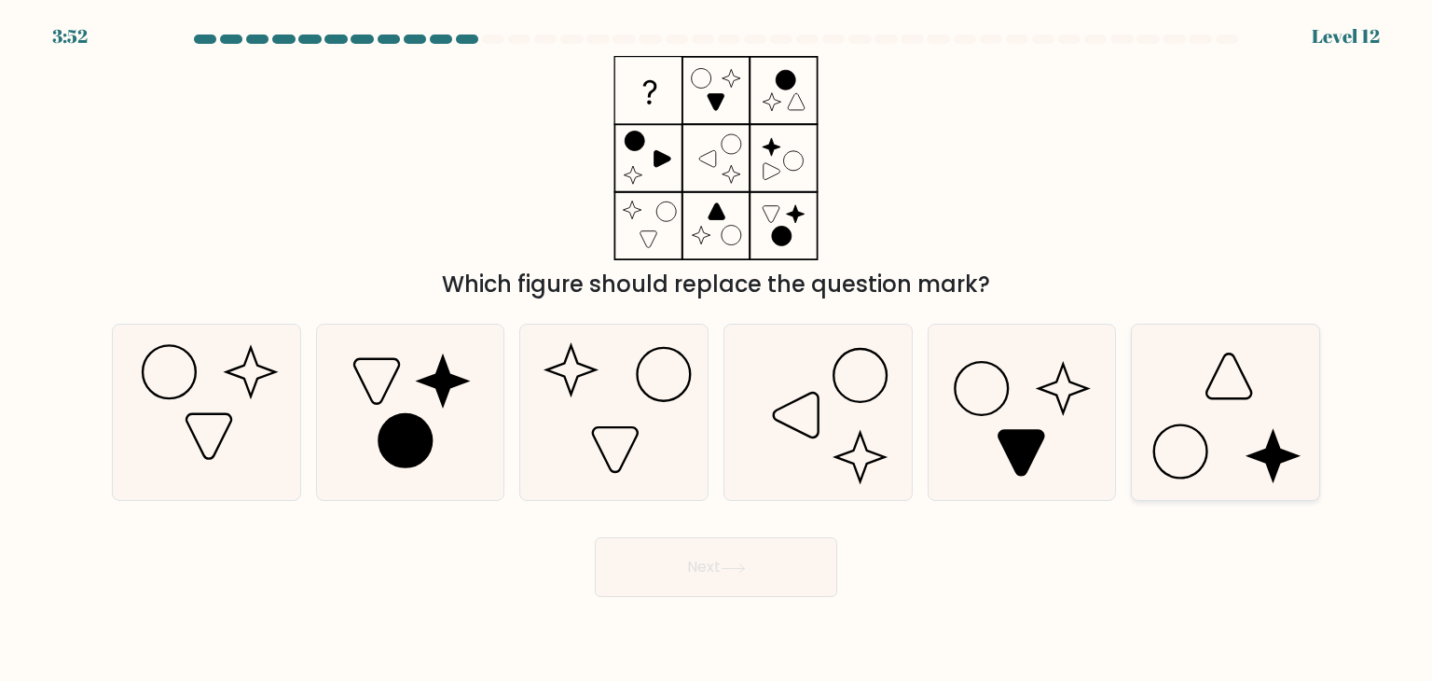
click at [1219, 406] on icon at bounding box center [1224, 411] width 175 height 175
click at [717, 350] on input "f." at bounding box center [716, 344] width 1 height 9
radio input "true"
click at [703, 586] on button "Next" at bounding box center [716, 567] width 242 height 60
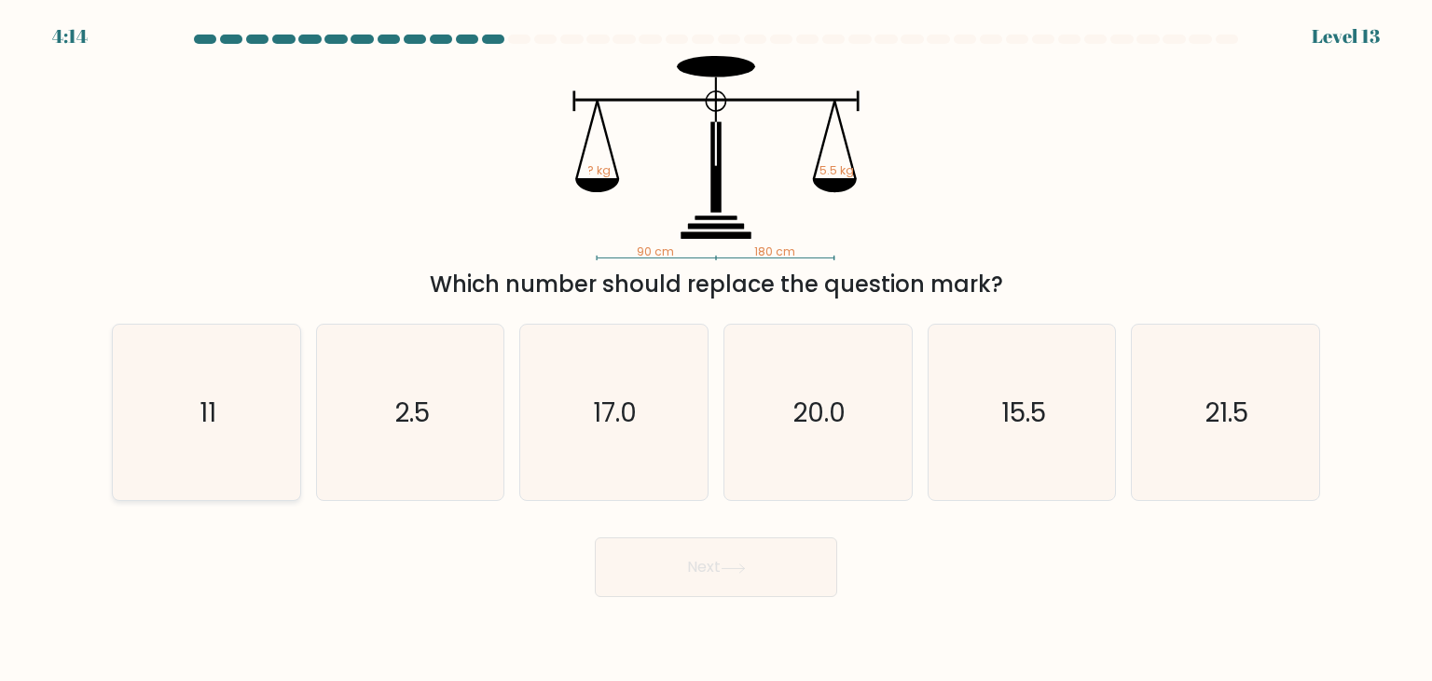
click at [284, 426] on icon "11" at bounding box center [205, 411] width 175 height 175
click at [716, 350] on input "a. 11" at bounding box center [716, 344] width 1 height 9
radio input "true"
click at [792, 572] on button "Next" at bounding box center [716, 567] width 242 height 60
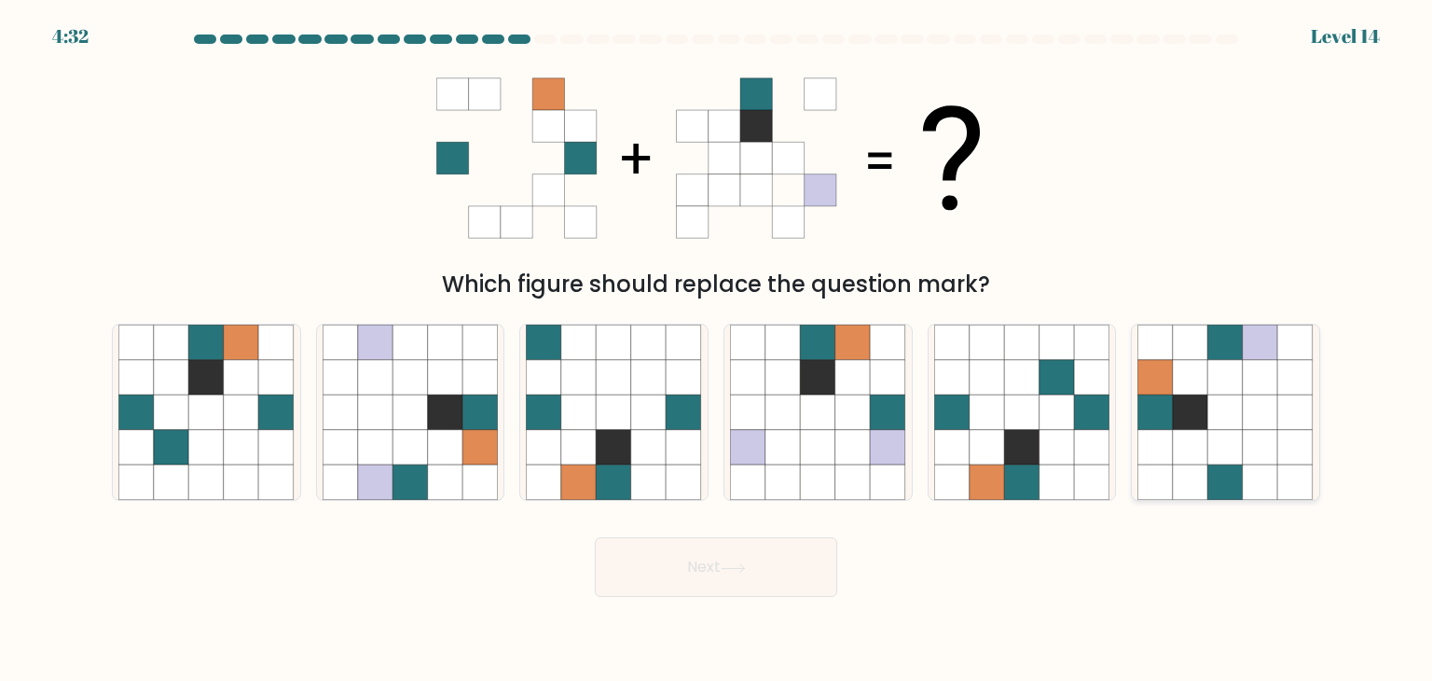
click at [1220, 407] on icon at bounding box center [1225, 411] width 35 height 35
click at [717, 350] on input "f." at bounding box center [716, 344] width 1 height 9
radio input "true"
click at [735, 563] on icon at bounding box center [733, 568] width 25 height 10
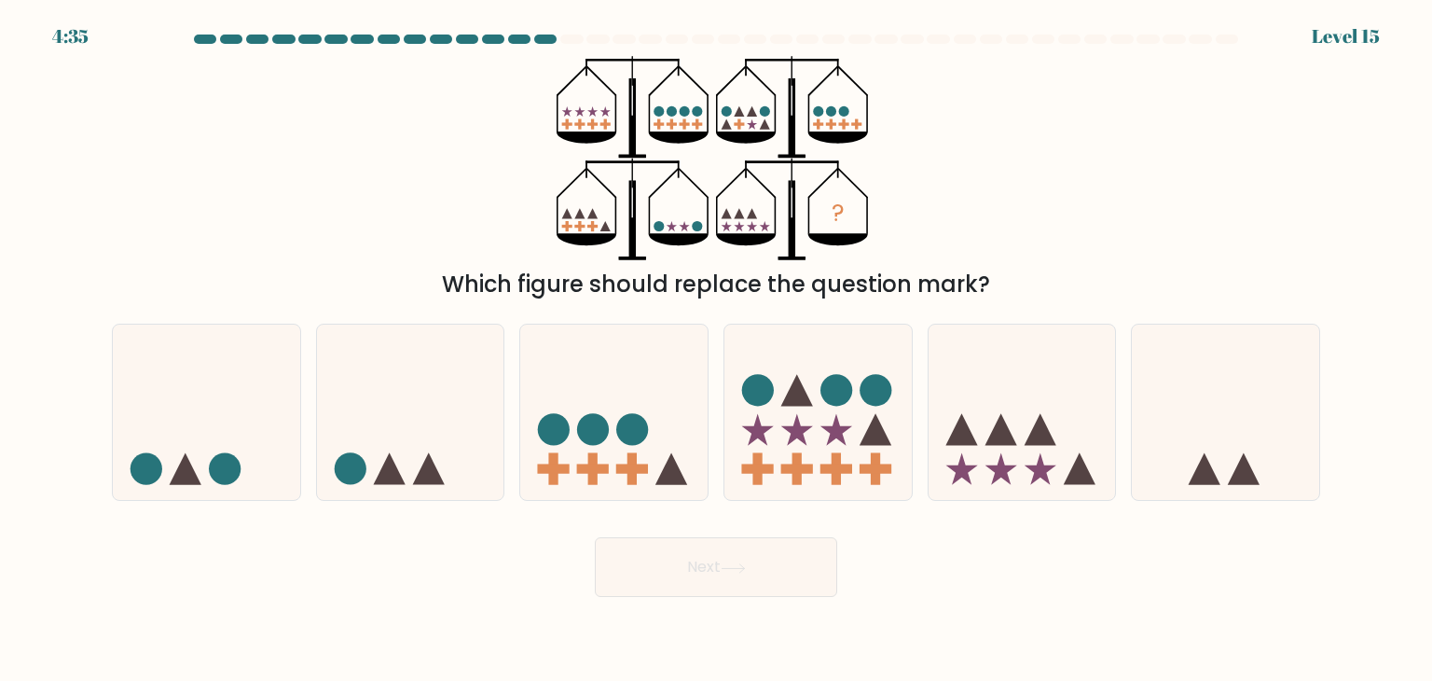
click at [694, 243] on icon at bounding box center [679, 239] width 60 height 12
click at [988, 437] on icon at bounding box center [1022, 412] width 187 height 155
click at [717, 350] on input "e." at bounding box center [716, 344] width 1 height 9
radio input "true"
click at [719, 575] on button "Next" at bounding box center [716, 567] width 242 height 60
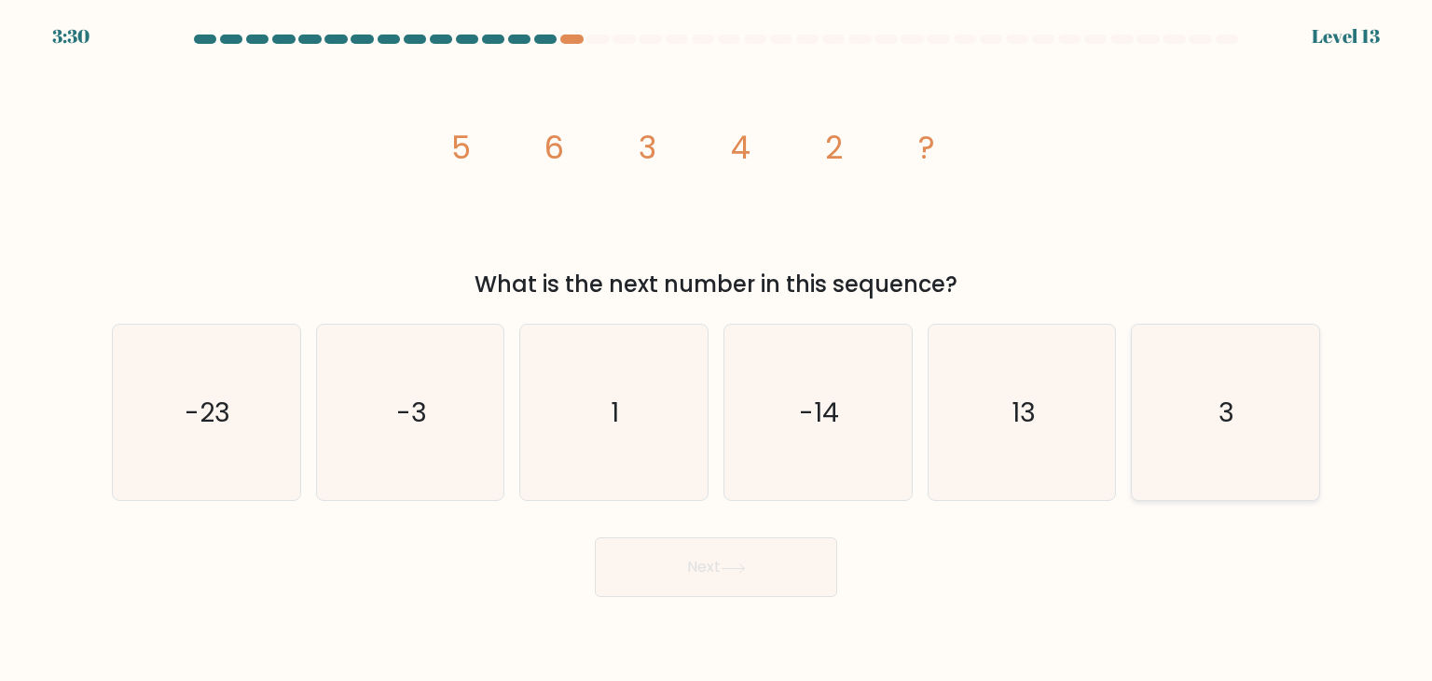
click at [1287, 430] on icon "3" at bounding box center [1224, 411] width 175 height 175
click at [717, 350] on input "f. 3" at bounding box center [716, 344] width 1 height 9
radio input "true"
click at [671, 558] on button "Next" at bounding box center [716, 567] width 242 height 60
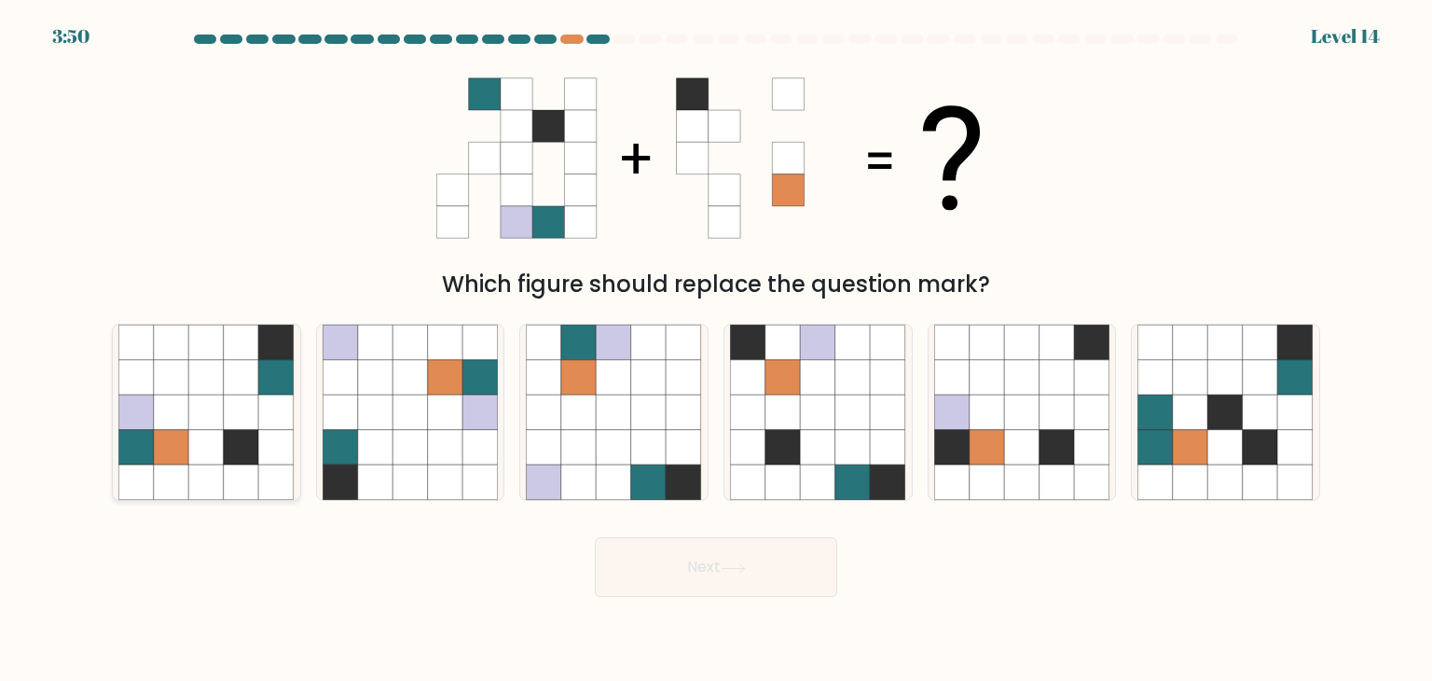
click at [231, 467] on icon at bounding box center [241, 482] width 35 height 35
click at [716, 350] on input "a." at bounding box center [716, 344] width 1 height 9
radio input "true"
click at [629, 579] on button "Next" at bounding box center [716, 567] width 242 height 60
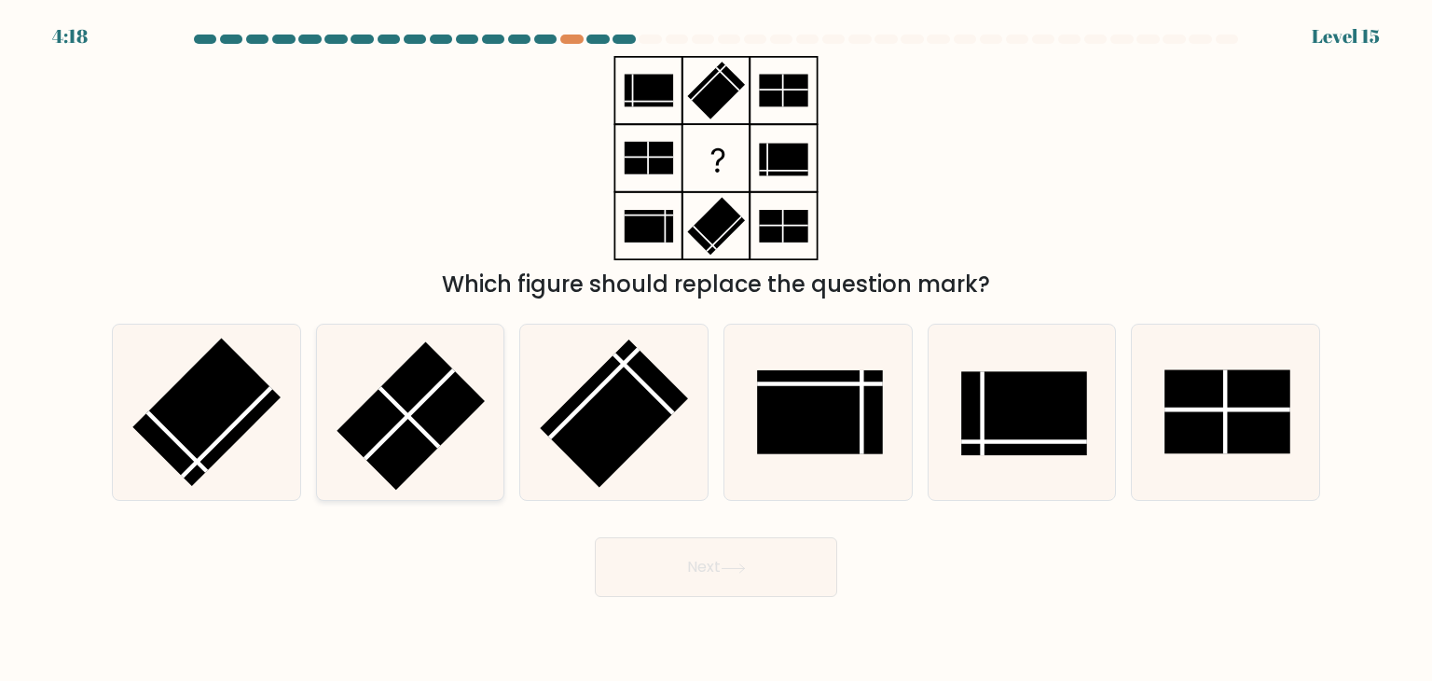
click at [395, 437] on rect at bounding box center [411, 416] width 148 height 148
click at [716, 350] on input "b." at bounding box center [716, 344] width 1 height 9
radio input "true"
click at [682, 567] on button "Next" at bounding box center [716, 567] width 242 height 60
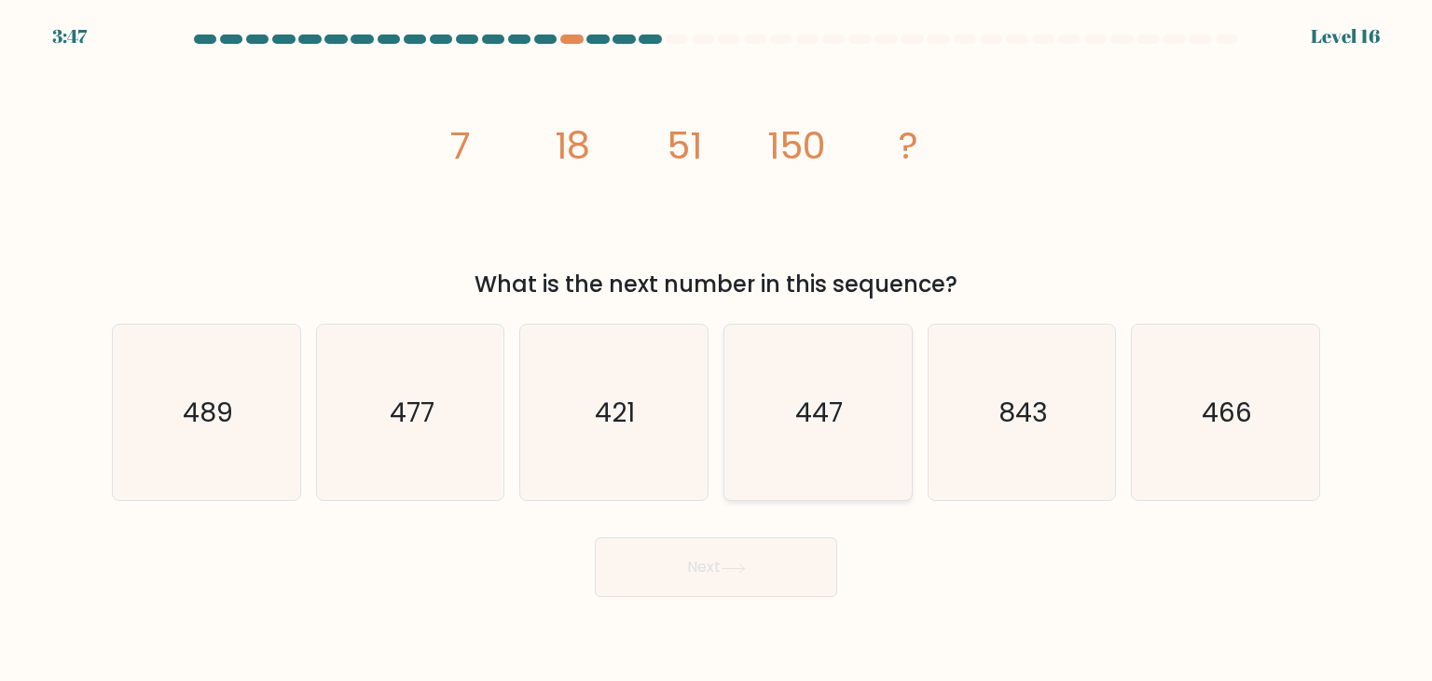
click at [819, 427] on text "447" at bounding box center [820, 411] width 48 height 37
click at [717, 350] on input "d. 447" at bounding box center [716, 344] width 1 height 9
radio input "true"
click at [677, 572] on button "Next" at bounding box center [716, 567] width 242 height 60
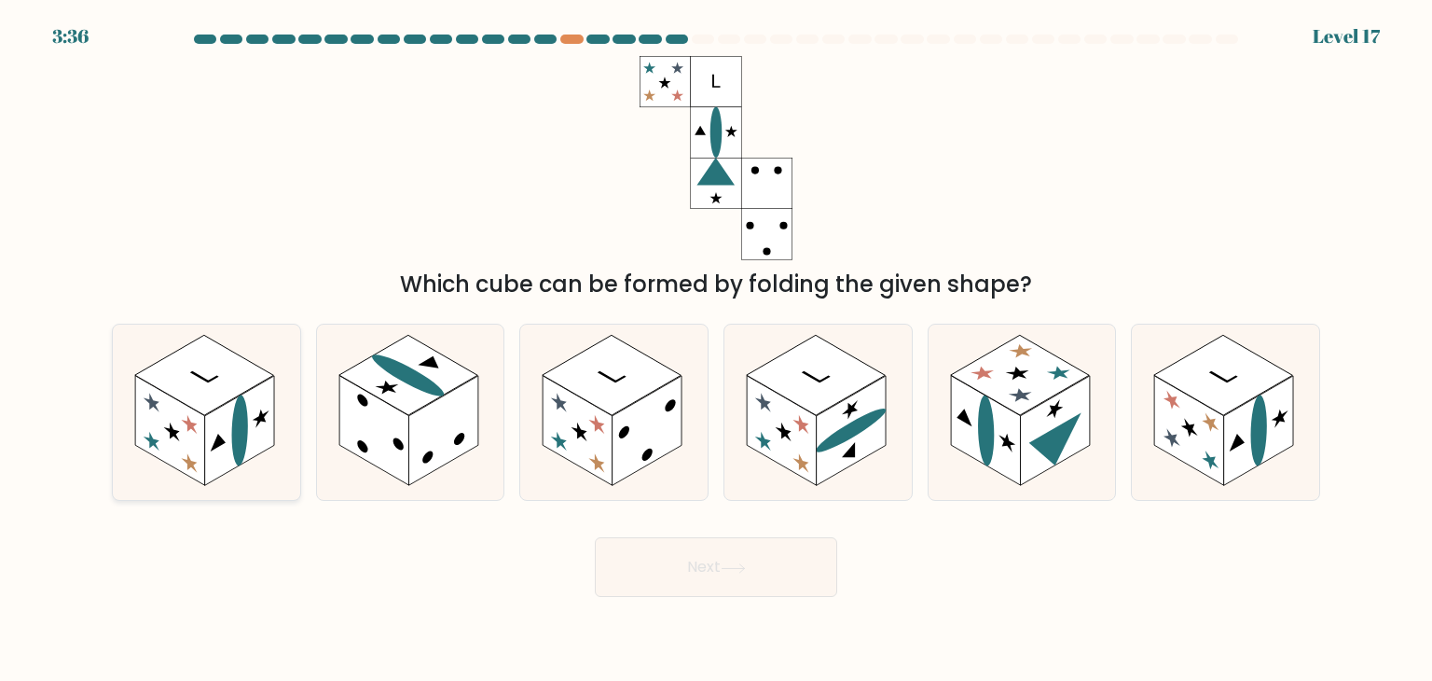
click at [260, 378] on rect at bounding box center [204, 375] width 139 height 80
click at [716, 350] on input "a." at bounding box center [716, 344] width 1 height 9
radio input "true"
click at [712, 559] on button "Next" at bounding box center [716, 567] width 242 height 60
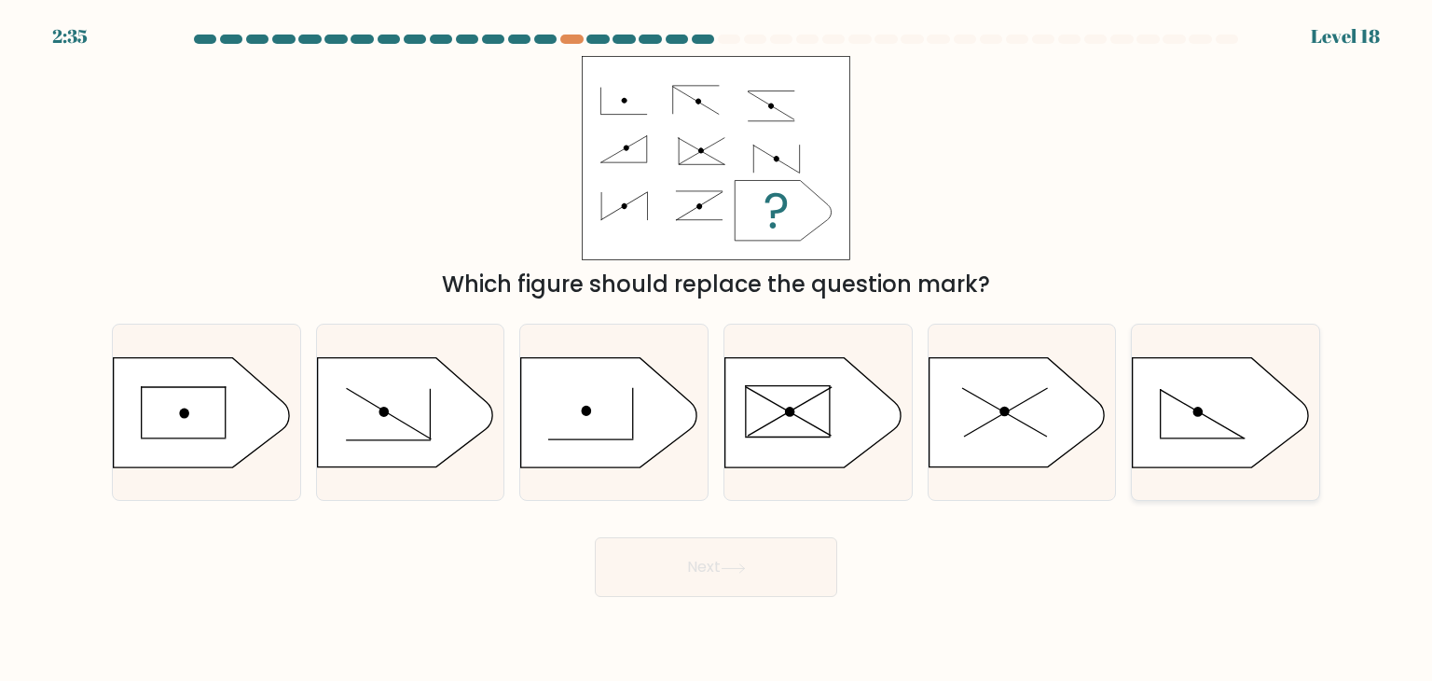
click at [1156, 418] on icon at bounding box center [1220, 412] width 175 height 109
click at [717, 350] on input "f." at bounding box center [716, 344] width 1 height 9
radio input "true"
click at [693, 577] on button "Next" at bounding box center [716, 567] width 242 height 60
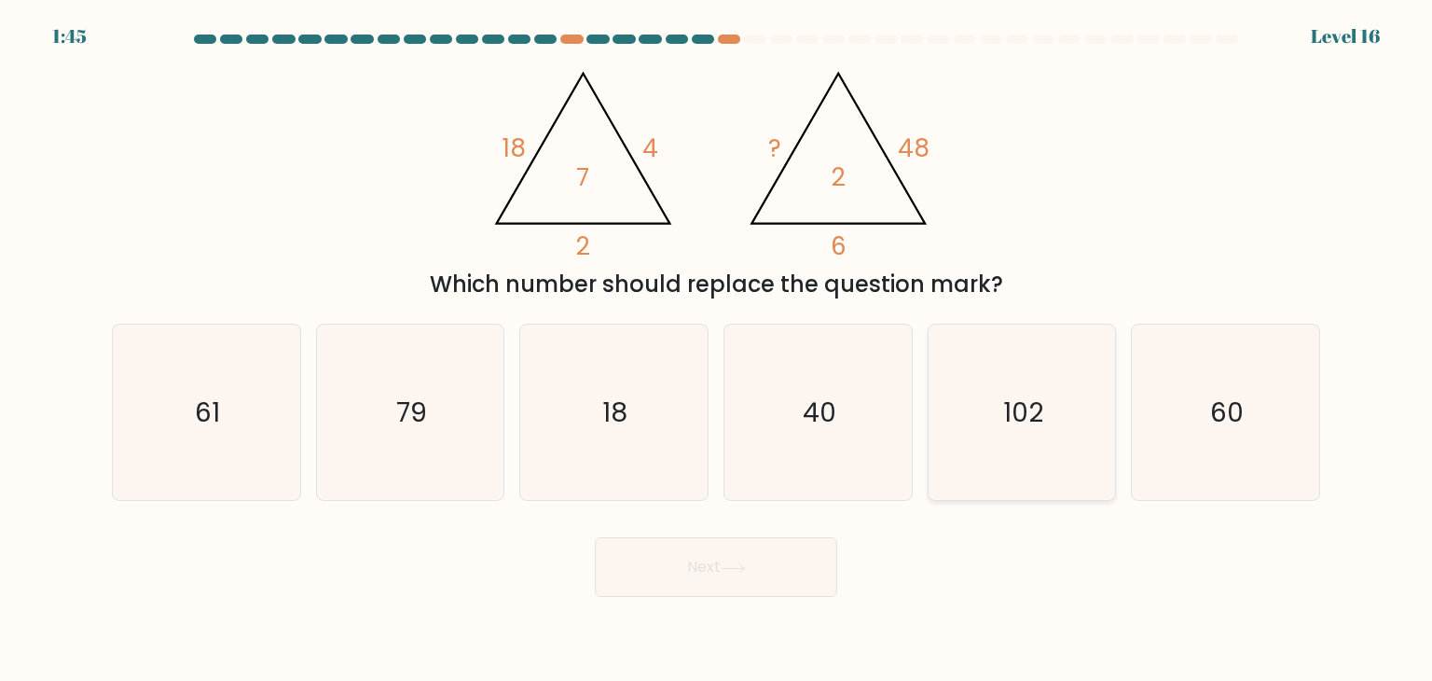
click at [1012, 408] on text "102" at bounding box center [1023, 411] width 40 height 37
click at [717, 350] on input "e. 102" at bounding box center [716, 344] width 1 height 9
radio input "true"
click at [679, 546] on button "Next" at bounding box center [716, 567] width 242 height 60
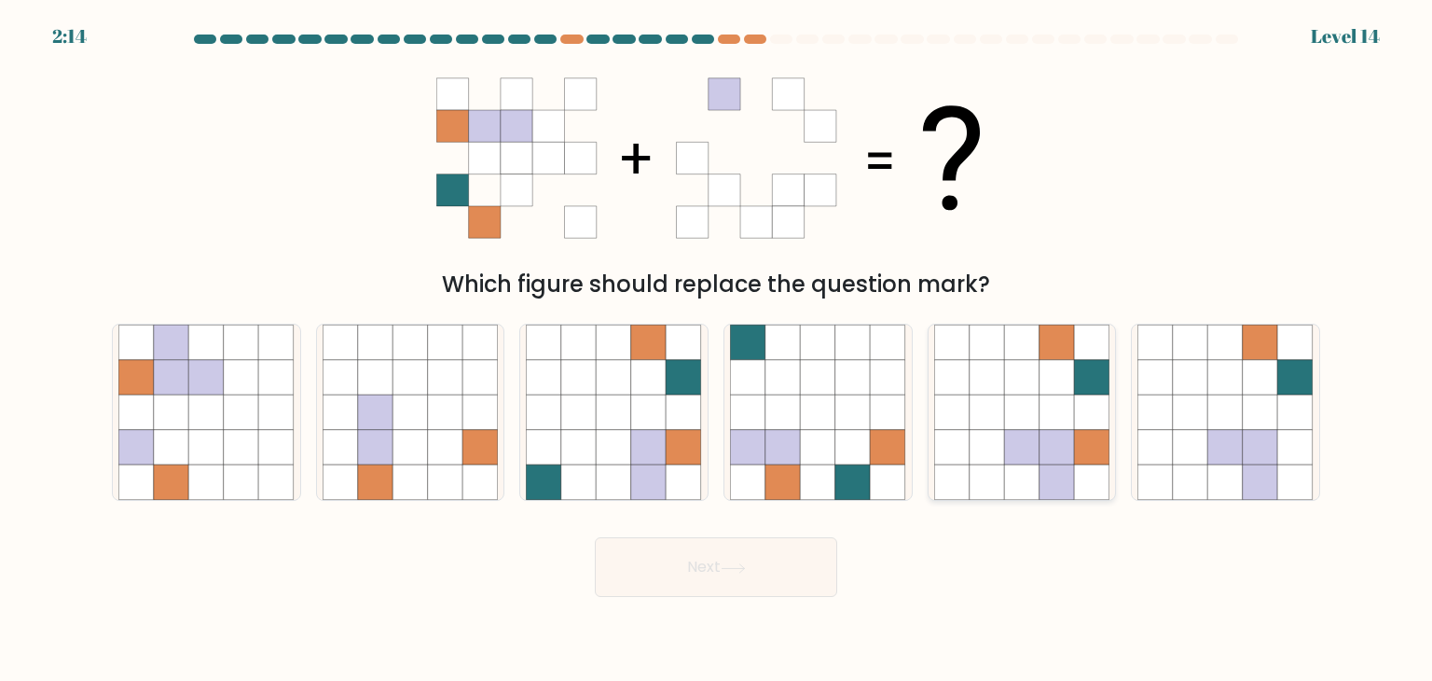
click at [972, 420] on icon at bounding box center [987, 411] width 35 height 35
click at [717, 350] on input "e." at bounding box center [716, 344] width 1 height 9
radio input "true"
click at [725, 583] on button "Next" at bounding box center [716, 567] width 242 height 60
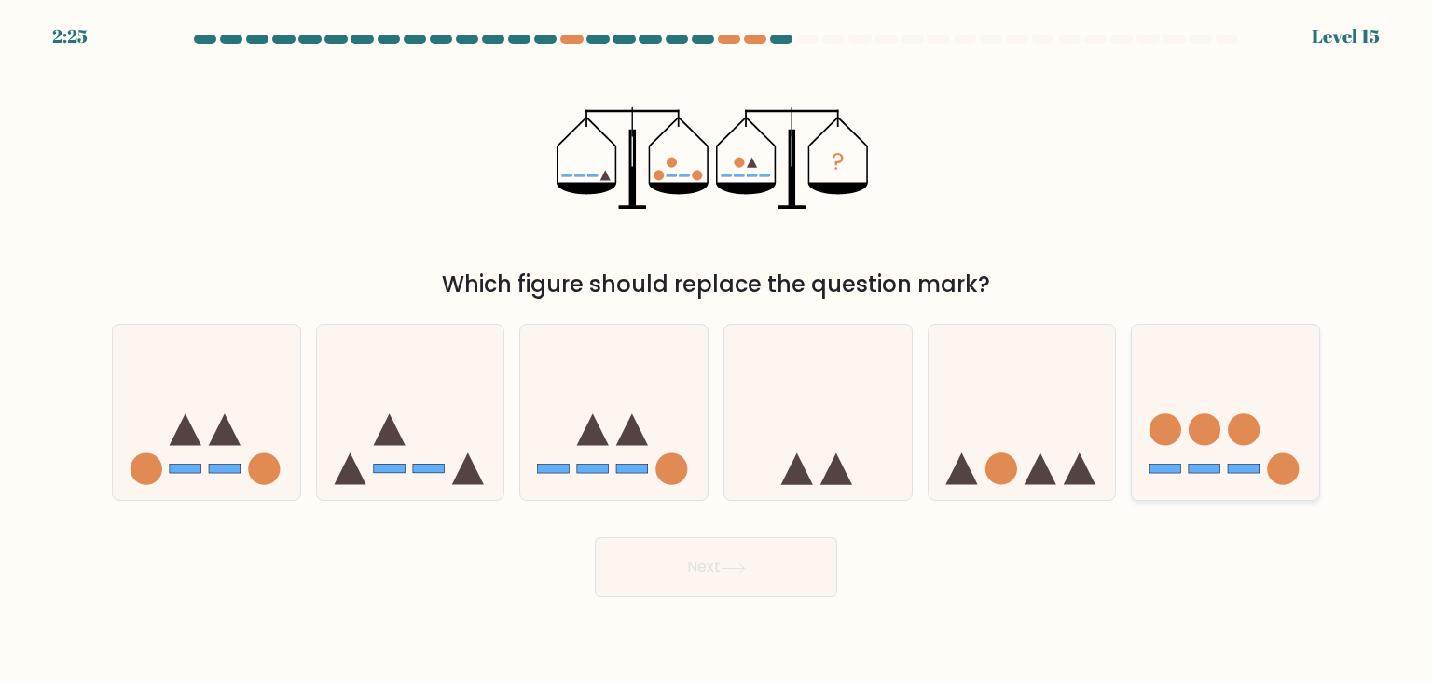
click at [1150, 452] on icon at bounding box center [1225, 412] width 187 height 155
click at [717, 350] on input "f." at bounding box center [716, 344] width 1 height 9
radio input "true"
click at [738, 584] on button "Next" at bounding box center [716, 567] width 242 height 60
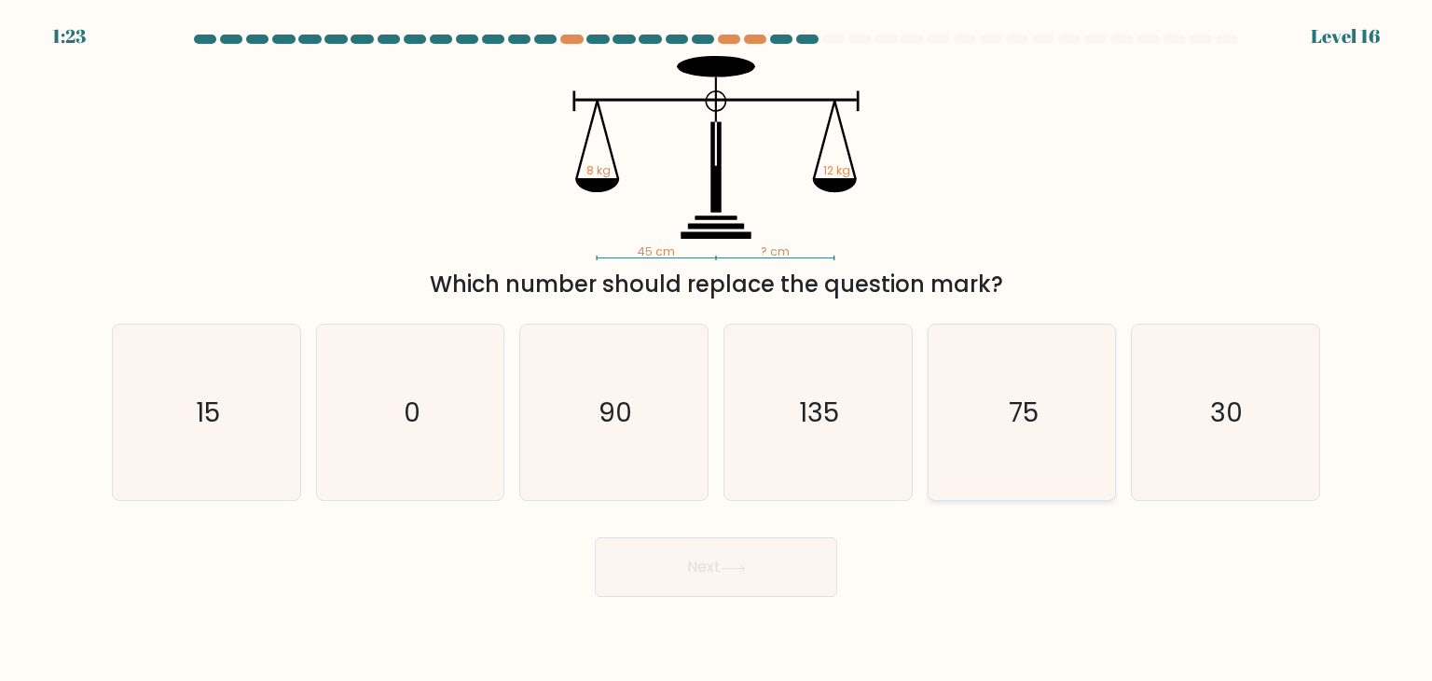
click at [994, 447] on icon "75" at bounding box center [1021, 411] width 175 height 175
click at [717, 350] on input "e. 75" at bounding box center [716, 344] width 1 height 9
radio input "true"
click at [712, 578] on button "Next" at bounding box center [716, 567] width 242 height 60
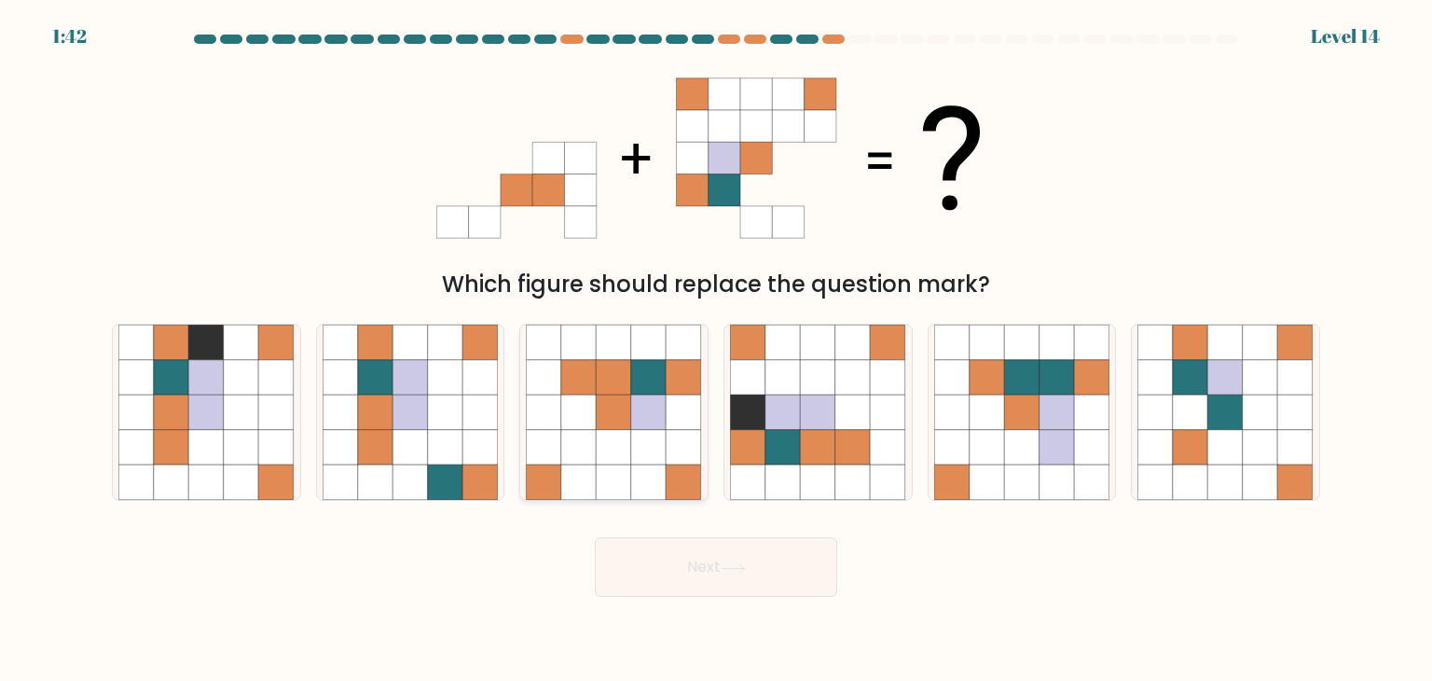
click at [655, 436] on icon at bounding box center [648, 447] width 35 height 35
click at [716, 350] on input "c." at bounding box center [716, 344] width 1 height 9
radio input "true"
click at [723, 574] on button "Next" at bounding box center [716, 567] width 242 height 60
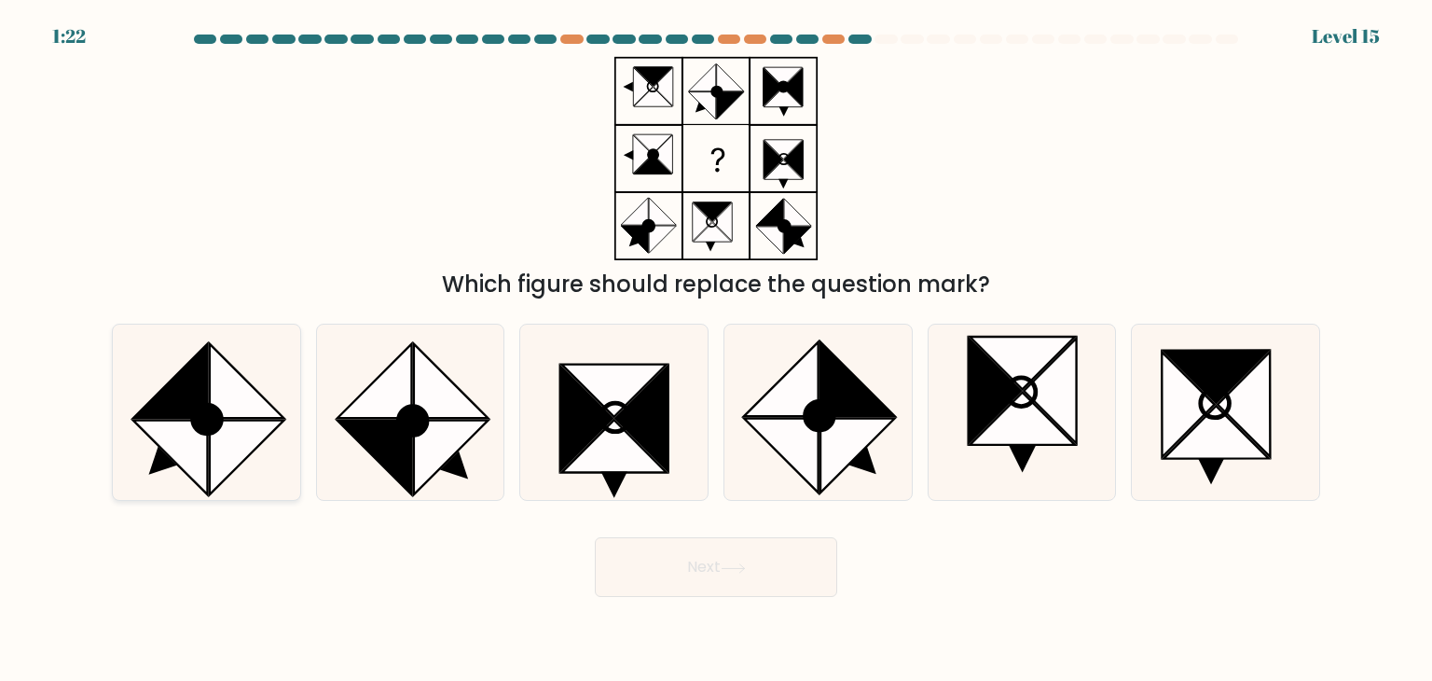
click at [231, 415] on icon at bounding box center [247, 381] width 75 height 75
click at [716, 350] on input "a." at bounding box center [716, 344] width 1 height 9
radio input "true"
click at [753, 568] on button "Next" at bounding box center [716, 567] width 242 height 60
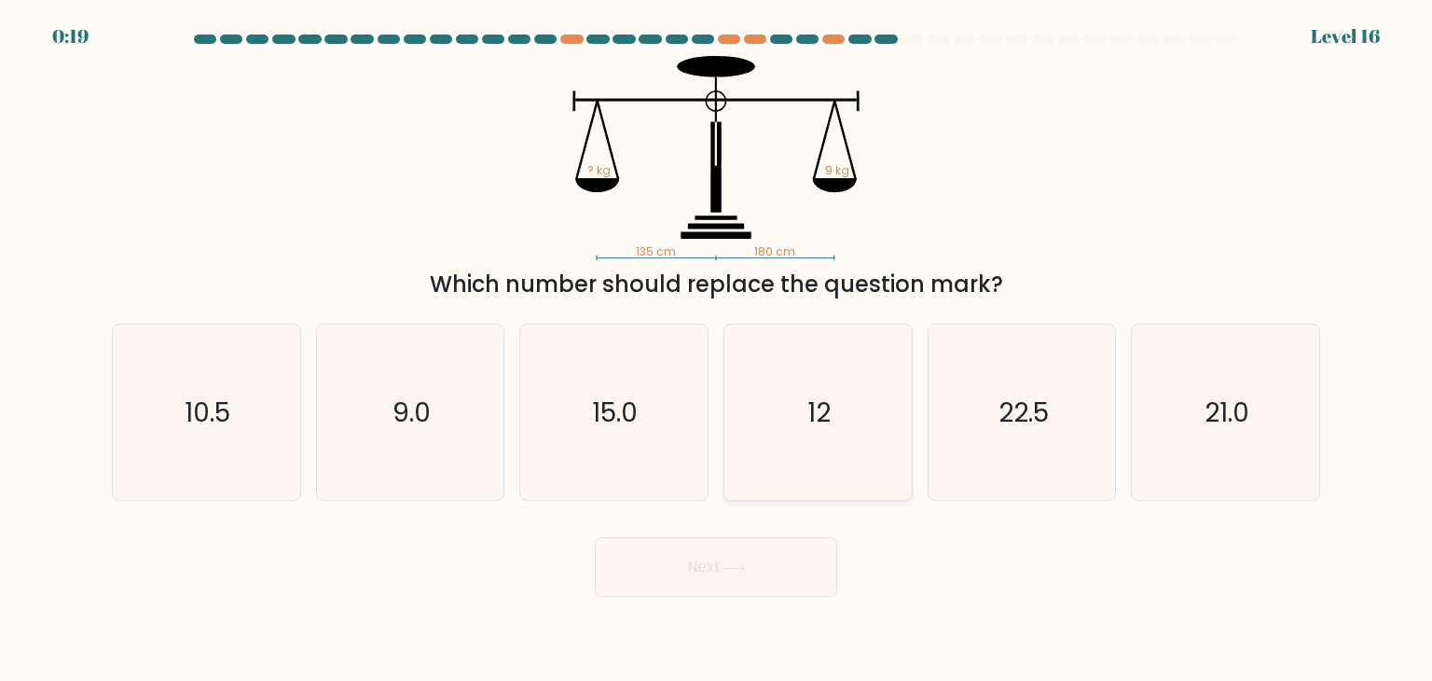
click at [807, 440] on icon "12" at bounding box center [817, 411] width 175 height 175
click at [717, 350] on input "d. 12" at bounding box center [716, 344] width 1 height 9
radio input "true"
click at [638, 491] on icon "15.0" at bounding box center [613, 411] width 175 height 175
click at [716, 350] on input "c. 15.0" at bounding box center [716, 344] width 1 height 9
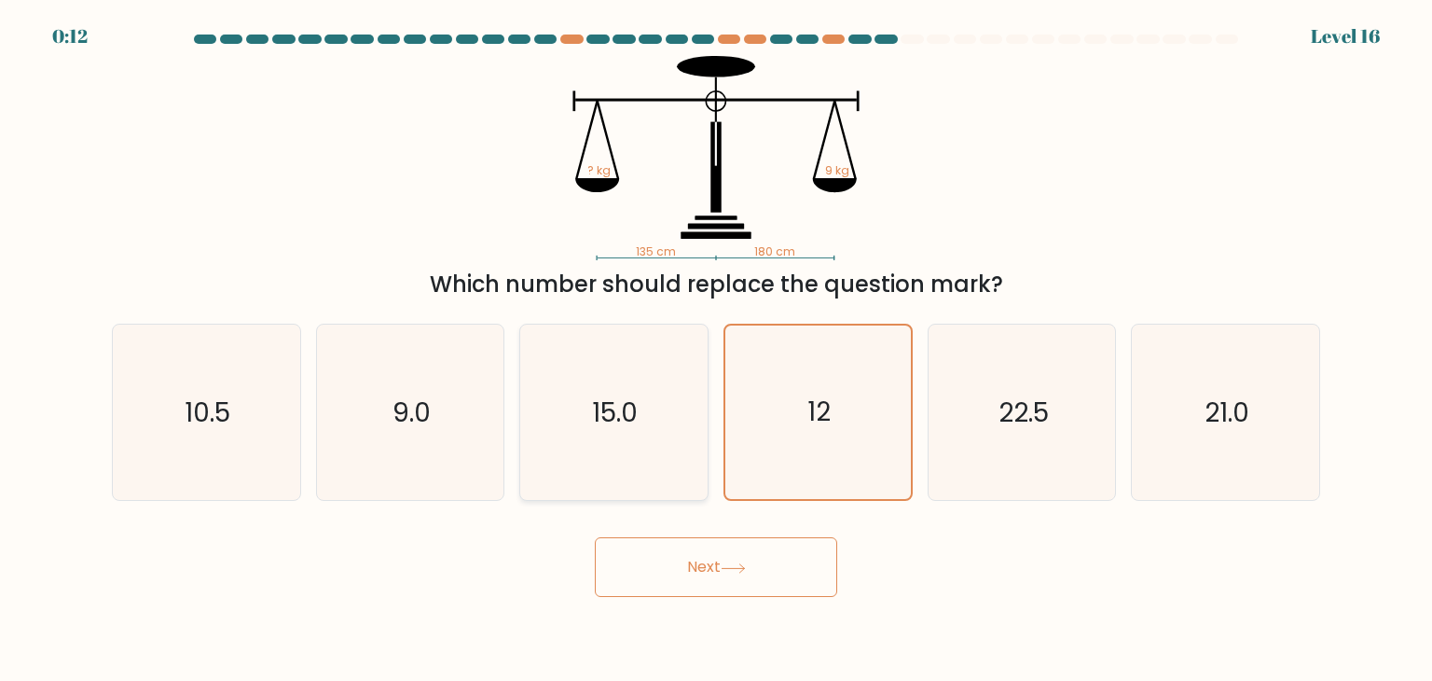
radio input "true"
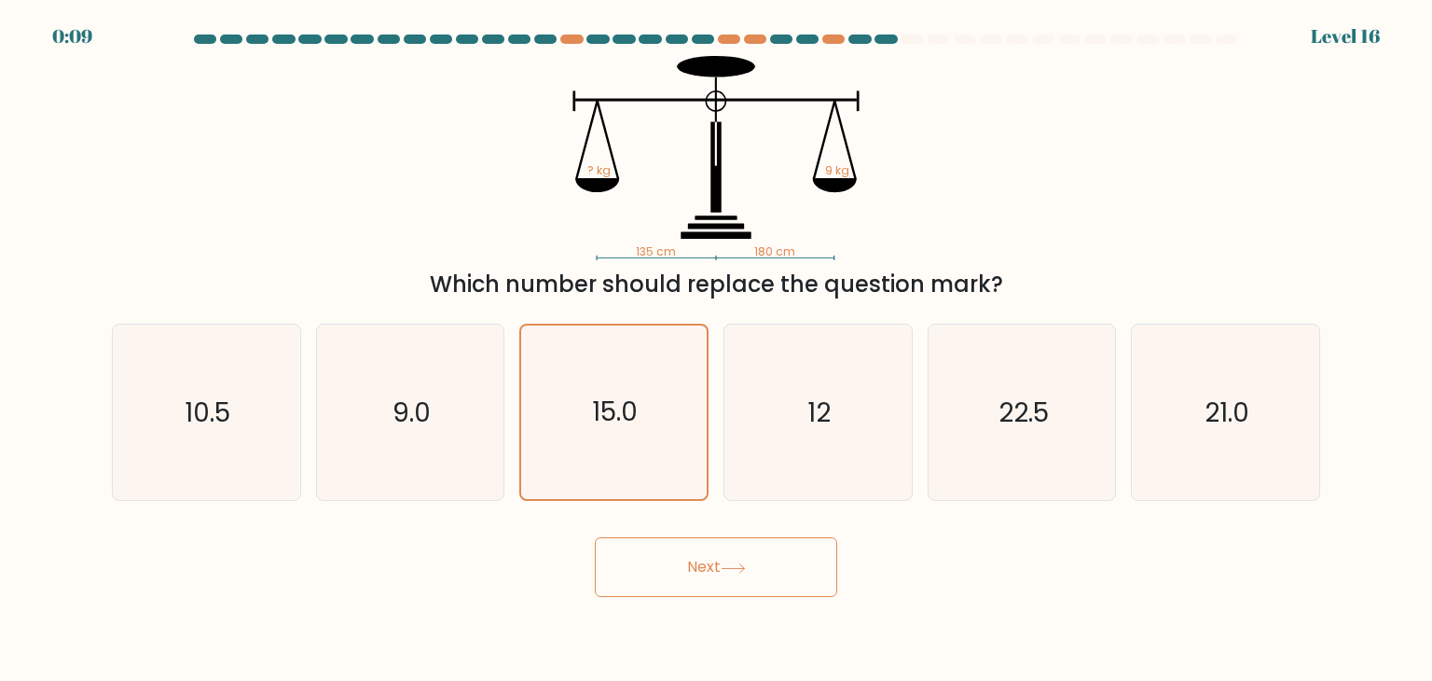
click at [696, 571] on button "Next" at bounding box center [716, 567] width 242 height 60
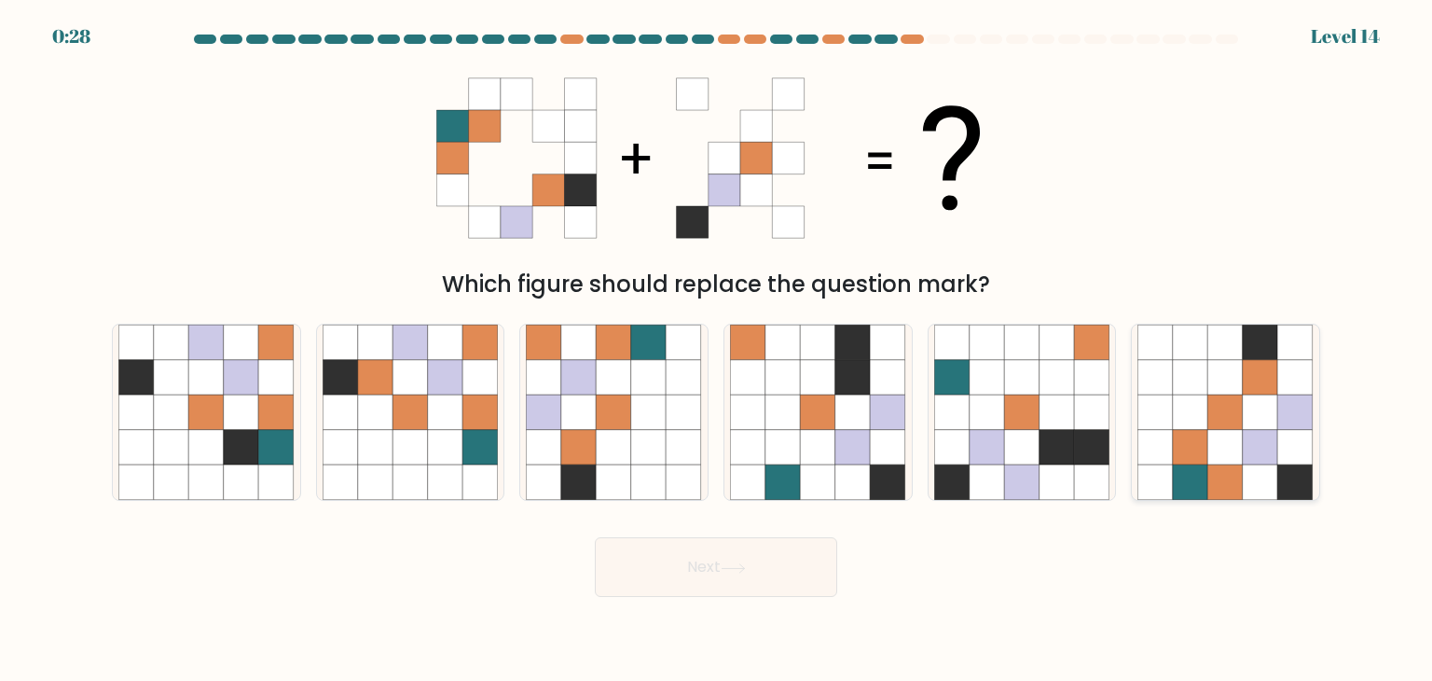
click at [1191, 434] on icon at bounding box center [1190, 447] width 35 height 35
click at [717, 350] on input "f." at bounding box center [716, 344] width 1 height 9
radio input "true"
click at [695, 562] on button "Next" at bounding box center [716, 567] width 242 height 60
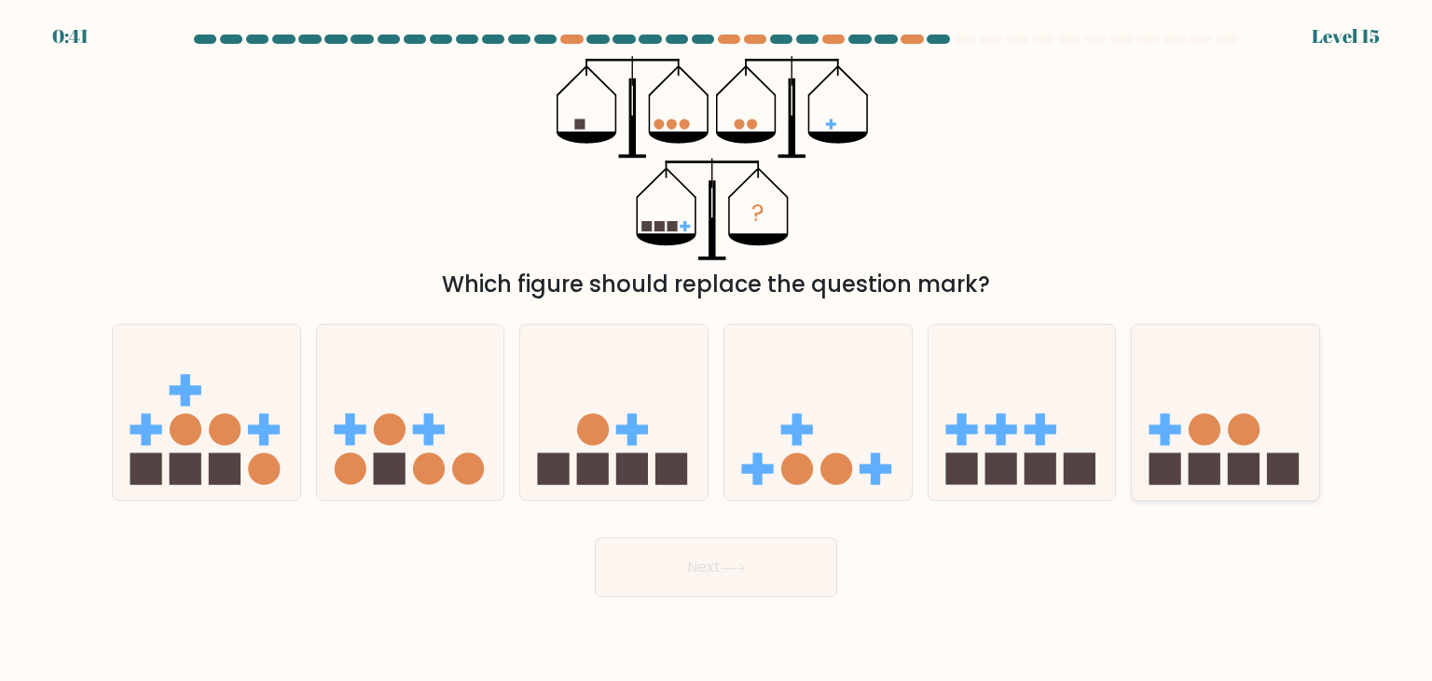
click at [1209, 430] on circle at bounding box center [1205, 430] width 32 height 32
click at [717, 350] on input "f." at bounding box center [716, 344] width 1 height 9
radio input "true"
click at [613, 465] on icon at bounding box center [613, 412] width 187 height 155
click at [716, 350] on input "c." at bounding box center [716, 344] width 1 height 9
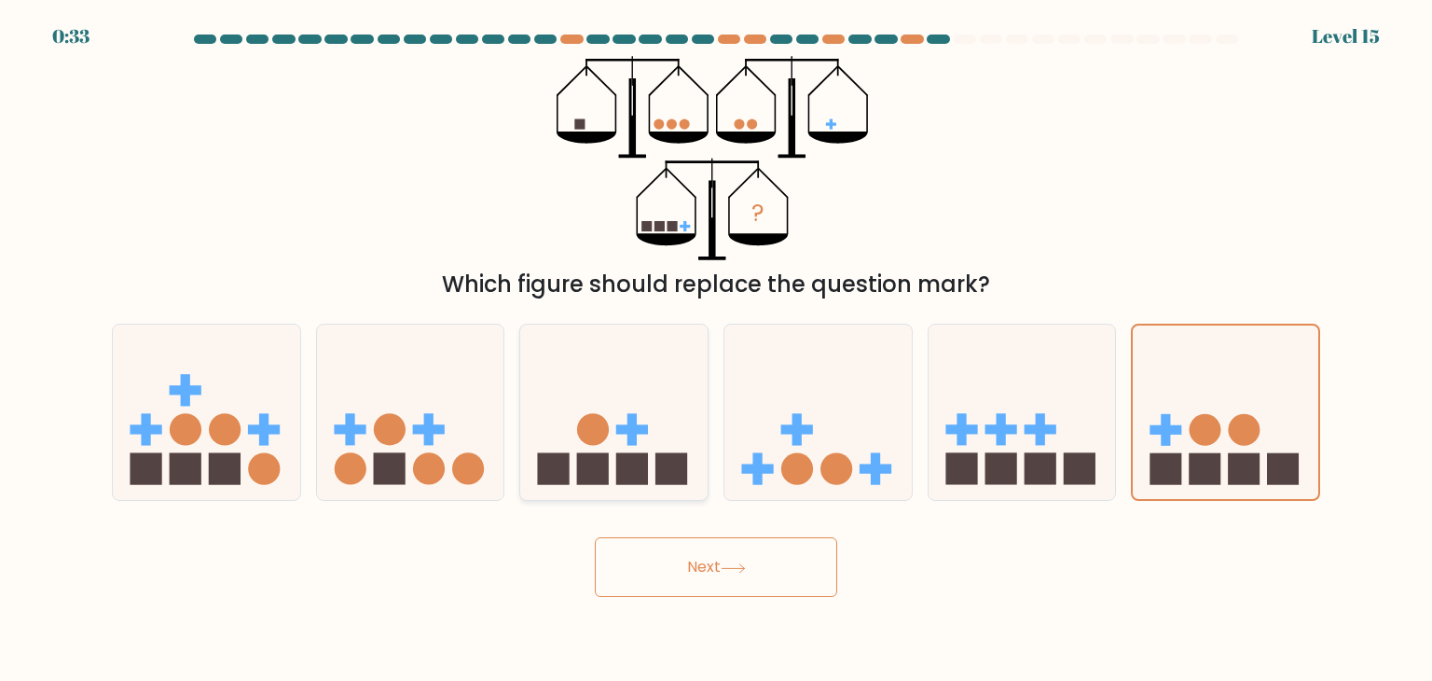
radio input "true"
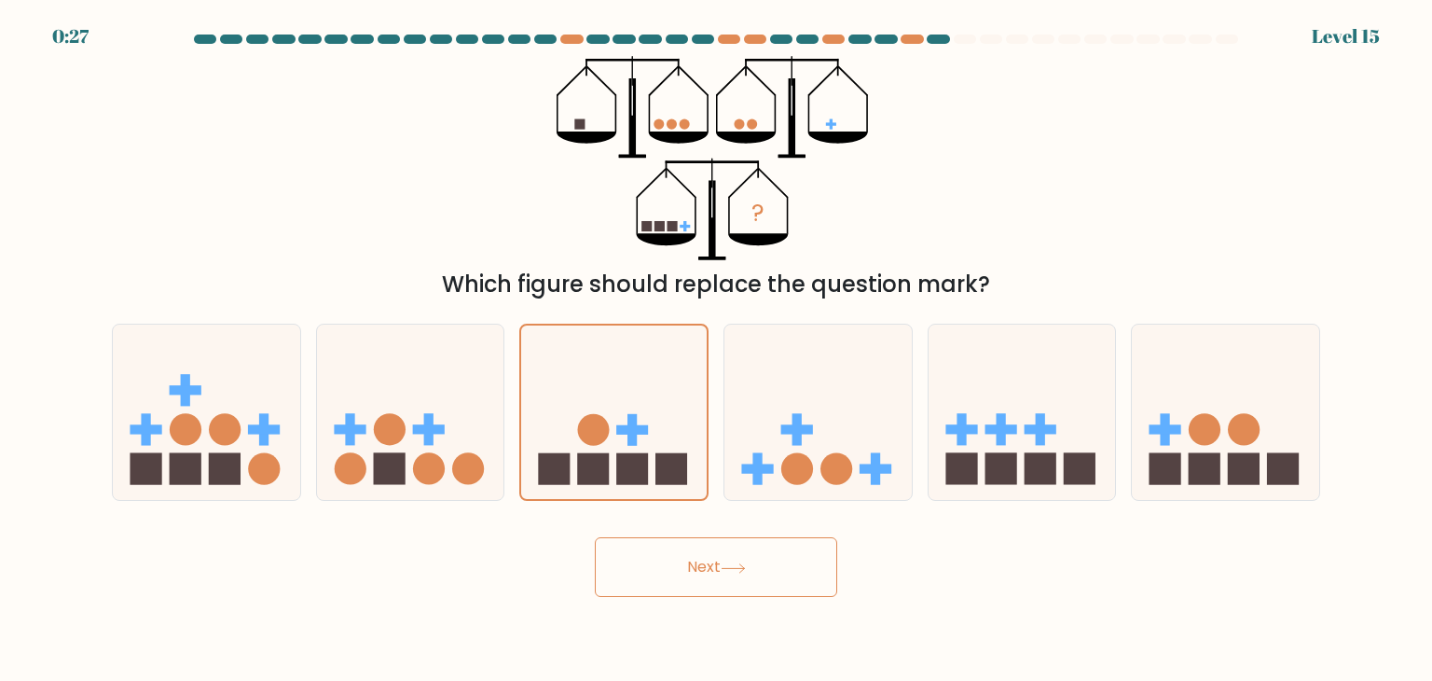
click at [687, 574] on button "Next" at bounding box center [716, 567] width 242 height 60
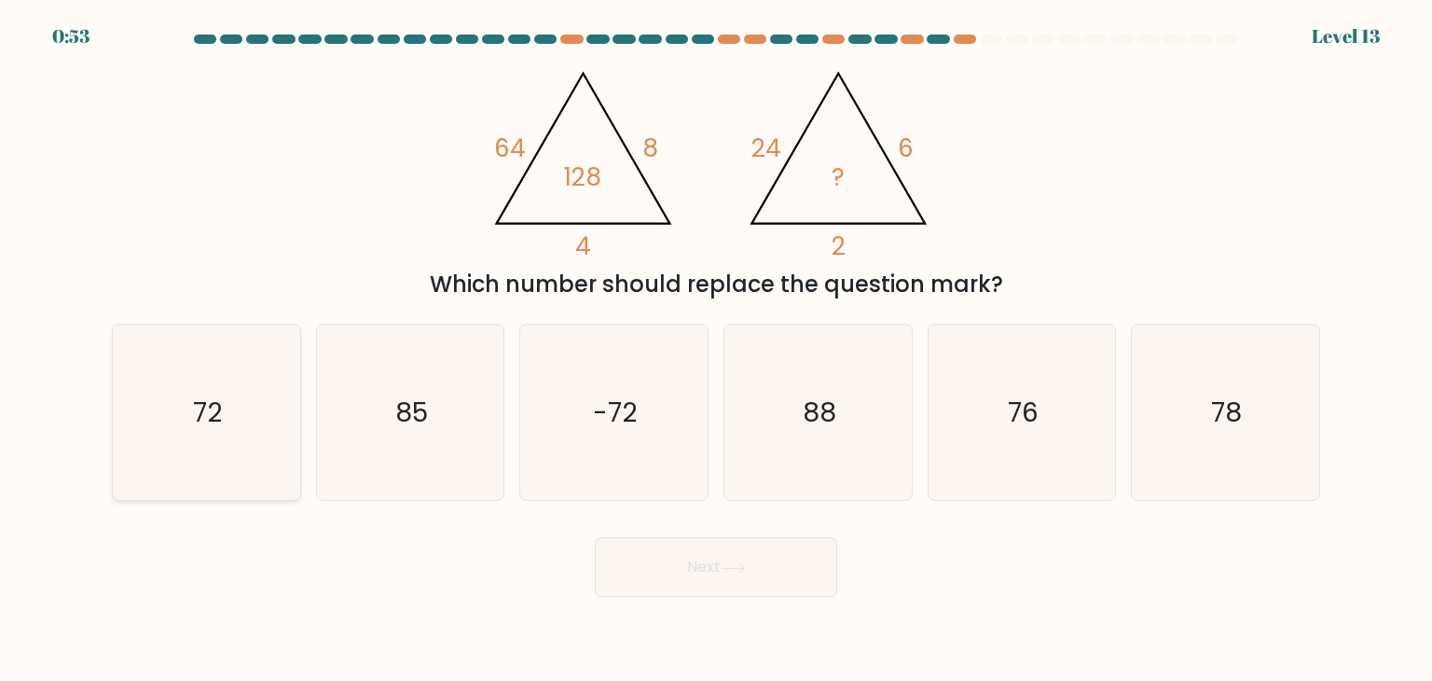
click at [283, 422] on icon "72" at bounding box center [205, 411] width 175 height 175
click at [716, 350] on input "a. 72" at bounding box center [716, 344] width 1 height 9
radio input "true"
click at [660, 570] on button "Next" at bounding box center [716, 567] width 242 height 60
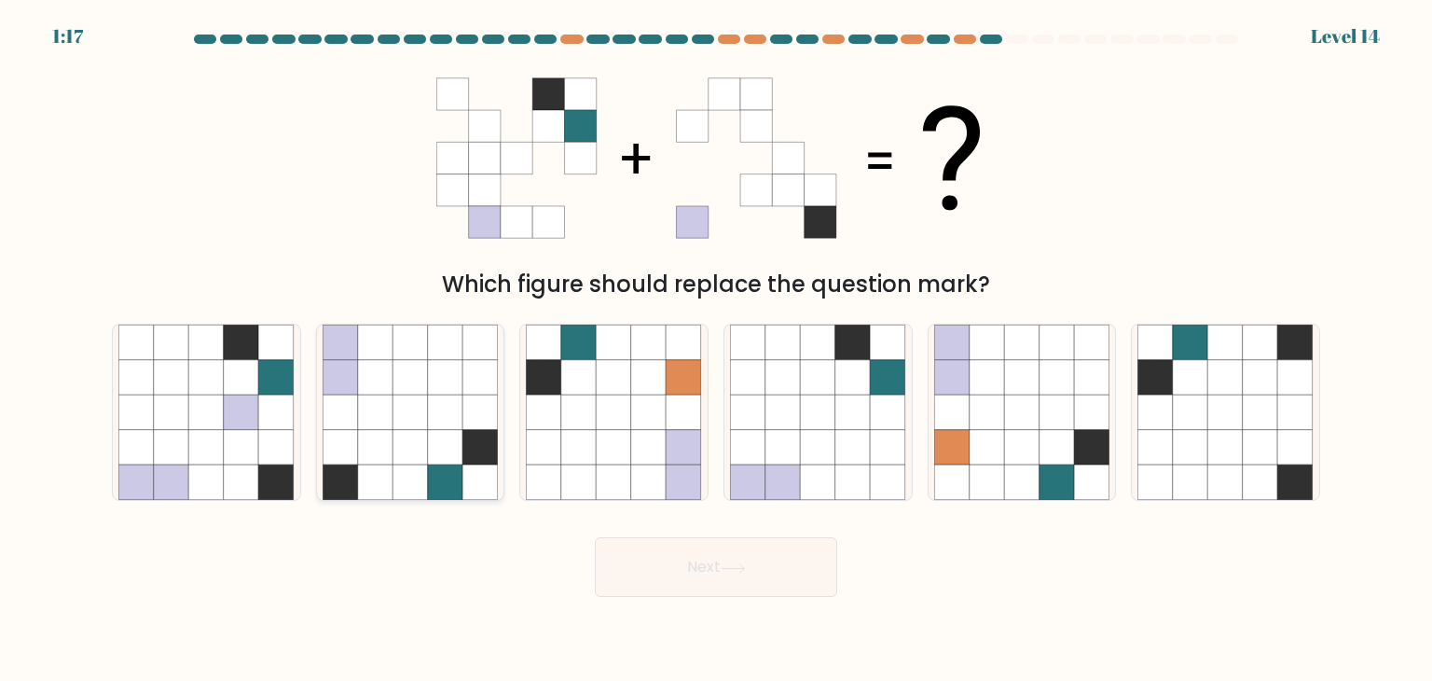
click at [366, 437] on icon at bounding box center [375, 447] width 35 height 35
click at [716, 350] on input "b." at bounding box center [716, 344] width 1 height 9
radio input "true"
click at [660, 577] on button "Next" at bounding box center [716, 567] width 242 height 60
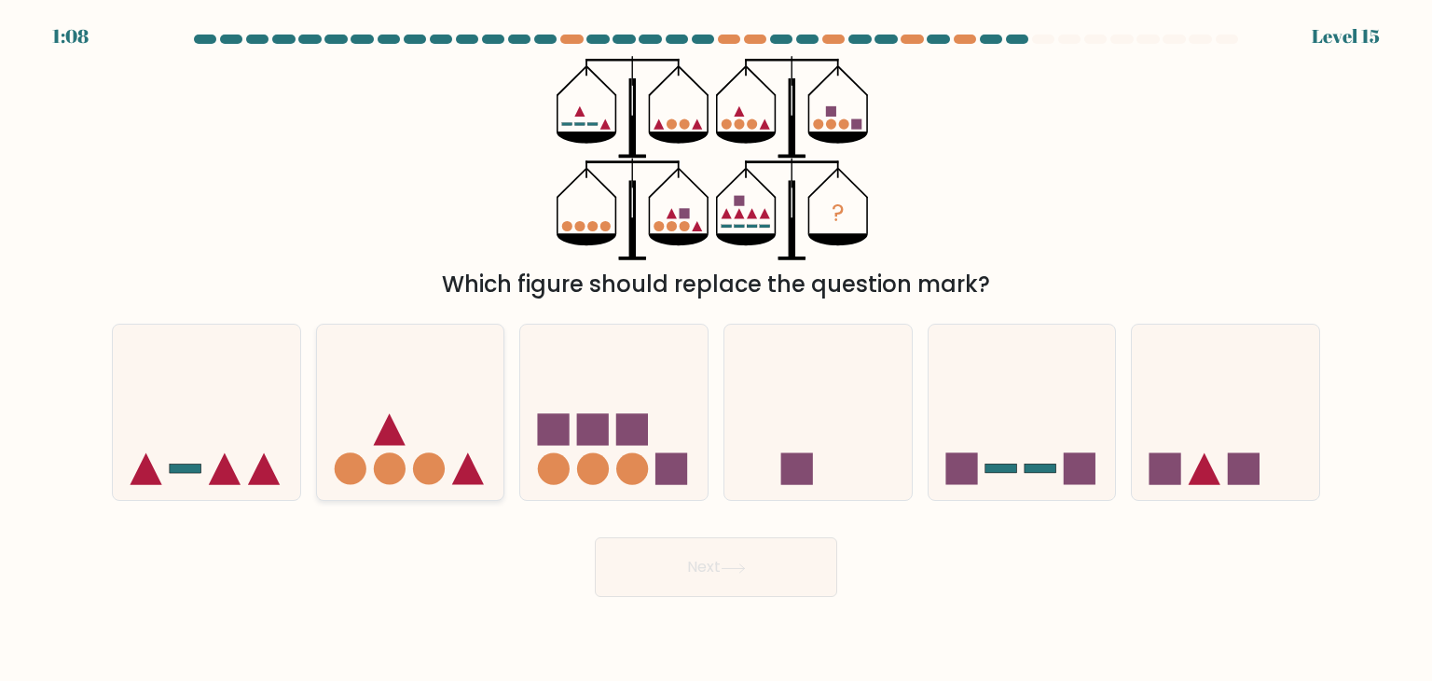
click at [389, 489] on icon at bounding box center [410, 412] width 187 height 155
click at [716, 350] on input "b." at bounding box center [716, 344] width 1 height 9
radio input "true"
click at [585, 475] on circle at bounding box center [593, 469] width 32 height 32
click at [716, 350] on input "c." at bounding box center [716, 344] width 1 height 9
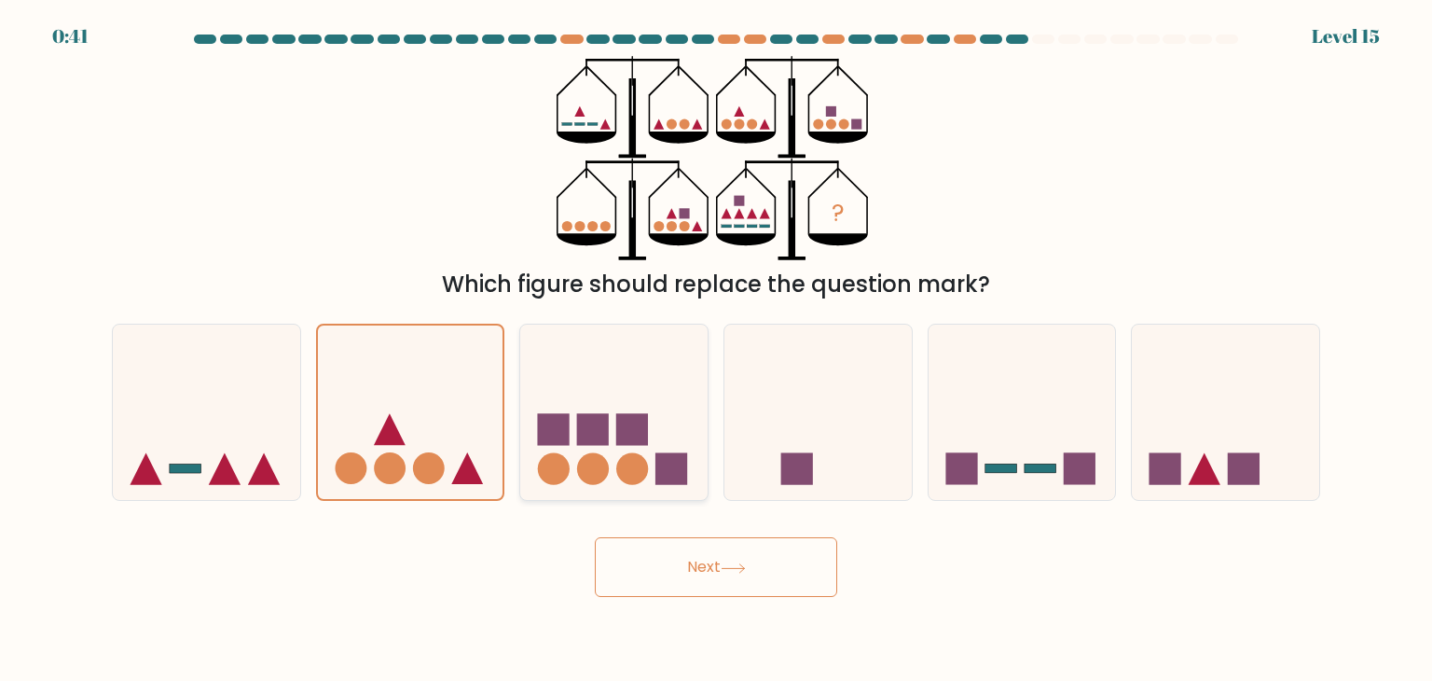
radio input "true"
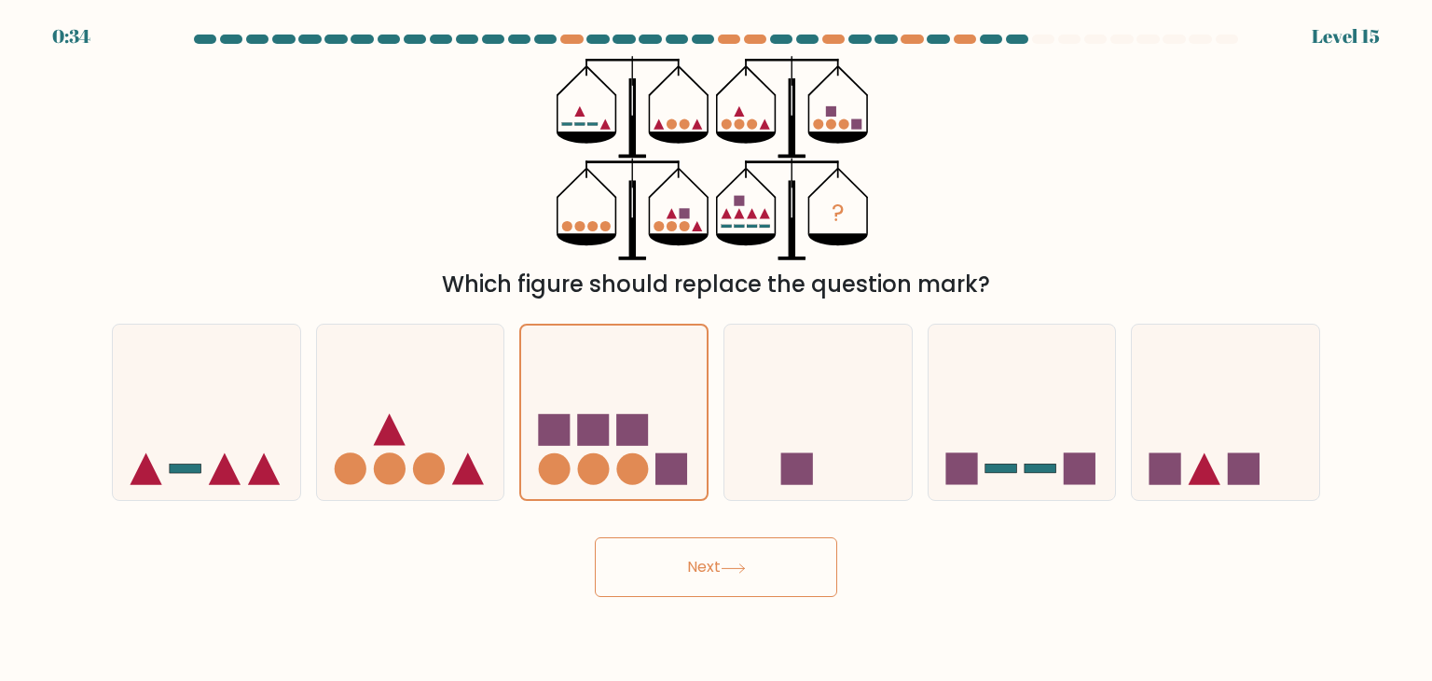
click at [686, 569] on button "Next" at bounding box center [716, 567] width 242 height 60
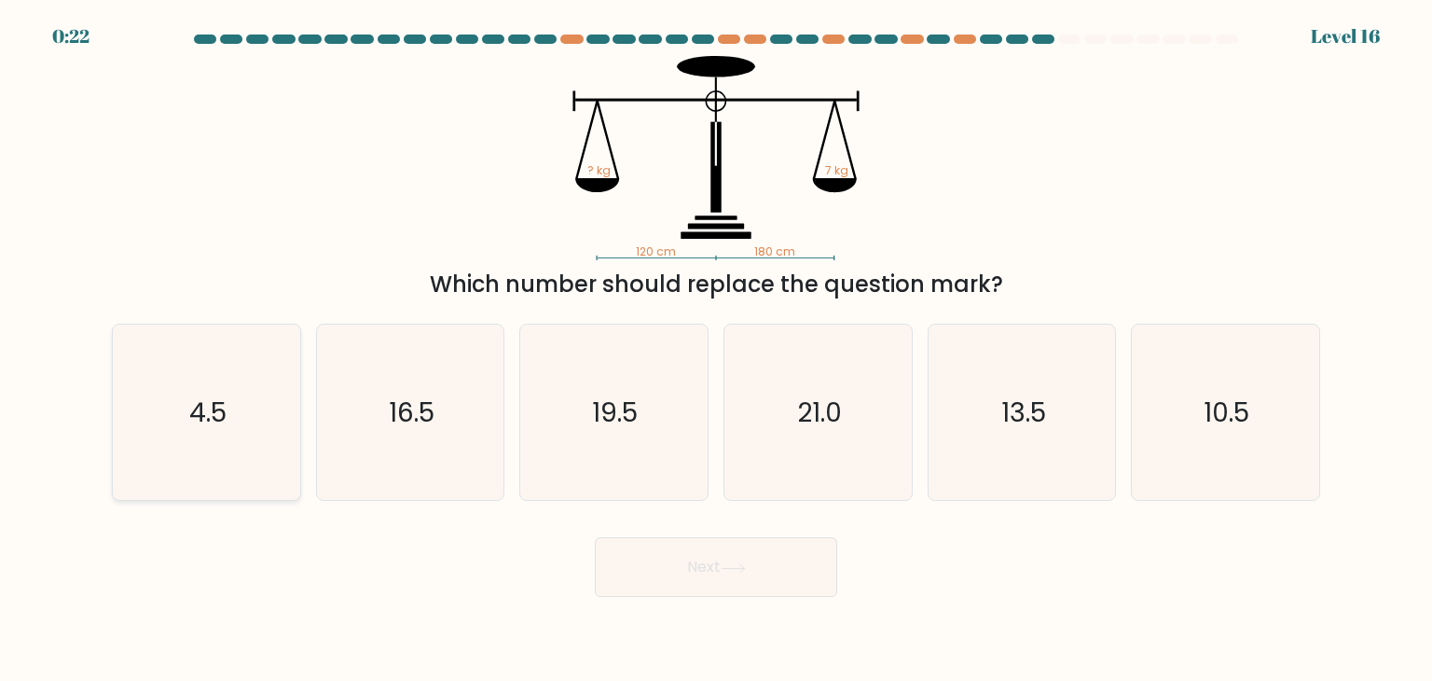
click at [208, 422] on text "4.5" at bounding box center [207, 411] width 37 height 37
click at [716, 350] on input "a. 4.5" at bounding box center [716, 344] width 1 height 9
radio input "true"
click at [688, 579] on button "Next" at bounding box center [716, 567] width 242 height 60
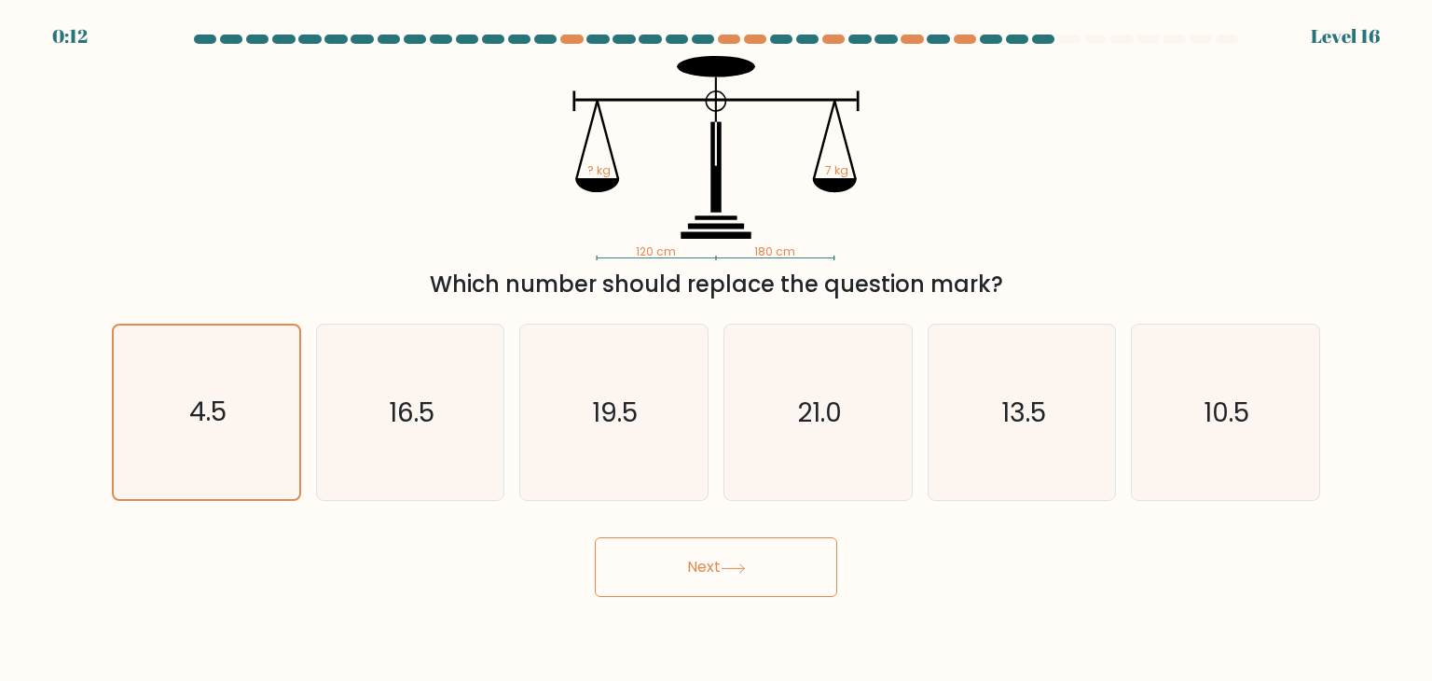
click at [688, 579] on button "Next" at bounding box center [716, 567] width 242 height 60
click at [663, 449] on icon "19.5" at bounding box center [613, 411] width 175 height 175
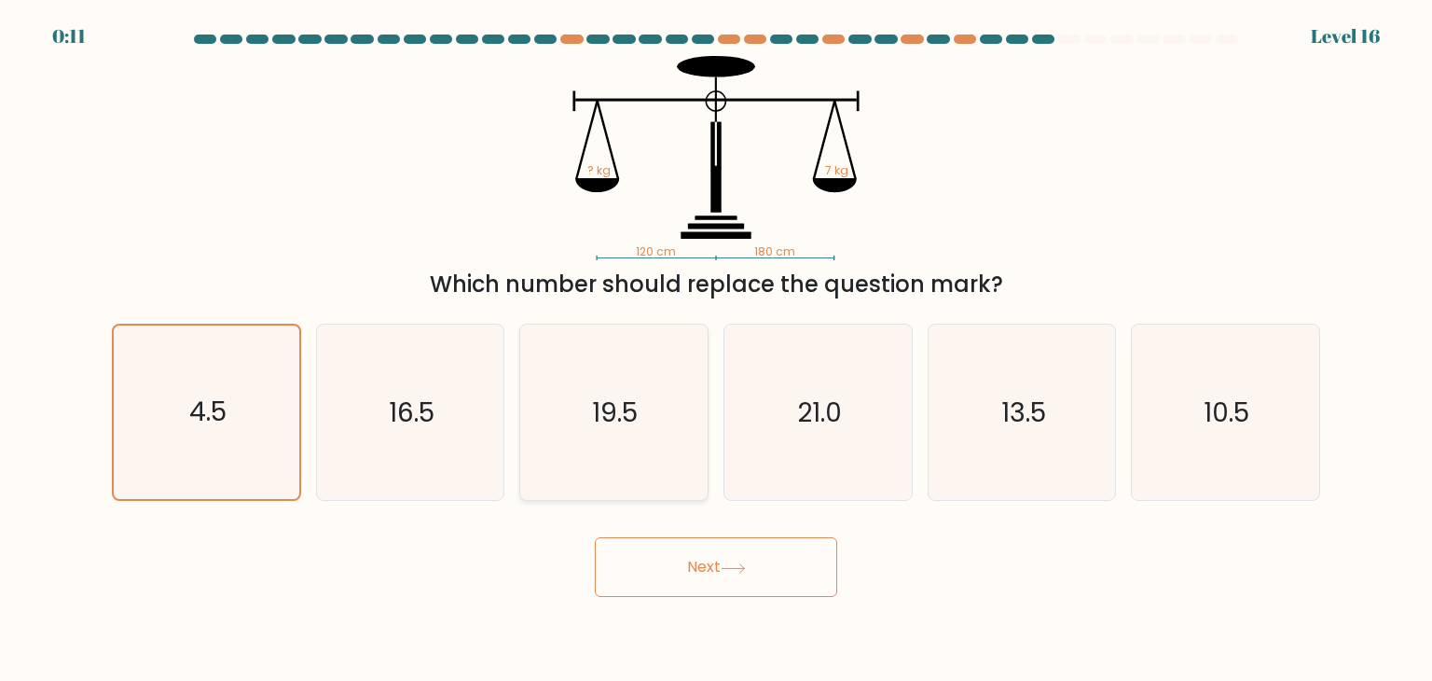
click at [716, 350] on input "c. 19.5" at bounding box center [716, 344] width 1 height 9
radio input "true"
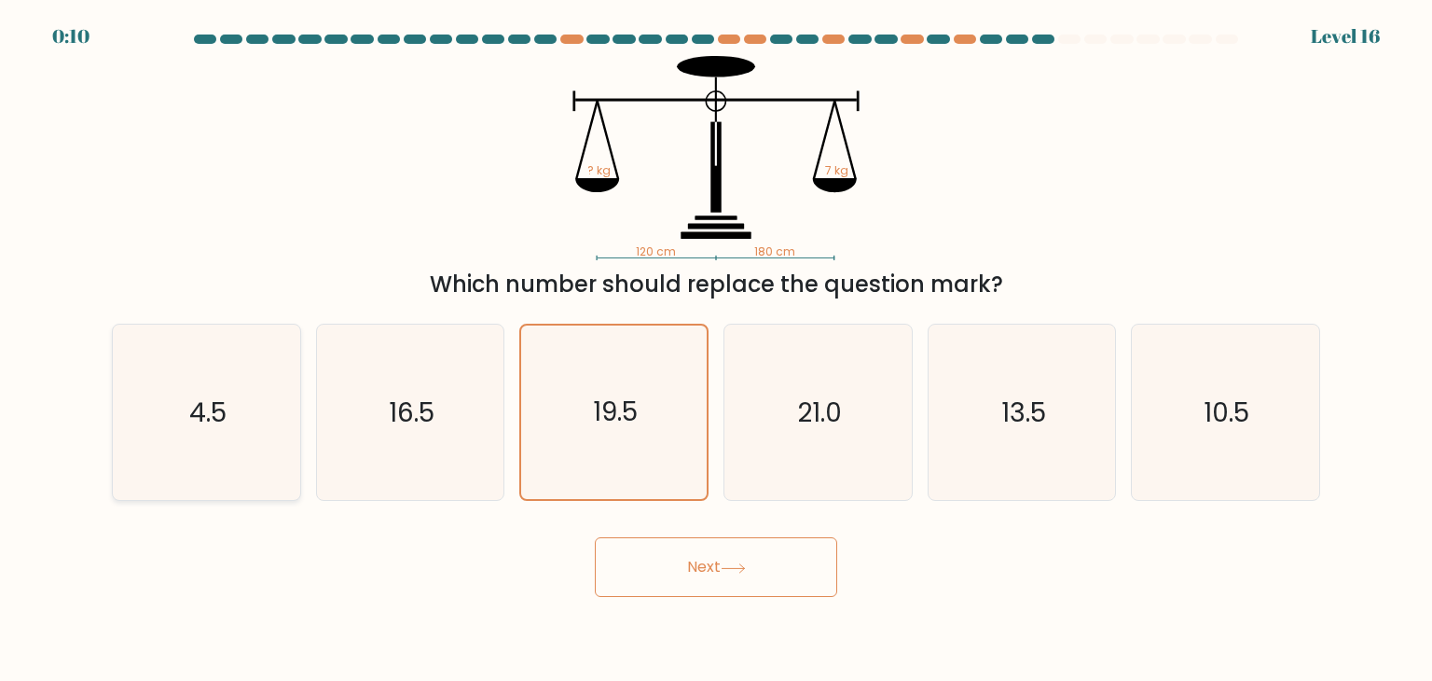
click at [242, 459] on icon "4.5" at bounding box center [205, 411] width 175 height 175
click at [716, 350] on input "a. 4.5" at bounding box center [716, 344] width 1 height 9
radio input "true"
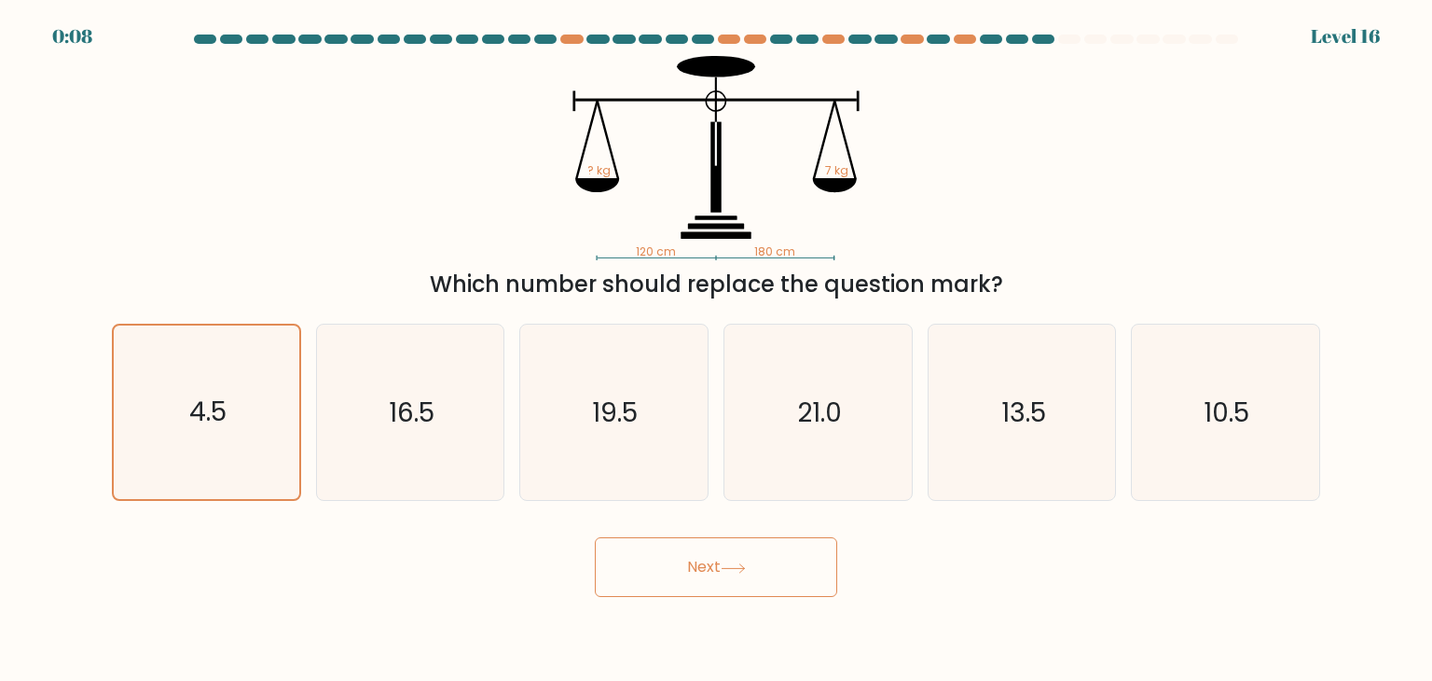
click at [683, 579] on button "Next" at bounding box center [716, 567] width 242 height 60
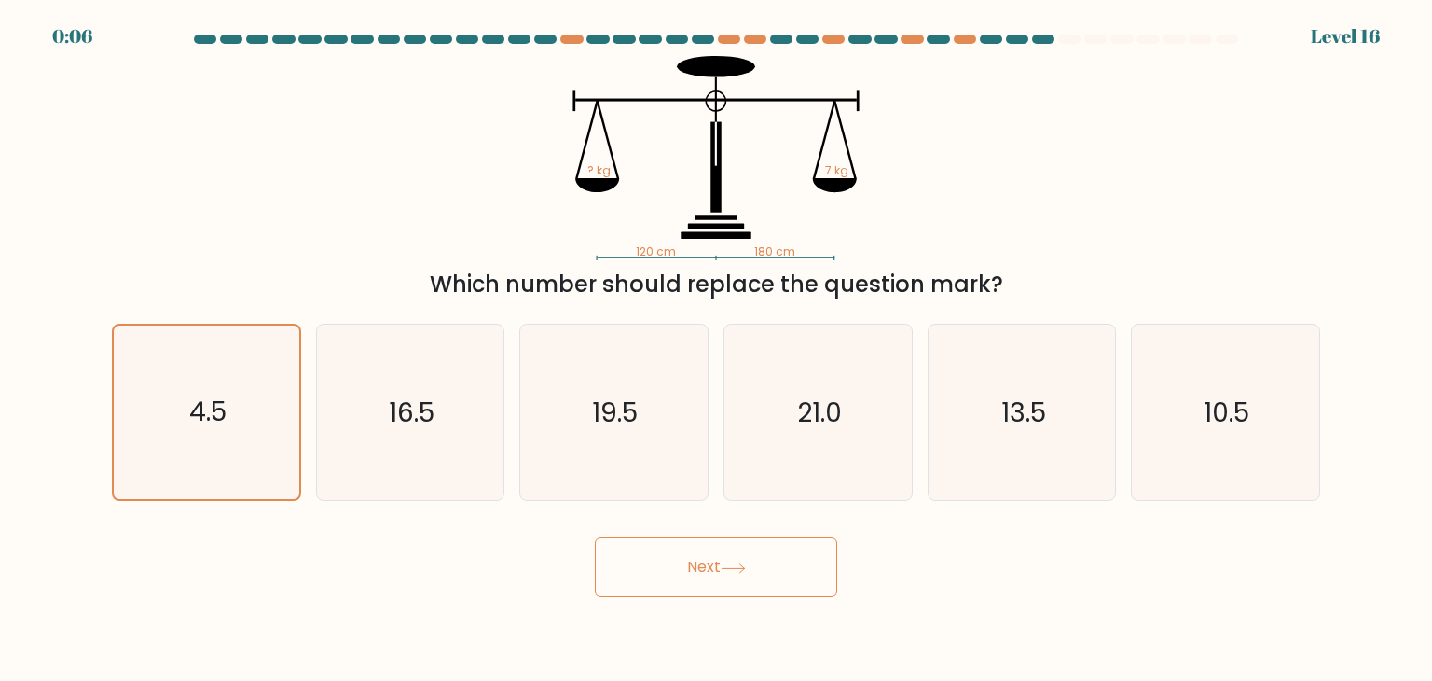
click at [683, 579] on button "Next" at bounding box center [716, 567] width 242 height 60
click at [725, 564] on icon at bounding box center [733, 568] width 25 height 10
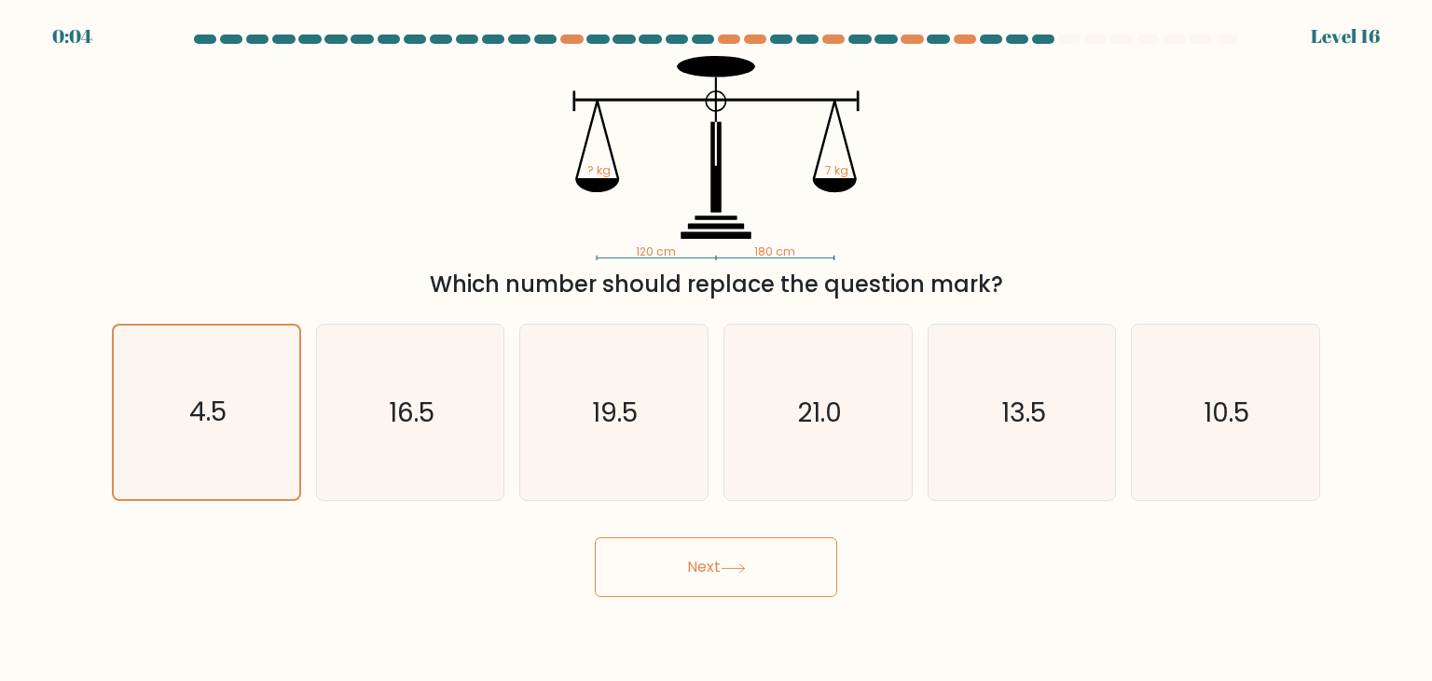
click at [725, 564] on icon at bounding box center [733, 568] width 25 height 10
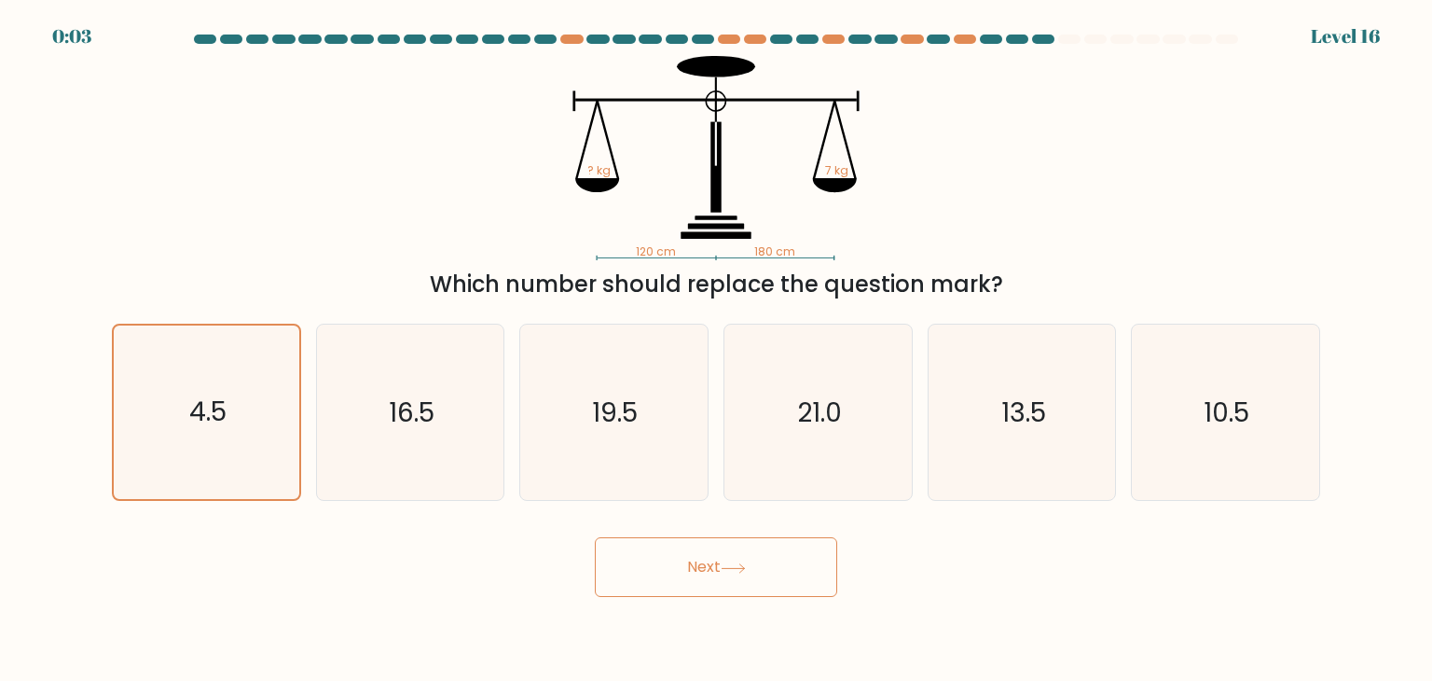
click at [725, 564] on icon at bounding box center [733, 568] width 25 height 10
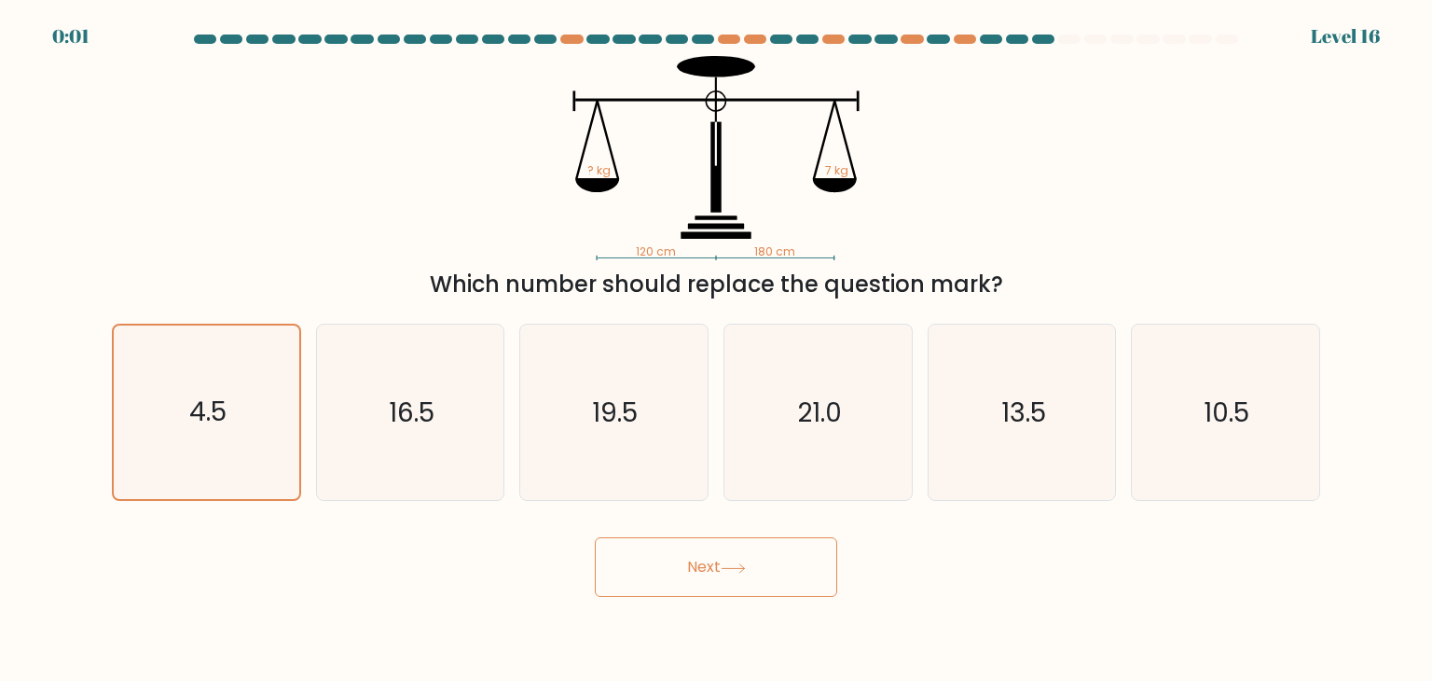
click at [725, 564] on icon at bounding box center [733, 568] width 25 height 10
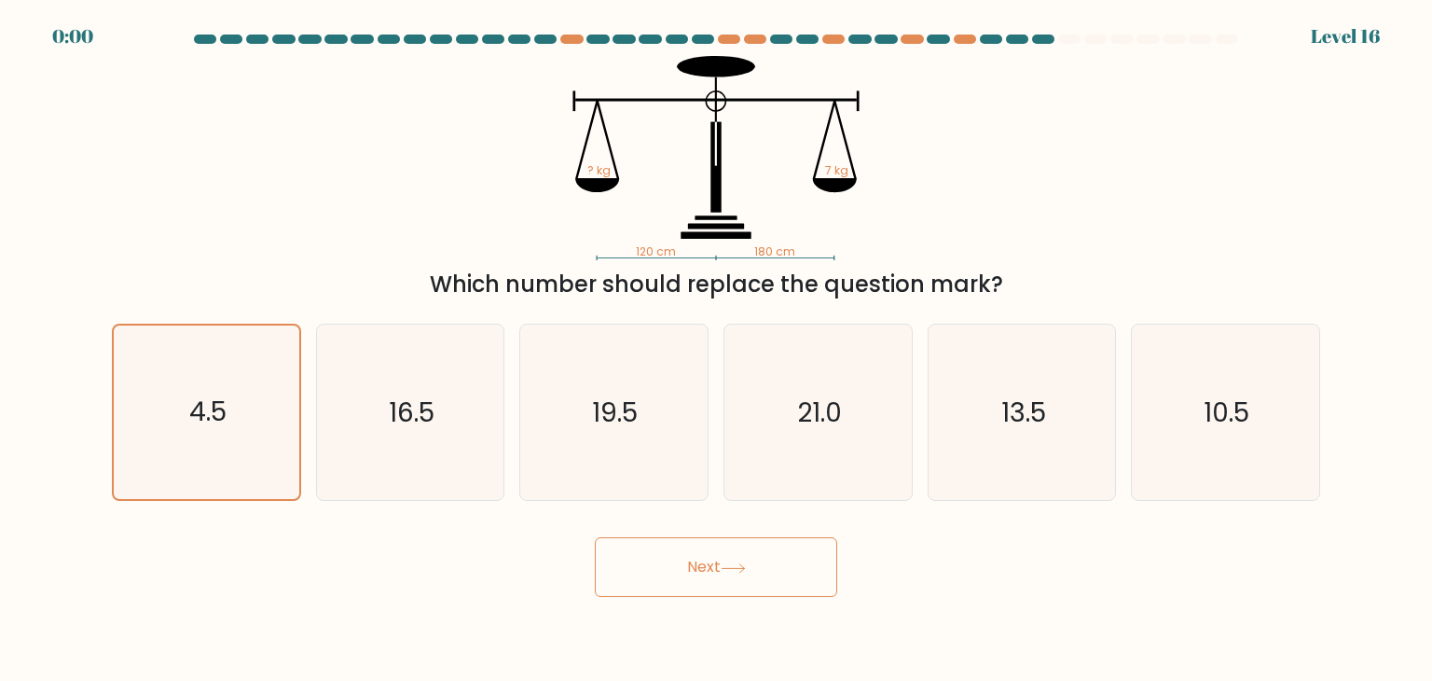
click at [725, 564] on icon at bounding box center [733, 568] width 25 height 10
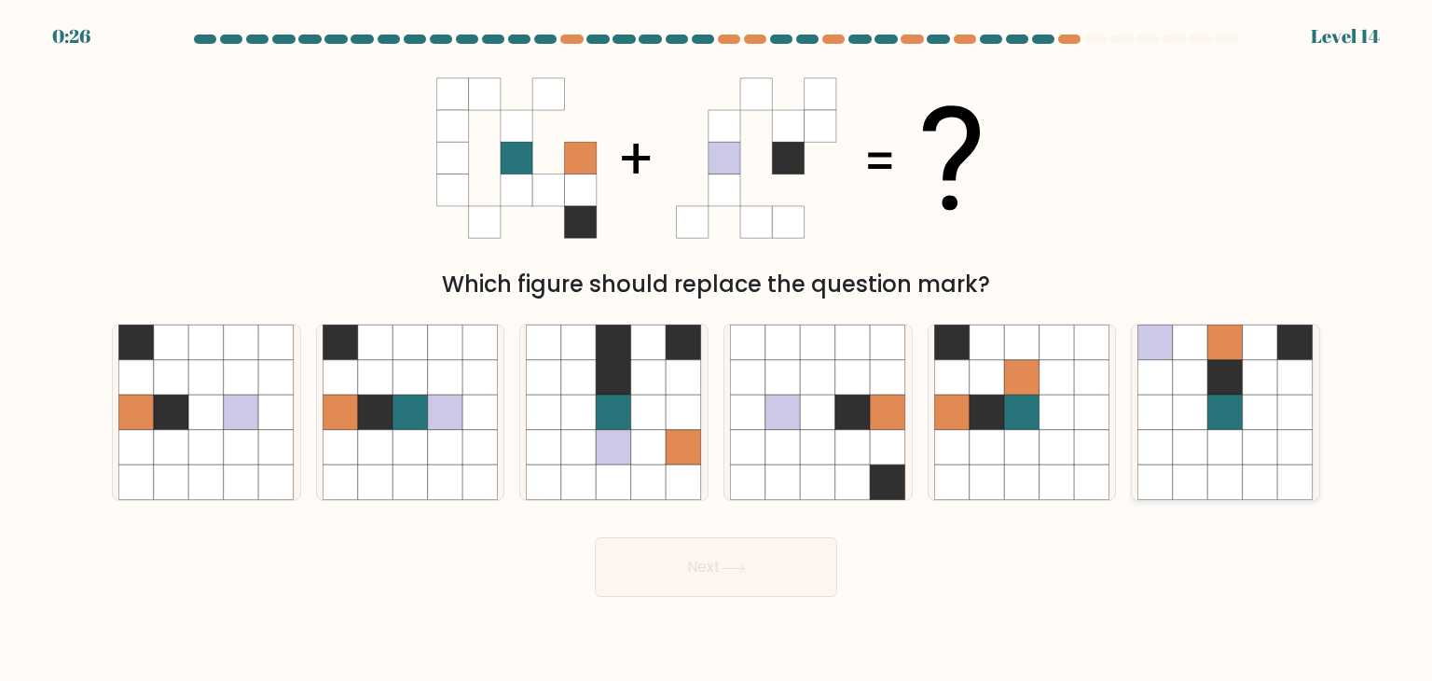
click at [1171, 417] on icon at bounding box center [1155, 411] width 35 height 35
click at [717, 350] on input "f." at bounding box center [716, 344] width 1 height 9
radio input "true"
click at [679, 585] on button "Next" at bounding box center [716, 567] width 242 height 60
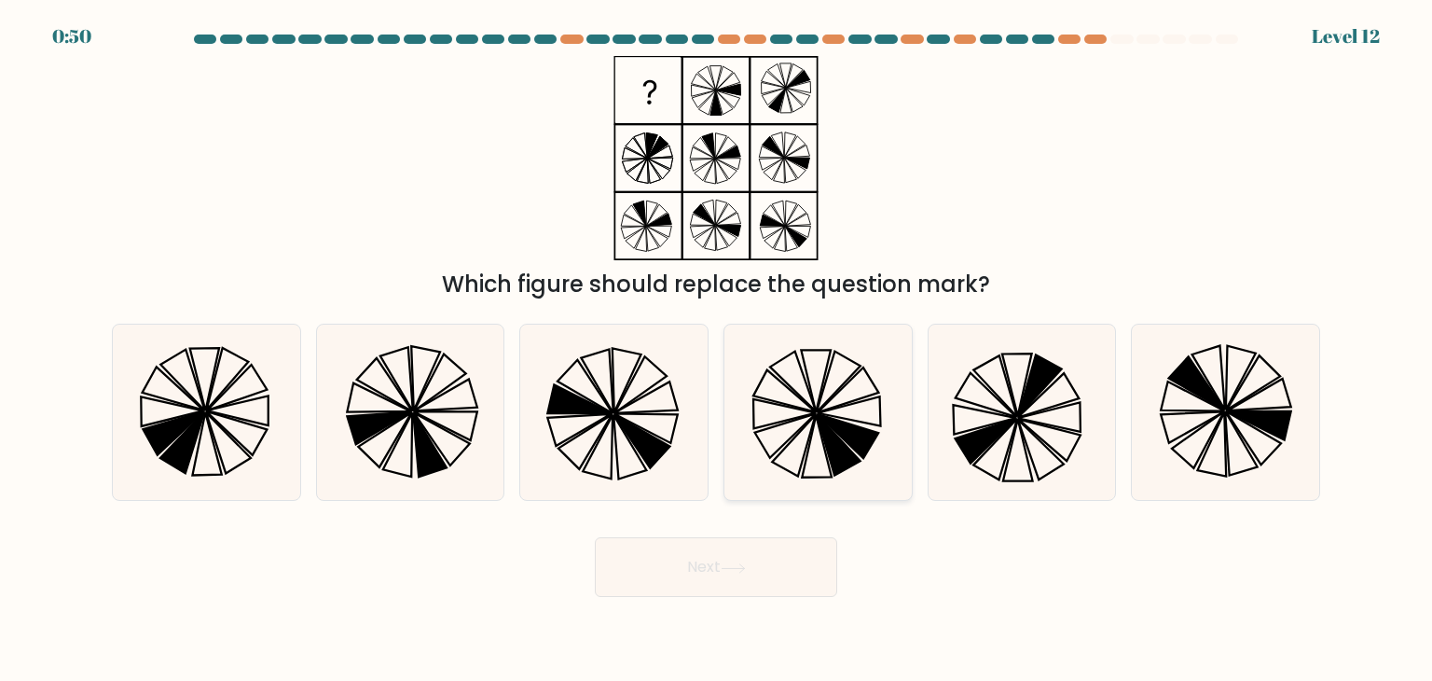
click at [814, 392] on icon at bounding box center [817, 411] width 175 height 175
click at [717, 350] on input "d." at bounding box center [716, 344] width 1 height 9
radio input "true"
click at [695, 571] on button "Next" at bounding box center [716, 567] width 242 height 60
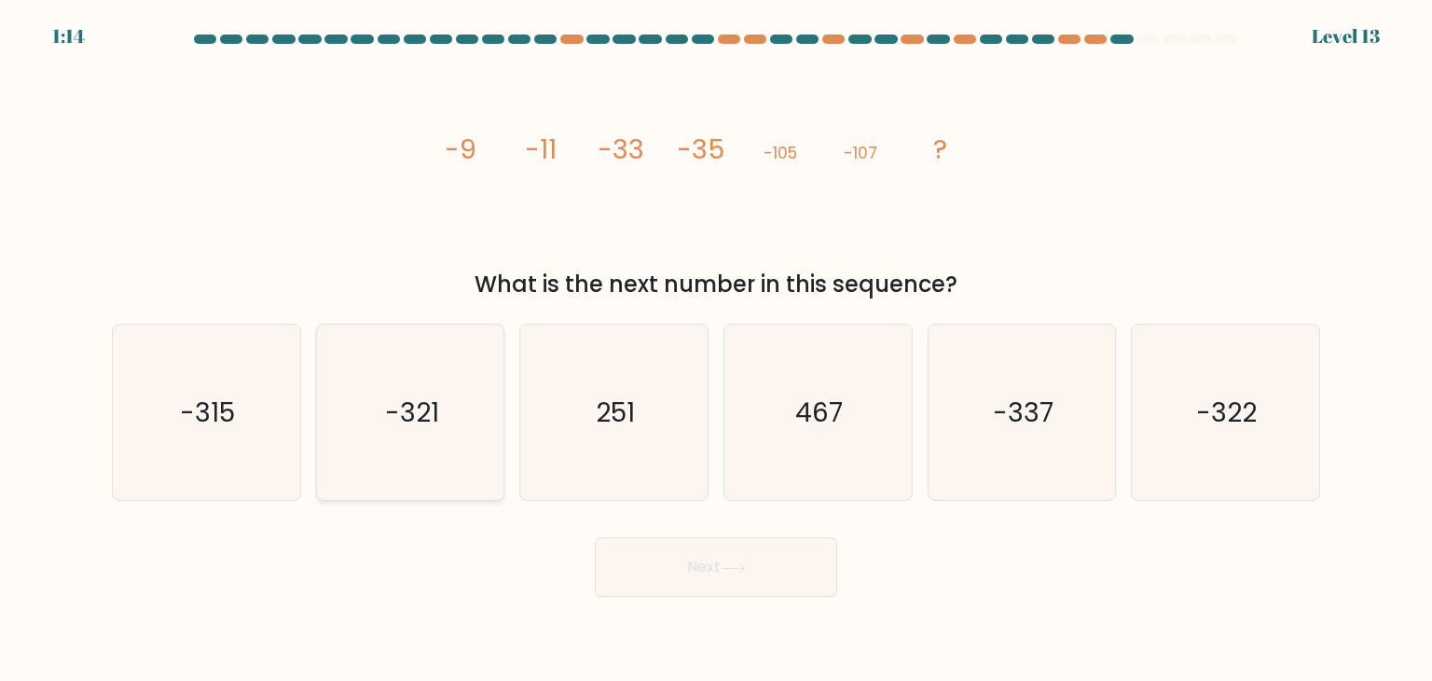
click at [398, 442] on icon "-321" at bounding box center [410, 411] width 175 height 175
click at [716, 350] on input "b. -321" at bounding box center [716, 344] width 1 height 9
radio input "true"
click at [689, 571] on button "Next" at bounding box center [716, 567] width 242 height 60
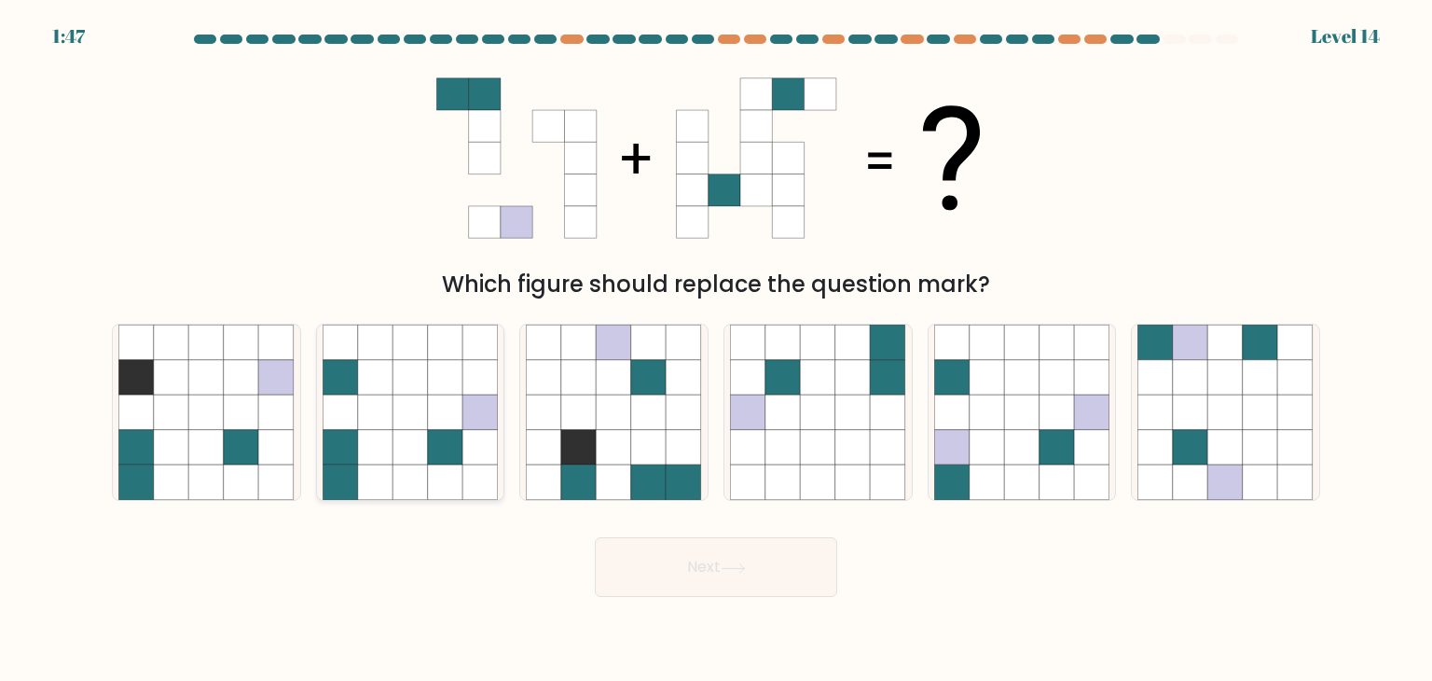
click at [372, 431] on icon at bounding box center [375, 447] width 35 height 35
click at [716, 350] on input "b." at bounding box center [716, 344] width 1 height 9
radio input "true"
click at [684, 560] on button "Next" at bounding box center [716, 567] width 242 height 60
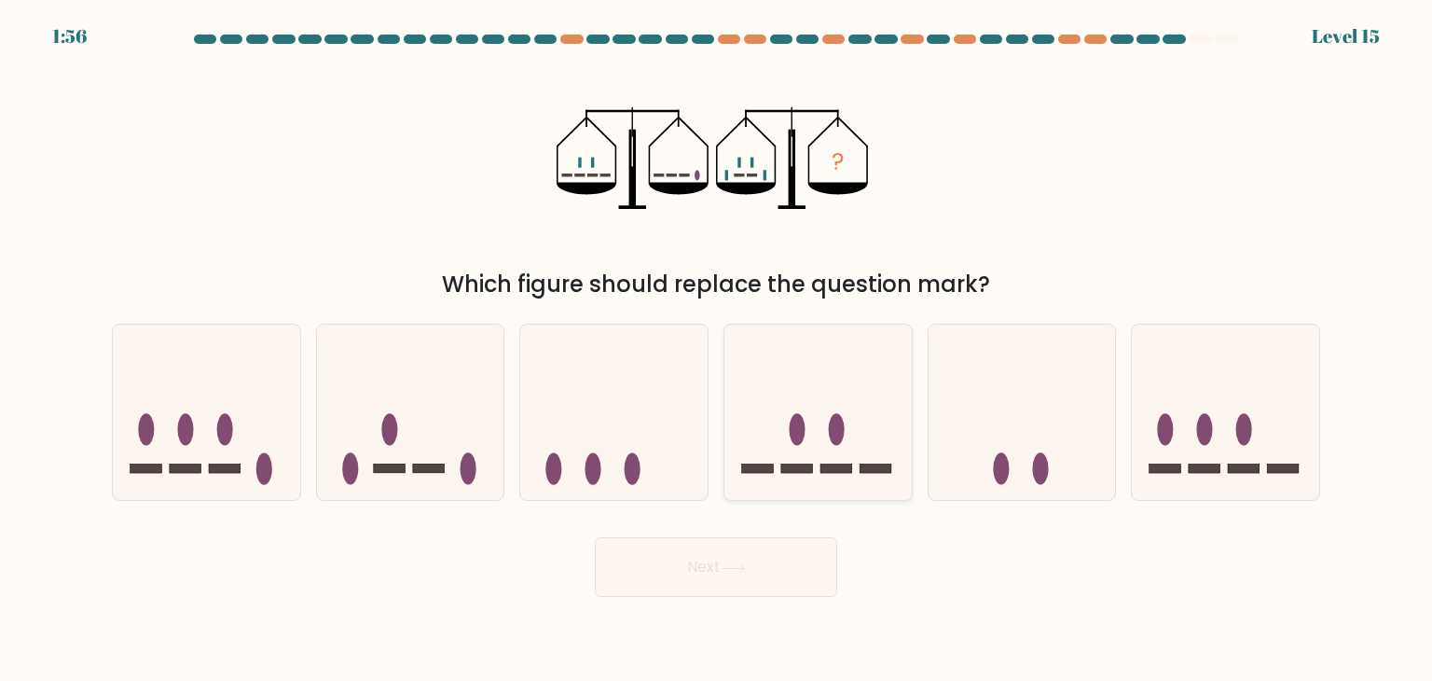
click at [815, 370] on icon at bounding box center [817, 412] width 187 height 155
click at [717, 350] on input "d." at bounding box center [716, 344] width 1 height 9
radio input "true"
click at [815, 370] on icon at bounding box center [818, 413] width 186 height 154
click at [717, 350] on input "d." at bounding box center [716, 344] width 1 height 9
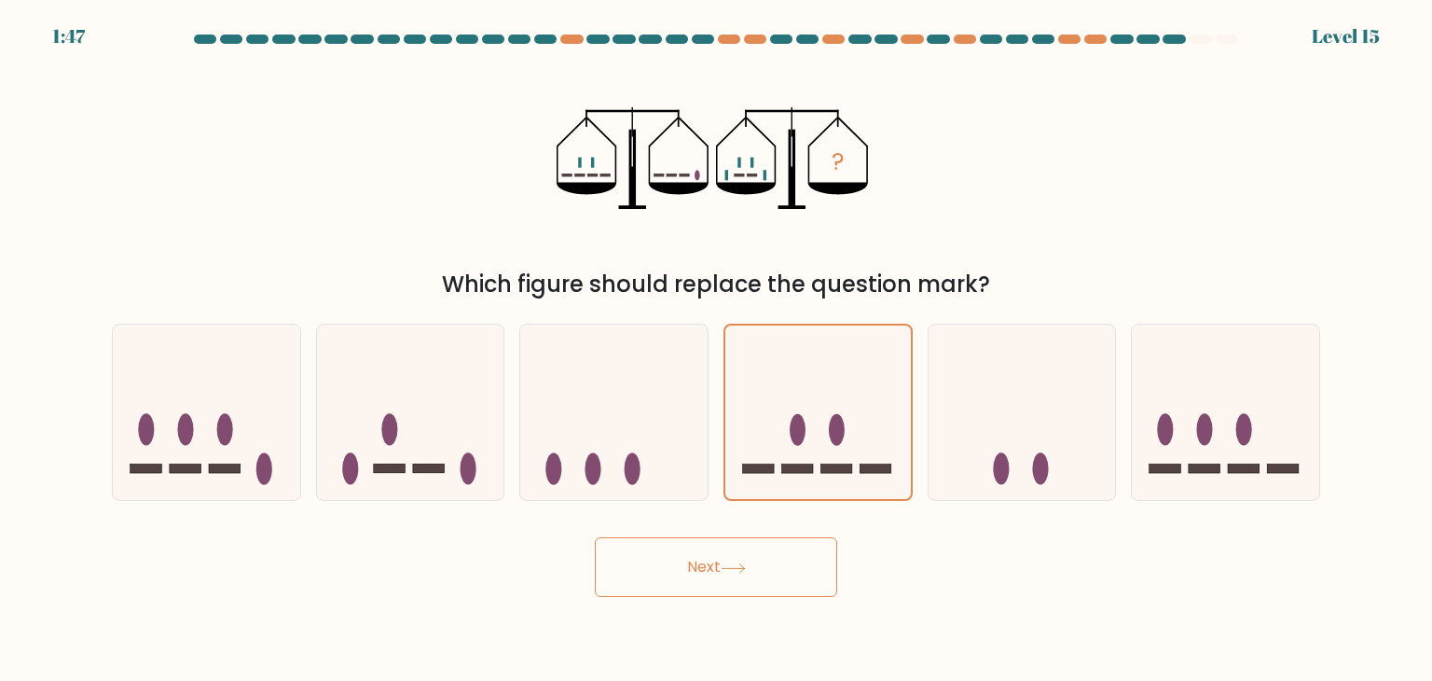
click at [739, 567] on icon at bounding box center [733, 568] width 25 height 10
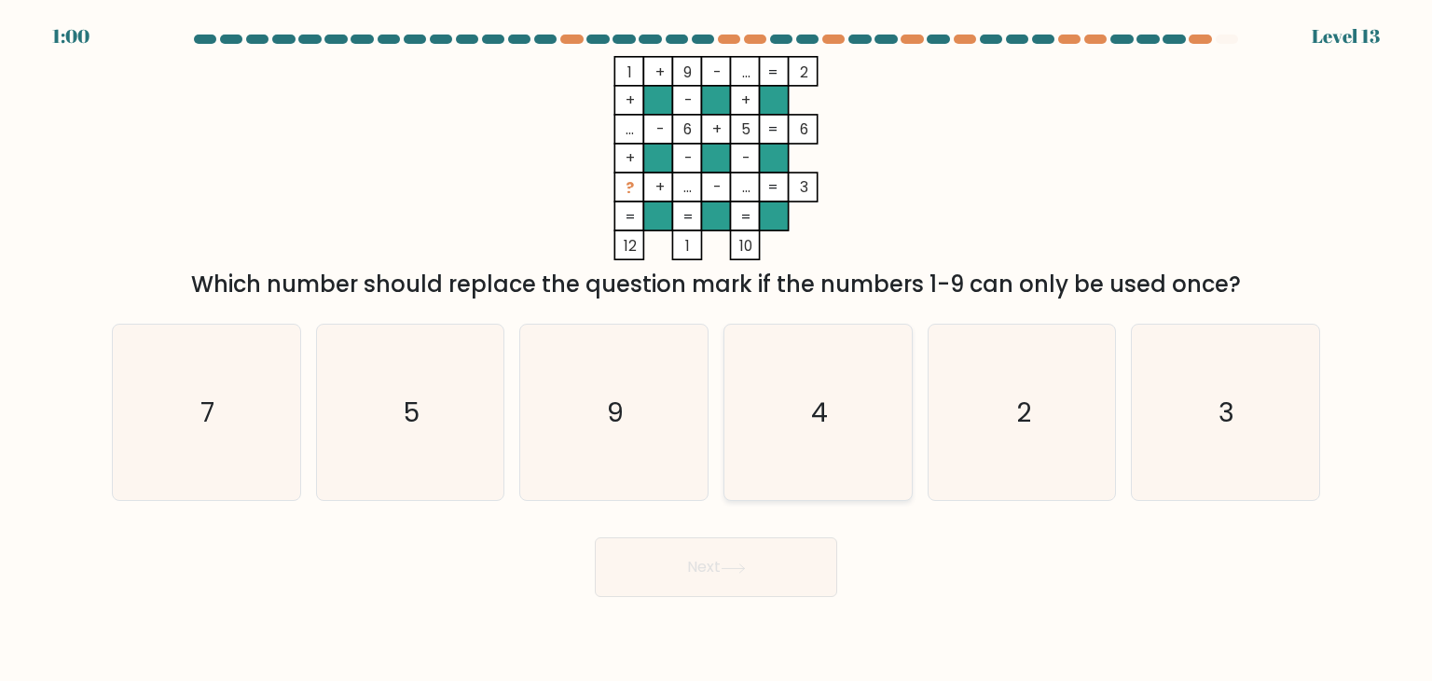
click at [835, 381] on icon "4" at bounding box center [817, 411] width 175 height 175
click at [717, 350] on input "d. 4" at bounding box center [716, 344] width 1 height 9
radio input "true"
click at [716, 564] on button "Next" at bounding box center [716, 567] width 242 height 60
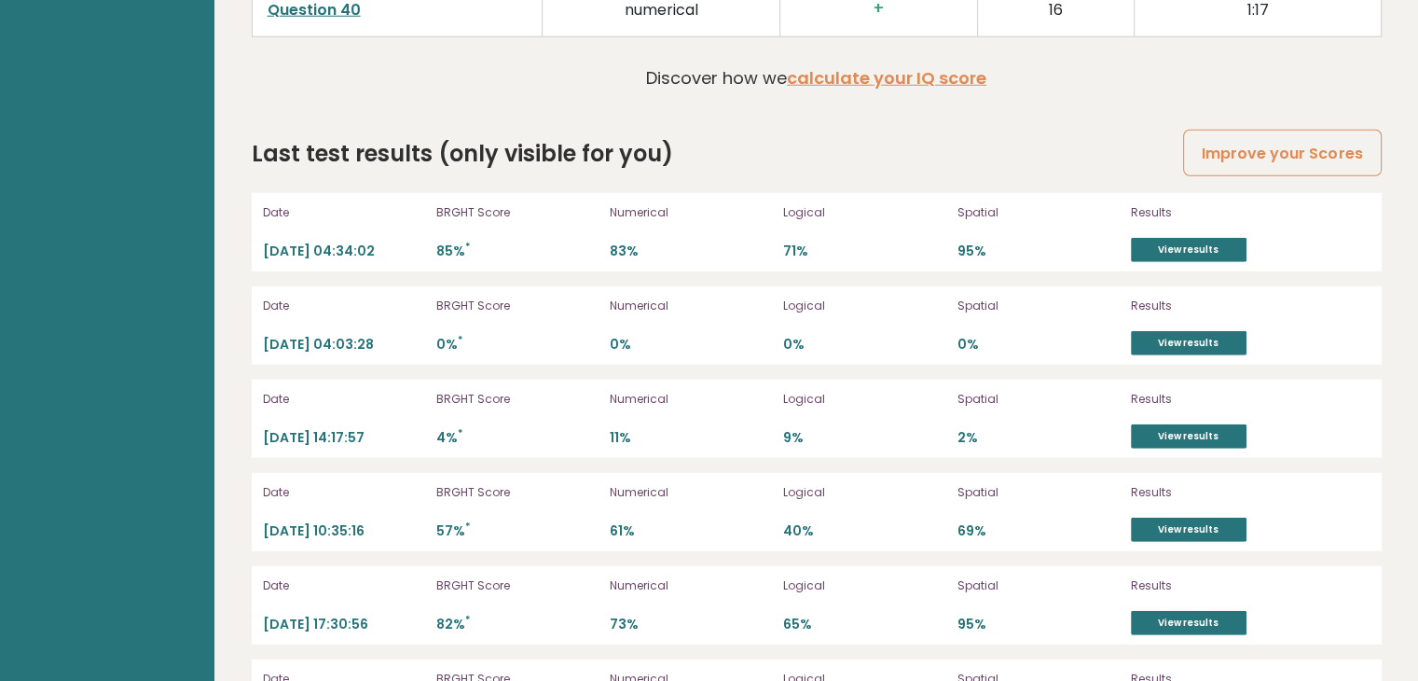
scroll to position [5143, 0]
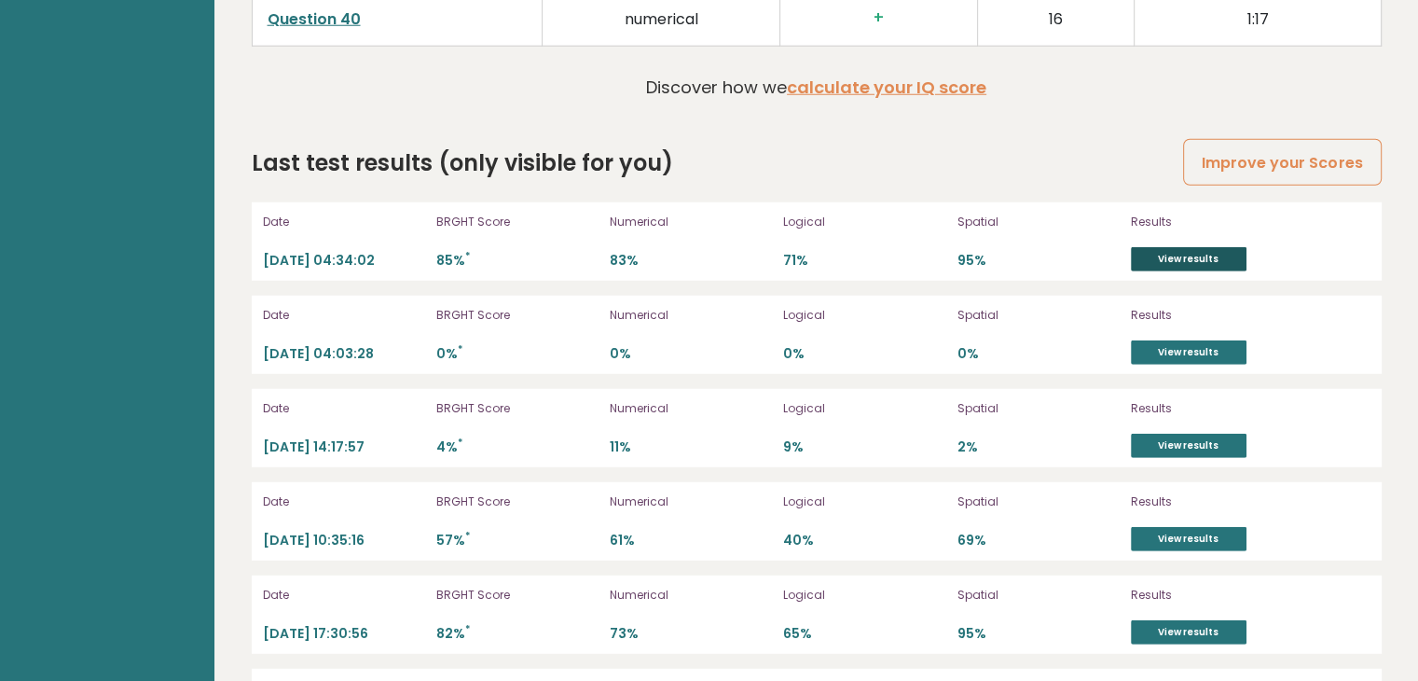
click at [1193, 254] on link "View results" at bounding box center [1189, 259] width 116 height 24
